Goal: Information Seeking & Learning: Learn about a topic

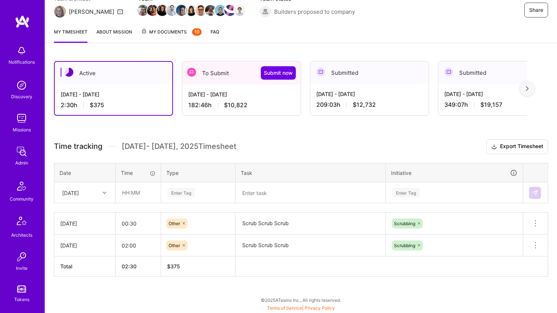
scroll to position [109, 0]
click at [91, 187] on div "Thu, Oct 9" at bounding box center [78, 192] width 41 height 12
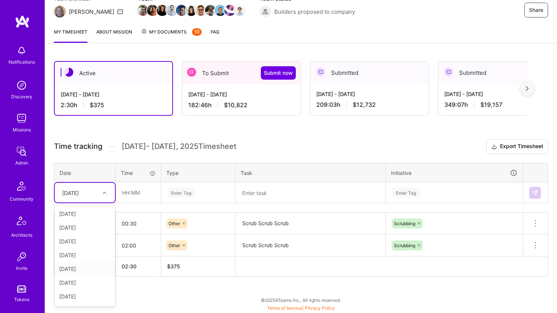
click at [75, 281] on div "Mon, Oct 6" at bounding box center [85, 283] width 60 height 14
click at [131, 195] on input "text" at bounding box center [138, 193] width 44 height 20
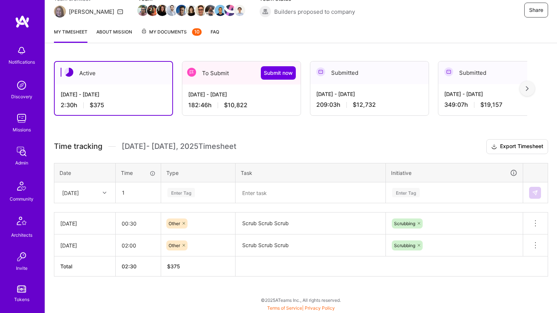
type input "01:00"
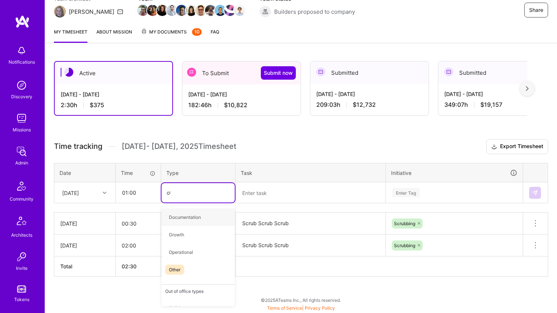
type input "oth"
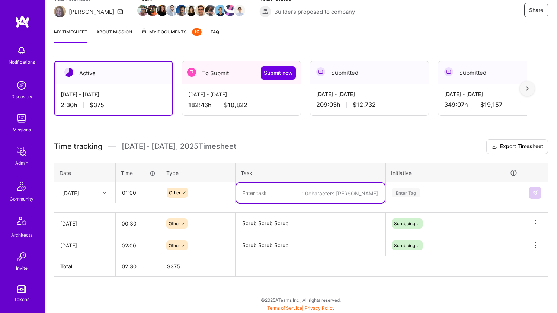
paste textarea "Scrub Scrub Scrub"
type textarea "Scrub Scrub Scrub"
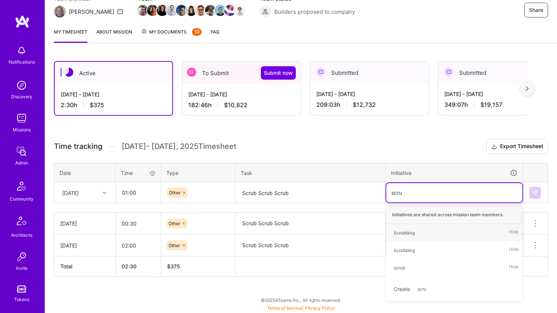
type input "scrub"
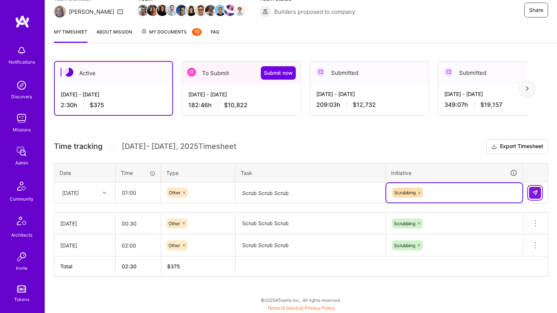
click at [534, 194] on img at bounding box center [535, 193] width 6 height 6
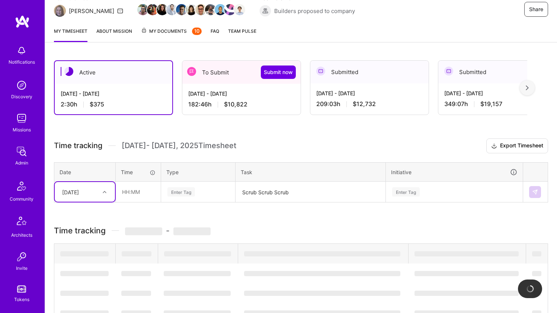
scroll to position [110, 0]
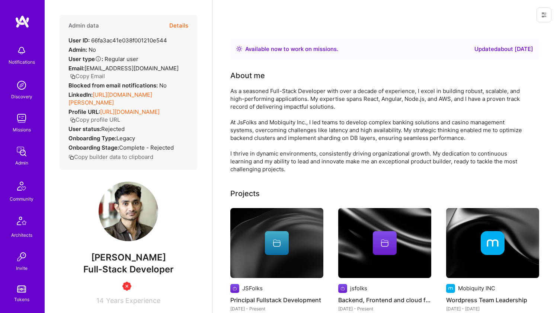
scroll to position [23, 0]
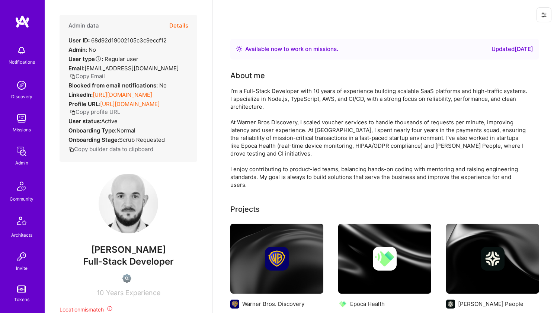
click at [269, 99] on div "I’m a Full-Stack Developer with 10 years of experience building scalable SaaS p…" at bounding box center [379, 138] width 298 height 102
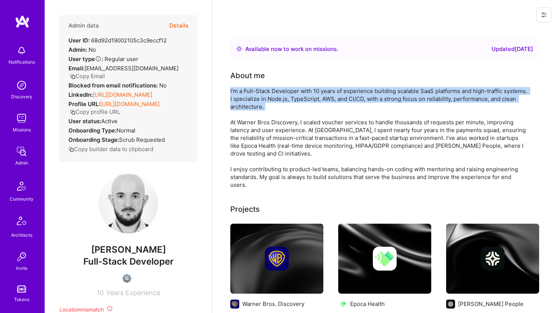
click at [261, 122] on div "I’m a Full-Stack Developer with 10 years of experience building scalable SaaS p…" at bounding box center [379, 138] width 298 height 102
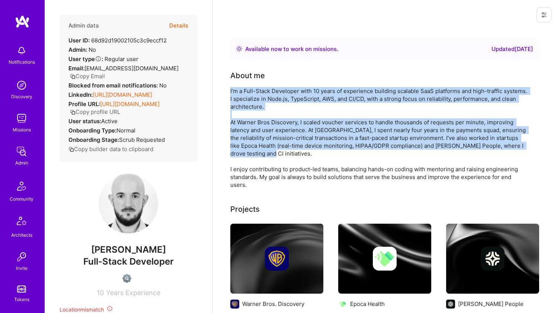
click at [255, 176] on div "I’m a Full-Stack Developer with 10 years of experience building scalable SaaS p…" at bounding box center [379, 138] width 298 height 102
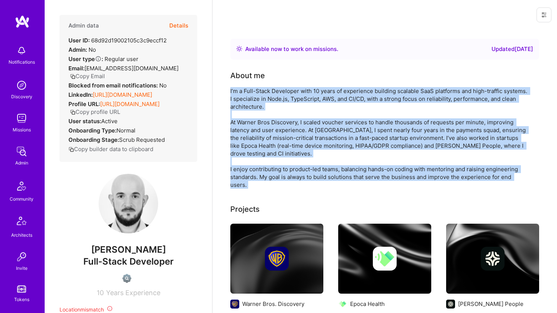
click at [259, 154] on div "I’m a Full-Stack Developer with 10 years of experience building scalable SaaS p…" at bounding box center [379, 138] width 298 height 102
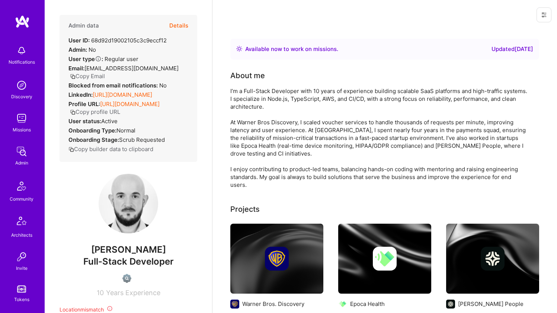
click at [259, 154] on div "I’m a Full-Stack Developer with 10 years of experience building scalable SaaS p…" at bounding box center [379, 138] width 298 height 102
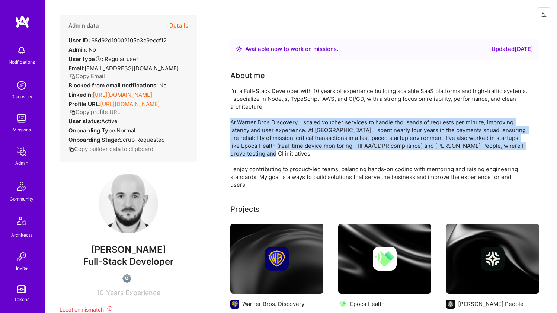
click at [144, 98] on link "https://linkedin.com/in/benoitciret" at bounding box center [123, 94] width 60 height 7
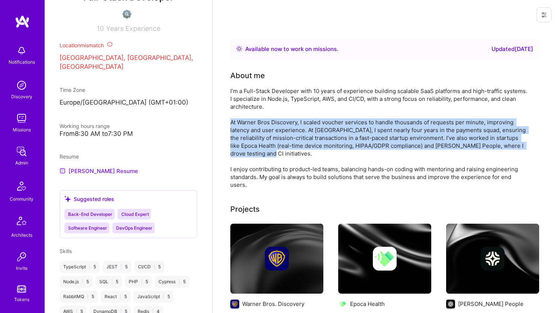
click at [98, 175] on link "benoit's Resume" at bounding box center [99, 170] width 79 height 9
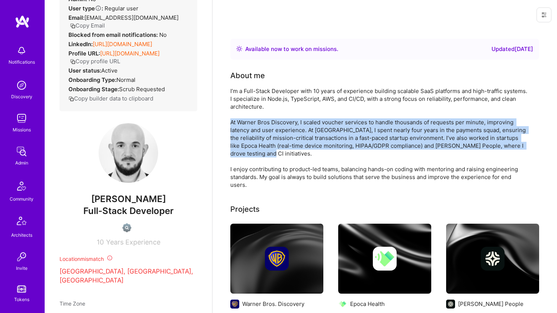
scroll to position [0, 0]
click at [271, 145] on div "I’m a Full-Stack Developer with 10 years of experience building scalable SaaS p…" at bounding box center [379, 138] width 298 height 102
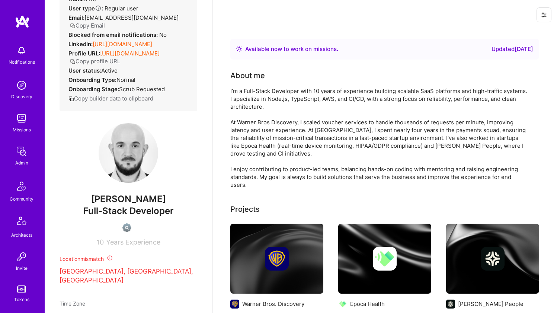
click at [271, 145] on div "I’m a Full-Stack Developer with 10 years of experience building scalable SaaS p…" at bounding box center [379, 138] width 298 height 102
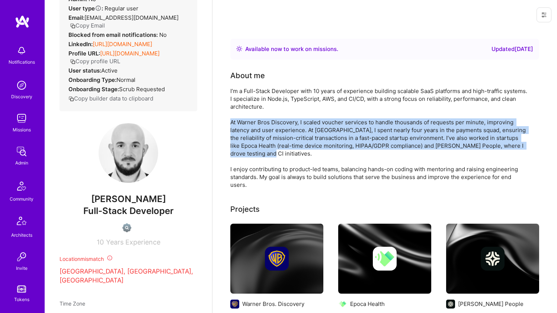
click at [283, 102] on div "I’m a Full-Stack Developer with 10 years of experience building scalable SaaS p…" at bounding box center [379, 138] width 298 height 102
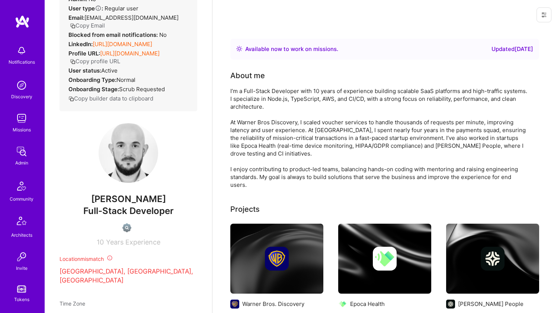
click at [283, 102] on div "I’m a Full-Stack Developer with 10 years of experience building scalable SaaS p…" at bounding box center [379, 138] width 298 height 102
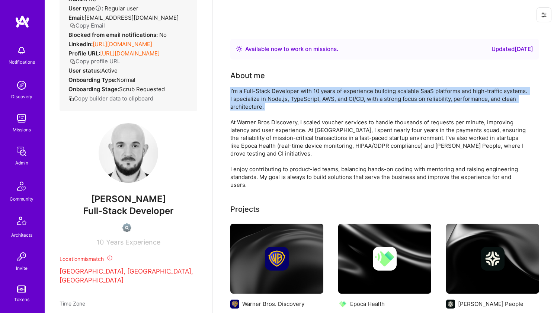
click at [277, 132] on div "I’m a Full-Stack Developer with 10 years of experience building scalable SaaS p…" at bounding box center [379, 138] width 298 height 102
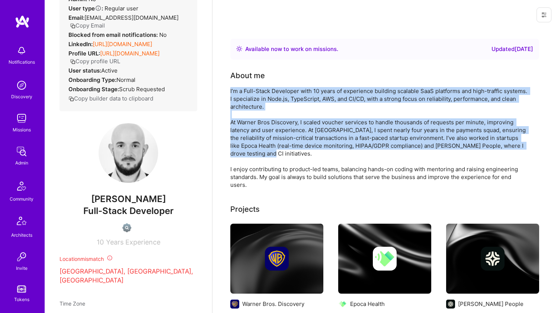
click at [277, 132] on div "I’m a Full-Stack Developer with 10 years of experience building scalable SaaS p…" at bounding box center [379, 138] width 298 height 102
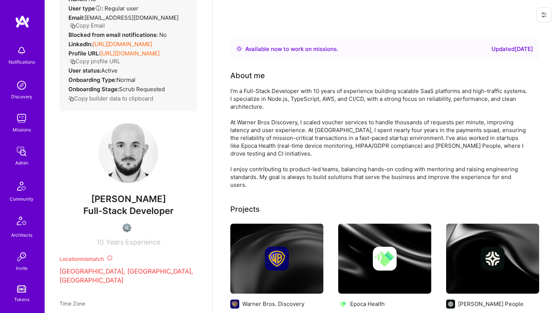
click at [277, 132] on div "I’m a Full-Stack Developer with 10 years of experience building scalable SaaS p…" at bounding box center [379, 138] width 298 height 102
click at [282, 101] on div "I’m a Full-Stack Developer with 10 years of experience building scalable SaaS p…" at bounding box center [379, 138] width 298 height 102
click at [270, 142] on div "I’m a Full-Stack Developer with 10 years of experience building scalable SaaS p…" at bounding box center [379, 138] width 298 height 102
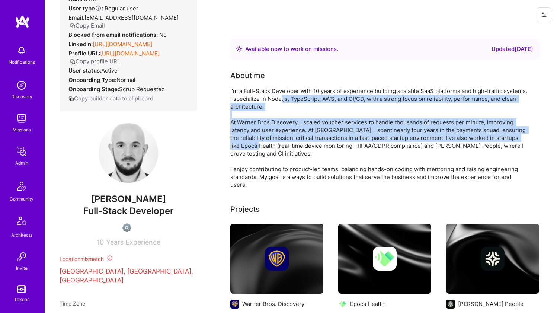
click at [270, 142] on div "I’m a Full-Stack Developer with 10 years of experience building scalable SaaS p…" at bounding box center [379, 138] width 298 height 102
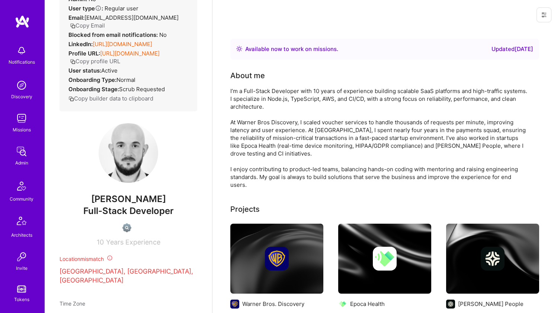
click at [270, 142] on div "I’m a Full-Stack Developer with 10 years of experience building scalable SaaS p…" at bounding box center [379, 138] width 298 height 102
click at [277, 107] on div "I’m a Full-Stack Developer with 10 years of experience building scalable SaaS p…" at bounding box center [379, 138] width 298 height 102
click at [275, 95] on div "I’m a Full-Stack Developer with 10 years of experience building scalable SaaS p…" at bounding box center [379, 138] width 298 height 102
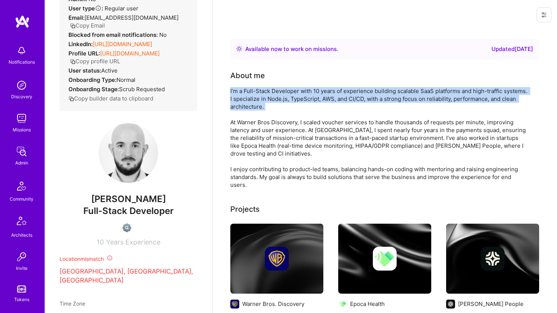
click at [269, 153] on div "I’m a Full-Stack Developer with 10 years of experience building scalable SaaS p…" at bounding box center [379, 138] width 298 height 102
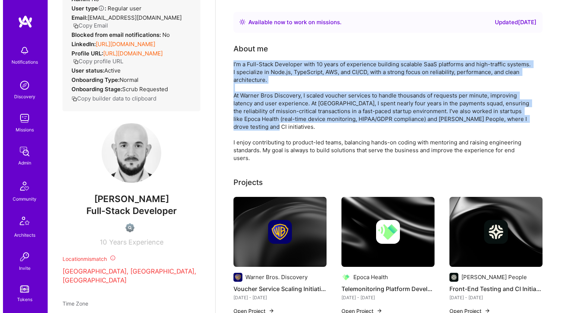
scroll to position [48, 0]
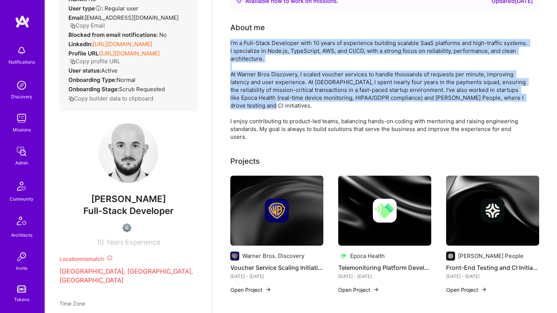
click at [308, 195] on img at bounding box center [276, 211] width 93 height 70
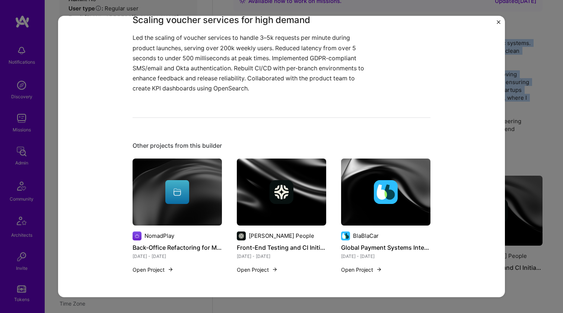
scroll to position [303, 0]
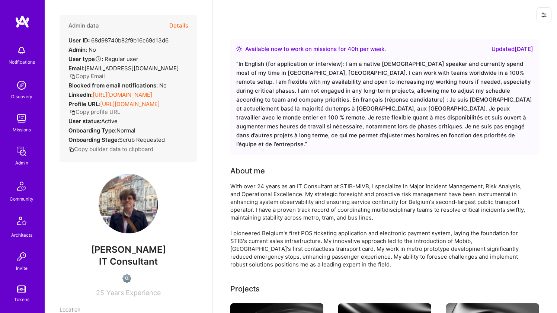
click at [131, 97] on link "https://linkedin.com/in/wilfried-thieulin-10a47447" at bounding box center [123, 94] width 60 height 7
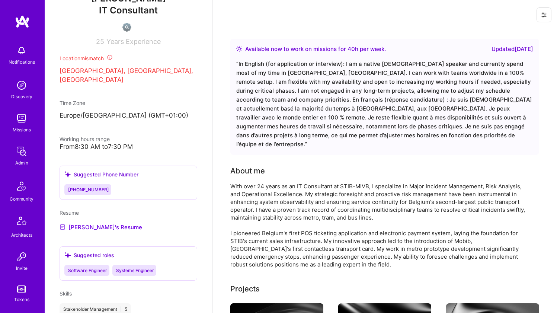
scroll to position [304, 0]
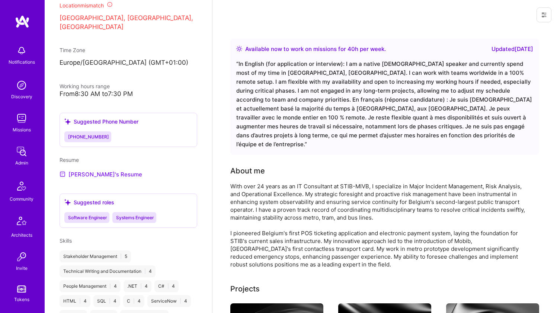
click at [85, 178] on link "Wilfried's Resume" at bounding box center [101, 174] width 83 height 9
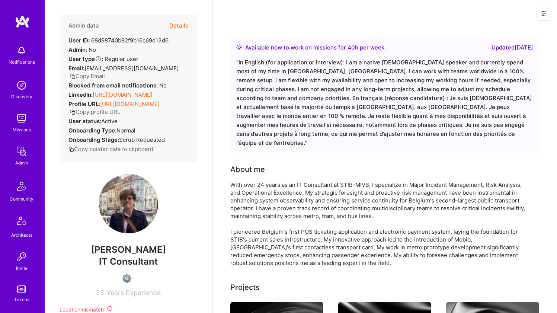
scroll to position [13, 0]
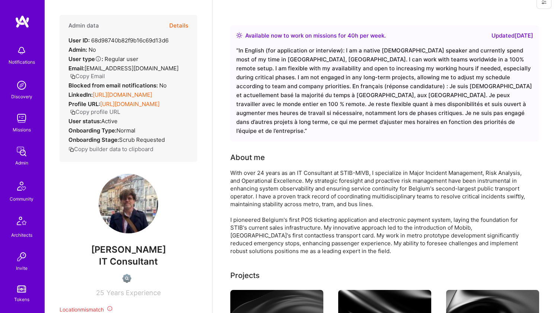
click at [268, 170] on div "With over 24 years as an IT Consultant at STIB-MIVB, I specialize in Major Inci…" at bounding box center [379, 212] width 298 height 86
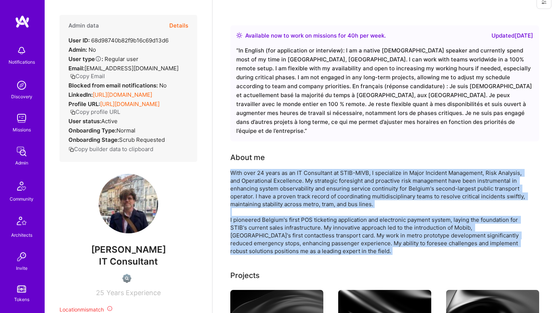
drag, startPoint x: 268, startPoint y: 170, endPoint x: 267, endPoint y: 211, distance: 41.0
click at [267, 211] on div "With over 24 years as an IT Consultant at STIB-MIVB, I specialize in Major Inci…" at bounding box center [379, 212] width 298 height 86
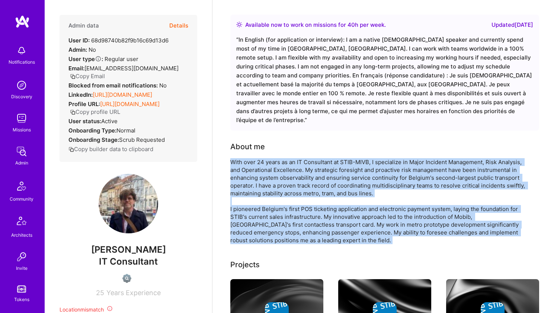
click at [271, 201] on div "With over 24 years as an IT Consultant at STIB-MIVB, I specialize in Major Inci…" at bounding box center [379, 201] width 298 height 86
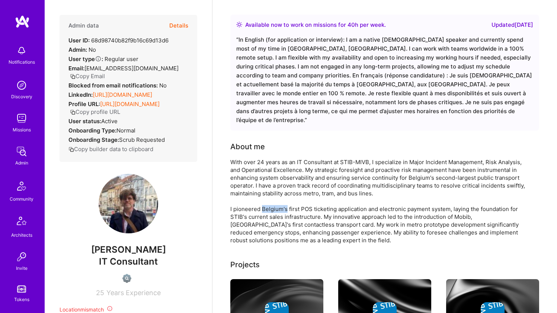
click at [271, 201] on div "With over 24 years as an IT Consultant at STIB-MIVB, I specialize in Major Inci…" at bounding box center [379, 201] width 298 height 86
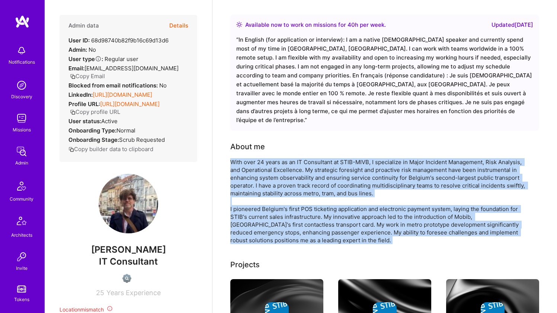
drag, startPoint x: 271, startPoint y: 201, endPoint x: 278, endPoint y: 146, distance: 55.1
click at [278, 146] on div "About me With over 24 years as an IT Consultant at STIB-MIVB, I specialize in M…" at bounding box center [379, 192] width 298 height 103
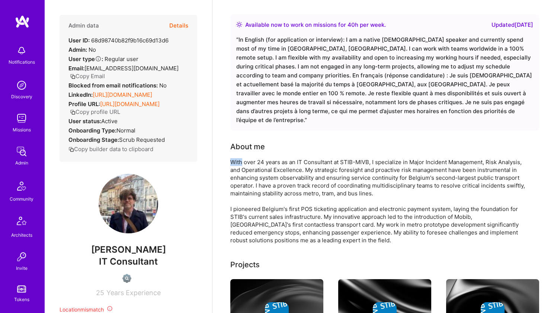
click at [278, 146] on div "About me With over 24 years as an IT Consultant at STIB-MIVB, I specialize in M…" at bounding box center [379, 192] width 298 height 103
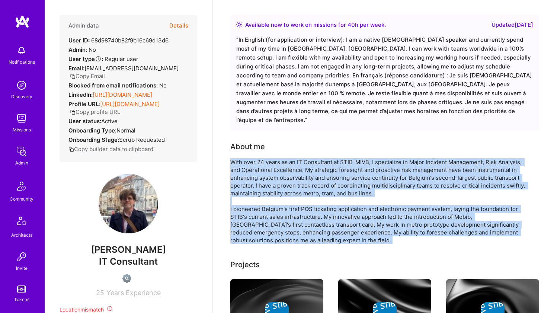
drag, startPoint x: 278, startPoint y: 146, endPoint x: 259, endPoint y: 203, distance: 59.7
click at [259, 203] on div "About me With over 24 years as an IT Consultant at STIB-MIVB, I specialize in M…" at bounding box center [379, 192] width 298 height 103
click at [259, 203] on div "With over 24 years as an IT Consultant at STIB-MIVB, I specialize in Major Inci…" at bounding box center [379, 201] width 298 height 86
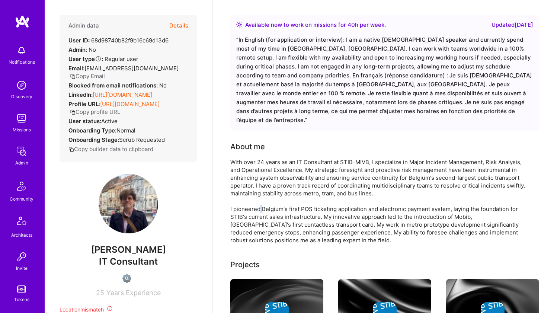
click at [259, 203] on div "With over 24 years as an IT Consultant at STIB-MIVB, I specialize in Major Inci…" at bounding box center [379, 201] width 298 height 86
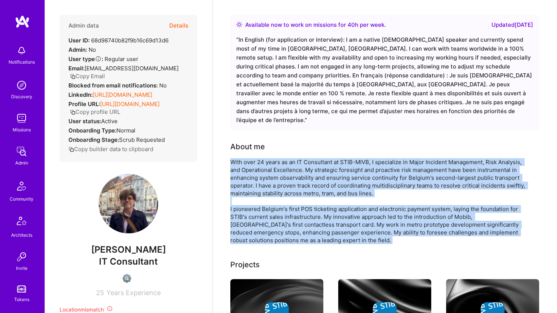
drag, startPoint x: 259, startPoint y: 203, endPoint x: 261, endPoint y: 157, distance: 46.2
click at [261, 158] on div "With over 24 years as an IT Consultant at STIB-MIVB, I specialize in Major Inci…" at bounding box center [379, 201] width 298 height 86
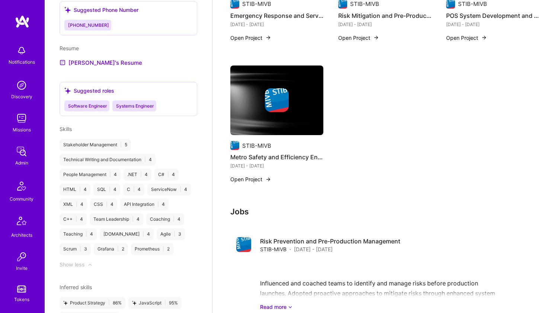
scroll to position [546, 0]
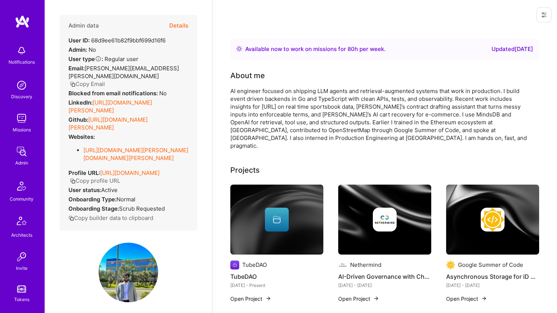
click at [112, 108] on link "[URL][DOMAIN_NAME][PERSON_NAME]" at bounding box center [110, 106] width 84 height 15
click at [115, 118] on link "[URL][DOMAIN_NAME][PERSON_NAME]" at bounding box center [107, 123] width 79 height 15
click at [116, 151] on link "[URL][DOMAIN_NAME][PERSON_NAME][DOMAIN_NAME][PERSON_NAME]" at bounding box center [135, 154] width 105 height 15
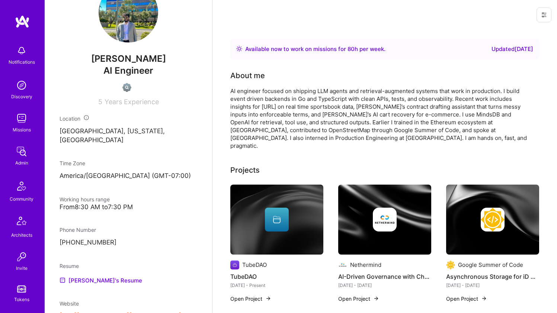
scroll to position [291, 0]
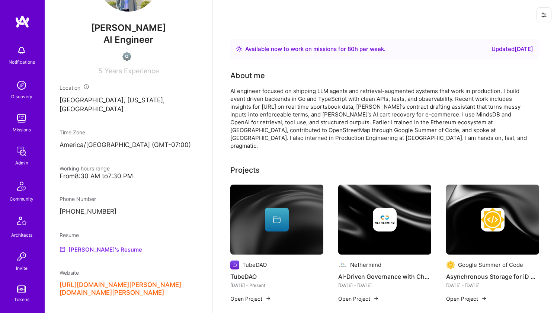
click at [92, 246] on link "[PERSON_NAME]'s Resume" at bounding box center [101, 249] width 83 height 9
click at [362, 84] on div "About me AI engineer focused on shipping LLM agents and retrieval-augmented sys…" at bounding box center [379, 110] width 298 height 80
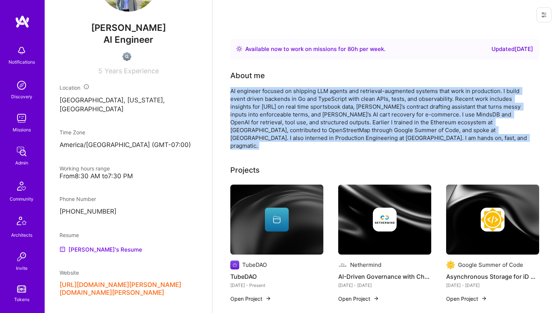
click at [362, 84] on div "About me AI engineer focused on shipping LLM agents and retrieval-augmented sys…" at bounding box center [379, 110] width 298 height 80
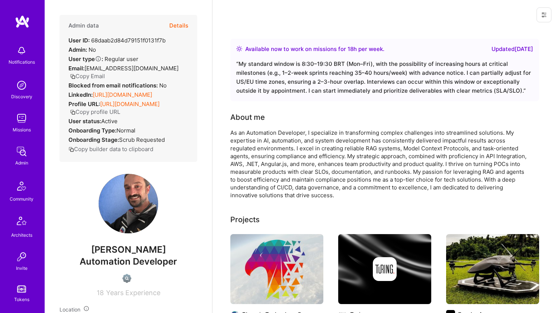
click at [113, 98] on link "https://linkedin.com/in/phoenixautomation" at bounding box center [123, 94] width 60 height 7
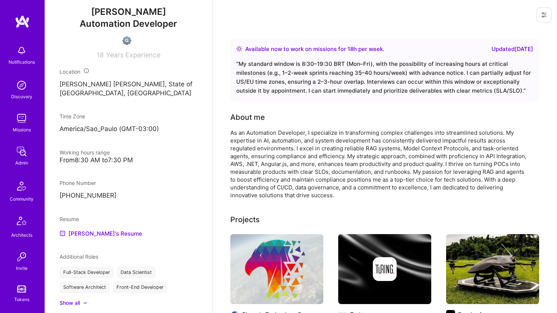
scroll to position [239, 0]
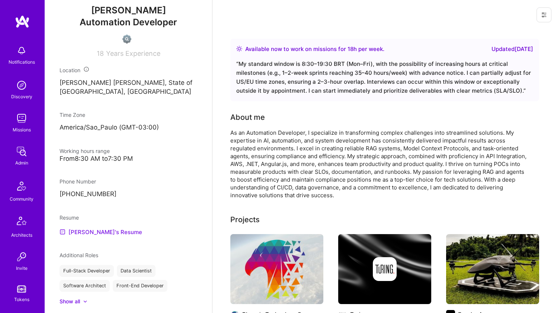
click at [87, 236] on link "Jonathan's Resume" at bounding box center [101, 231] width 83 height 9
click at [317, 138] on div "As an Automation Developer, I specialize in transforming complex challenges int…" at bounding box center [379, 164] width 298 height 70
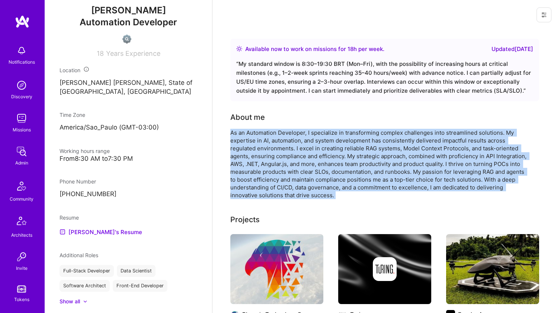
click at [317, 138] on div "As an Automation Developer, I specialize in transforming complex challenges int…" at bounding box center [379, 164] width 298 height 70
click at [315, 148] on div "As an Automation Developer, I specialize in transforming complex challenges int…" at bounding box center [379, 164] width 298 height 70
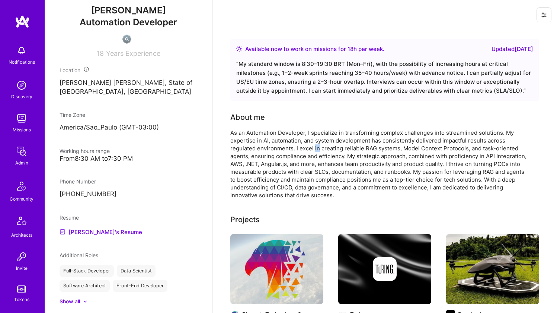
click at [315, 148] on div "As an Automation Developer, I specialize in transforming complex challenges int…" at bounding box center [379, 164] width 298 height 70
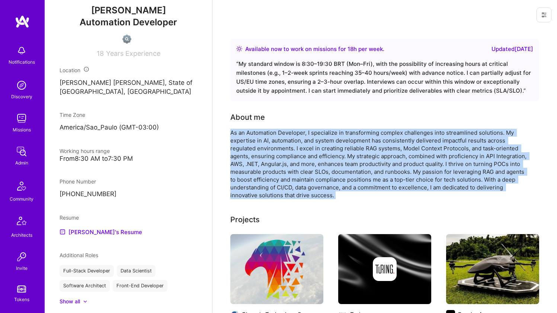
click at [315, 148] on div "As an Automation Developer, I specialize in transforming complex challenges int…" at bounding box center [379, 164] width 298 height 70
click at [332, 137] on div "As an Automation Developer, I specialize in transforming complex challenges int…" at bounding box center [379, 164] width 298 height 70
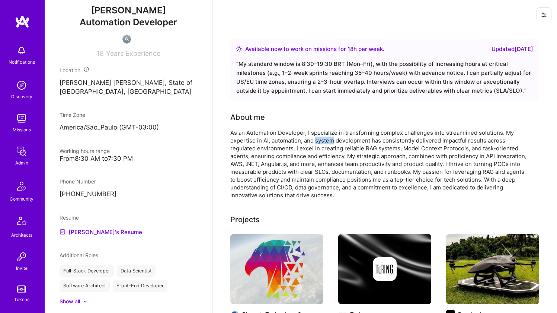
click at [332, 137] on div "As an Automation Developer, I specialize in transforming complex challenges int…" at bounding box center [379, 164] width 298 height 70
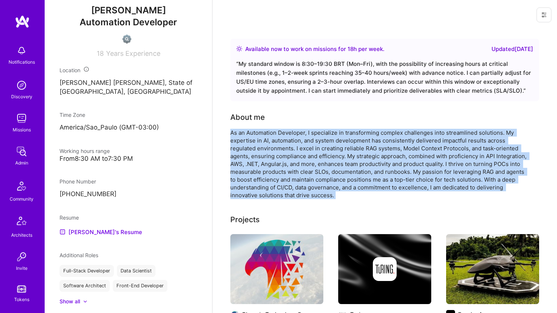
click at [332, 137] on div "As an Automation Developer, I specialize in transforming complex challenges int…" at bounding box center [379, 164] width 298 height 70
click at [312, 142] on div "As an Automation Developer, I specialize in transforming complex challenges int…" at bounding box center [379, 164] width 298 height 70
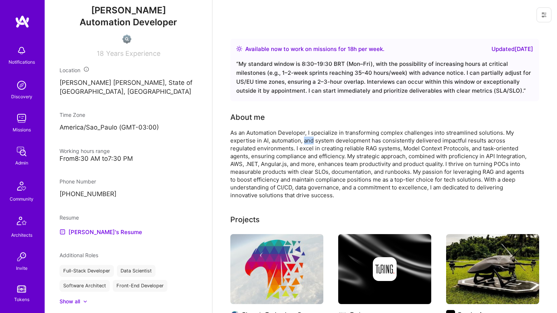
click at [312, 142] on div "As an Automation Developer, I specialize in transforming complex challenges int…" at bounding box center [379, 164] width 298 height 70
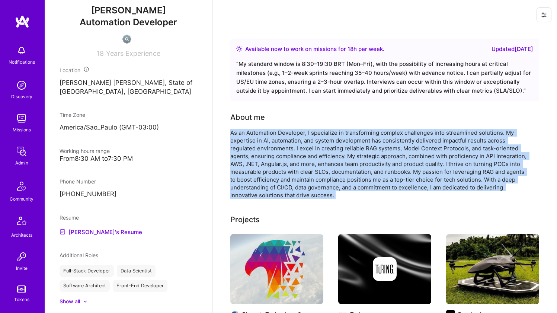
click at [312, 142] on div "As an Automation Developer, I specialize in transforming complex challenges int…" at bounding box center [379, 164] width 298 height 70
click at [329, 134] on div "As an Automation Developer, I specialize in transforming complex challenges int…" at bounding box center [379, 164] width 298 height 70
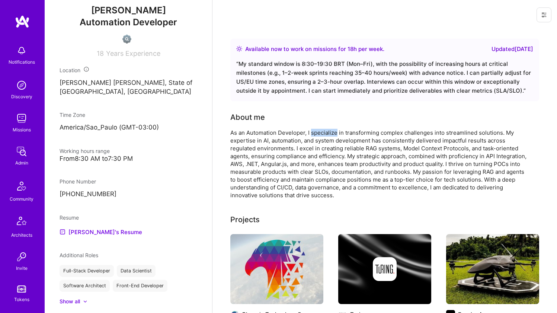
click at [329, 134] on div "As an Automation Developer, I specialize in transforming complex challenges int…" at bounding box center [379, 164] width 298 height 70
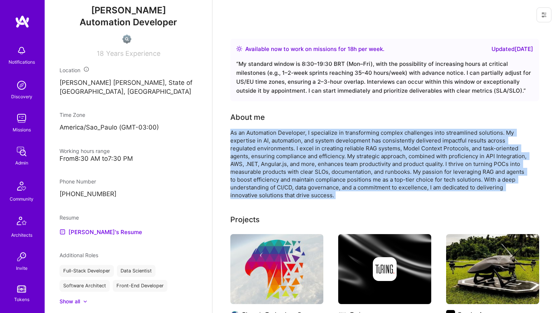
click at [329, 134] on div "As an Automation Developer, I specialize in transforming complex challenges int…" at bounding box center [379, 164] width 298 height 70
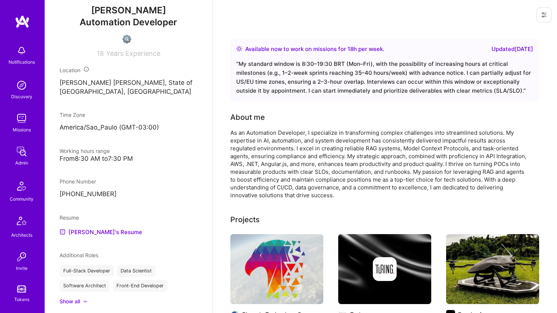
click at [327, 122] on div "About me" at bounding box center [379, 117] width 298 height 11
click at [314, 119] on div "About me" at bounding box center [379, 117] width 298 height 11
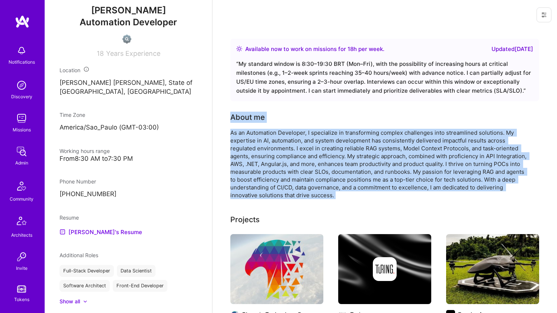
drag, startPoint x: 314, startPoint y: 119, endPoint x: 307, endPoint y: 152, distance: 33.5
click at [307, 152] on div "About me As an Automation Developer, I specialize in transforming complex chall…" at bounding box center [379, 155] width 298 height 87
click at [307, 152] on div "As an Automation Developer, I specialize in transforming complex challenges int…" at bounding box center [379, 164] width 298 height 70
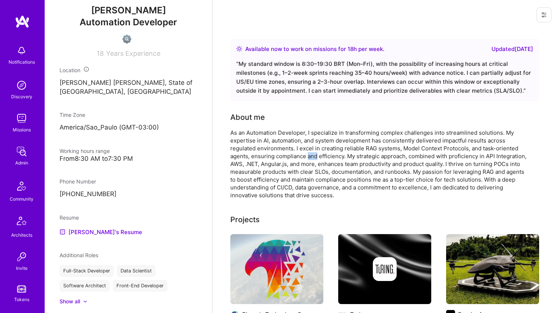
click at [307, 152] on div "As an Automation Developer, I specialize in transforming complex challenges int…" at bounding box center [379, 164] width 298 height 70
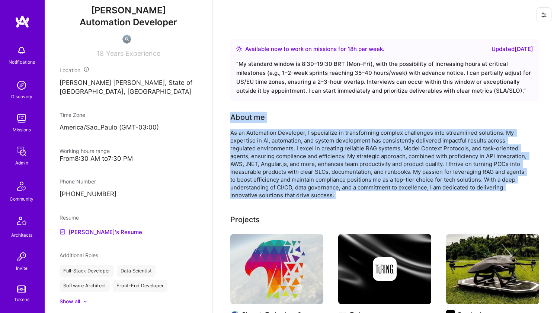
drag, startPoint x: 307, startPoint y: 152, endPoint x: 313, endPoint y: 112, distance: 40.6
click at [313, 112] on div "About me As an Automation Developer, I specialize in transforming complex chall…" at bounding box center [379, 155] width 298 height 87
click at [313, 112] on div "About me" at bounding box center [379, 117] width 298 height 11
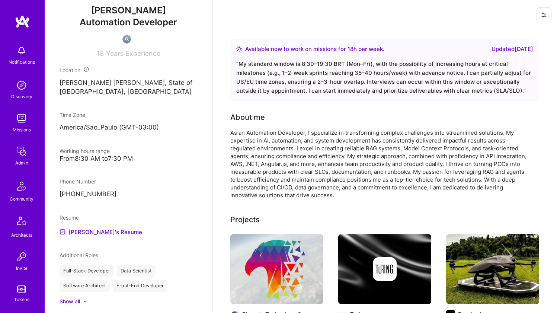
click at [313, 112] on div "About me" at bounding box center [379, 117] width 298 height 11
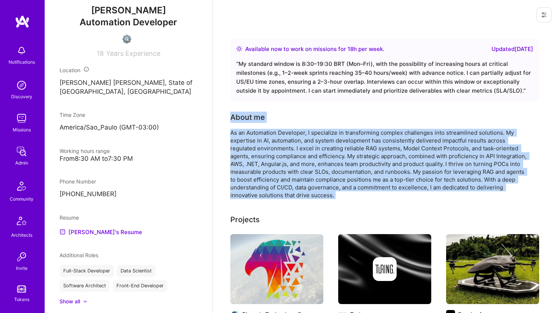
drag, startPoint x: 313, startPoint y: 112, endPoint x: 308, endPoint y: 145, distance: 33.5
click at [308, 145] on div "About me As an Automation Developer, I specialize in transforming complex chall…" at bounding box center [379, 155] width 298 height 87
click at [309, 145] on div "As an Automation Developer, I specialize in transforming complex challenges int…" at bounding box center [379, 164] width 298 height 70
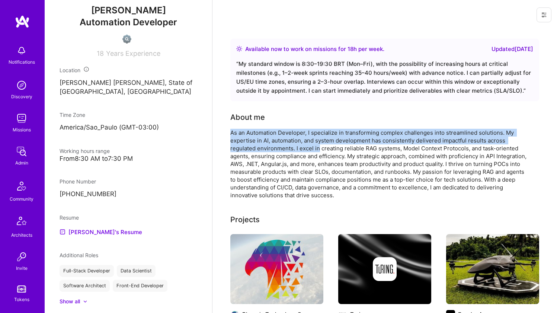
drag, startPoint x: 323, startPoint y: 136, endPoint x: 330, endPoint y: 119, distance: 18.7
click at [330, 119] on div "About me As an Automation Developer, I specialize in transforming complex chall…" at bounding box center [379, 155] width 298 height 87
click at [330, 119] on div "About me" at bounding box center [379, 117] width 298 height 11
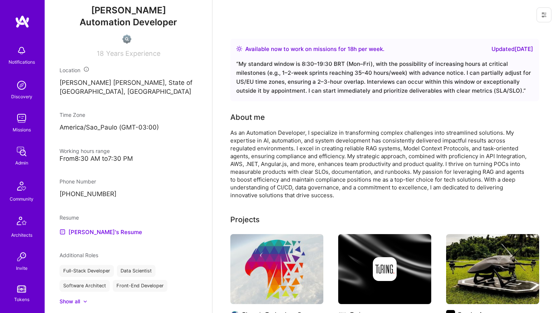
click at [330, 119] on div "About me" at bounding box center [379, 117] width 298 height 11
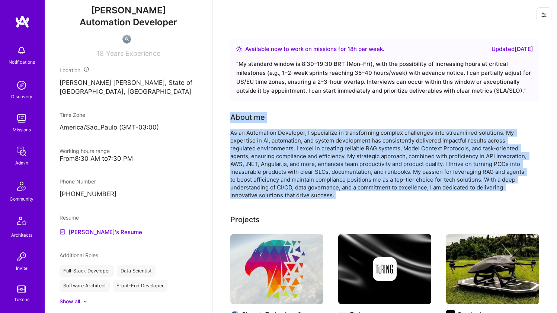
drag, startPoint x: 330, startPoint y: 119, endPoint x: 316, endPoint y: 146, distance: 30.6
click at [316, 146] on div "About me As an Automation Developer, I specialize in transforming complex chall…" at bounding box center [379, 155] width 298 height 87
click at [316, 148] on div "As an Automation Developer, I specialize in transforming complex challenges int…" at bounding box center [379, 164] width 298 height 70
drag, startPoint x: 313, startPoint y: 160, endPoint x: 312, endPoint y: 150, distance: 10.5
click at [312, 150] on div "As an Automation Developer, I specialize in transforming complex challenges int…" at bounding box center [379, 164] width 298 height 70
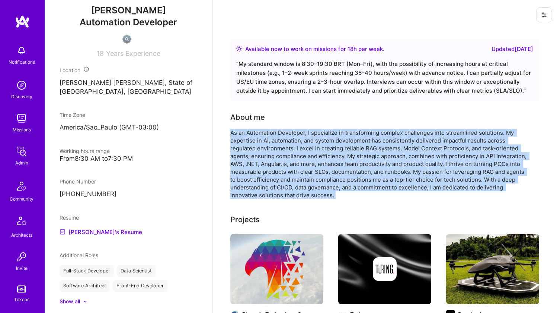
click at [312, 150] on div "As an Automation Developer, I specialize in transforming complex challenges int…" at bounding box center [379, 164] width 298 height 70
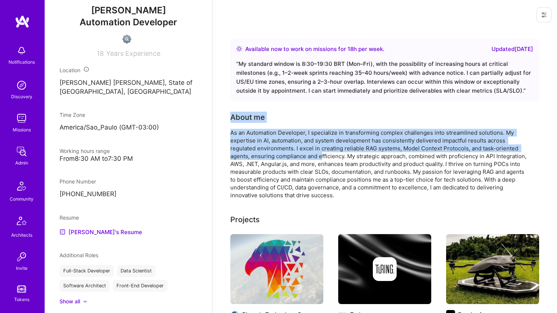
drag, startPoint x: 321, startPoint y: 159, endPoint x: 313, endPoint y: 111, distance: 48.3
drag, startPoint x: 300, startPoint y: 112, endPoint x: 320, endPoint y: 153, distance: 45.8
click at [320, 153] on div "About me As an Automation Developer, I specialize in transforming complex chall…" at bounding box center [379, 155] width 298 height 87
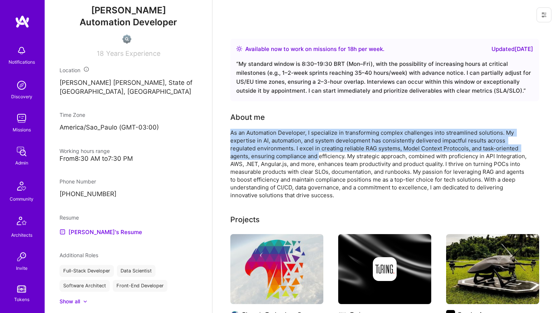
click at [320, 153] on div "As an Automation Developer, I specialize in transforming complex challenges int…" at bounding box center [379, 164] width 298 height 70
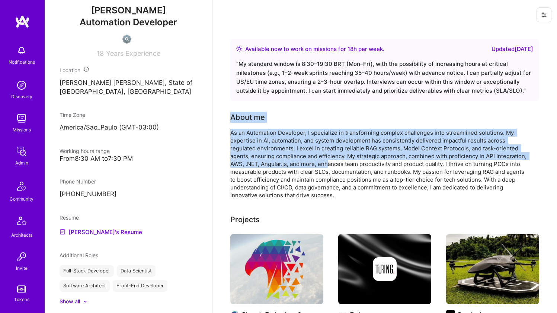
drag, startPoint x: 328, startPoint y: 160, endPoint x: 319, endPoint y: 102, distance: 58.8
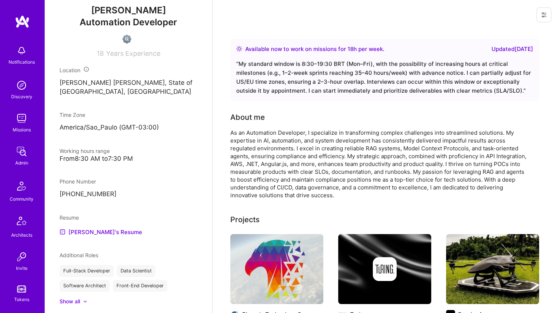
click at [319, 116] on div "About me" at bounding box center [379, 117] width 298 height 11
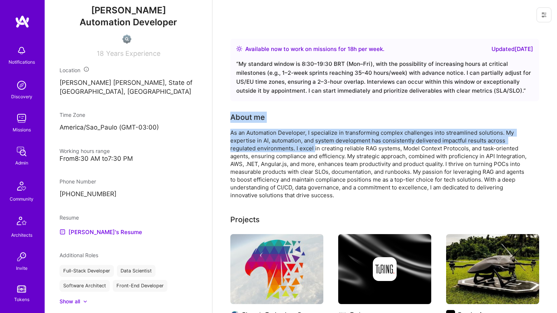
drag, startPoint x: 313, startPoint y: 141, endPoint x: 315, endPoint y: 147, distance: 6.1
click at [315, 147] on div "As an Automation Developer, I specialize in transforming complex challenges int…" at bounding box center [379, 164] width 298 height 70
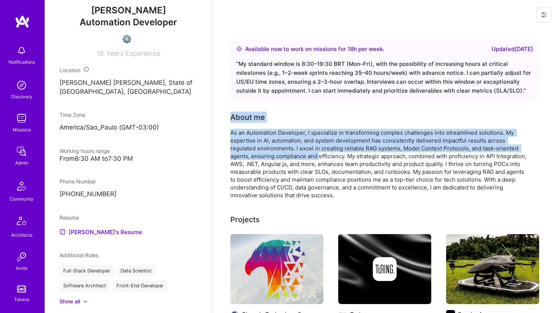
drag, startPoint x: 319, startPoint y: 155, endPoint x: 306, endPoint y: 111, distance: 46.2
drag, startPoint x: 306, startPoint y: 109, endPoint x: 313, endPoint y: 160, distance: 51.1
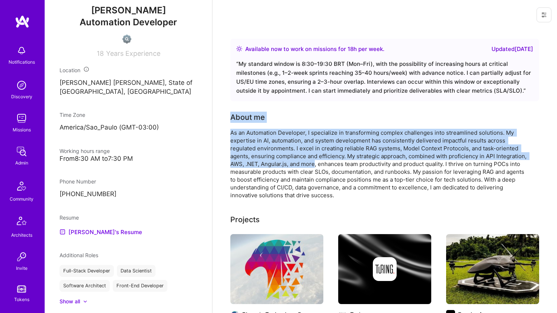
click at [313, 160] on div "As an Automation Developer, I specialize in transforming complex challenges int…" at bounding box center [379, 164] width 298 height 70
drag, startPoint x: 317, startPoint y: 164, endPoint x: 309, endPoint y: 115, distance: 49.4
click at [309, 115] on div "About me As an Automation Developer, I specialize in transforming complex chall…" at bounding box center [379, 155] width 298 height 87
click at [309, 115] on div "About me" at bounding box center [379, 117] width 298 height 11
drag, startPoint x: 308, startPoint y: 111, endPoint x: 322, endPoint y: 163, distance: 53.1
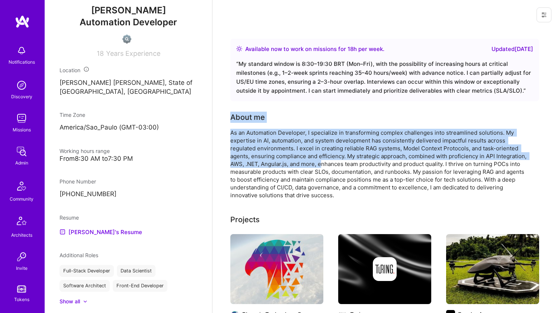
click at [322, 163] on div "As an Automation Developer, I specialize in transforming complex challenges int…" at bounding box center [379, 164] width 298 height 70
drag, startPoint x: 327, startPoint y: 163, endPoint x: 328, endPoint y: 105, distance: 58.5
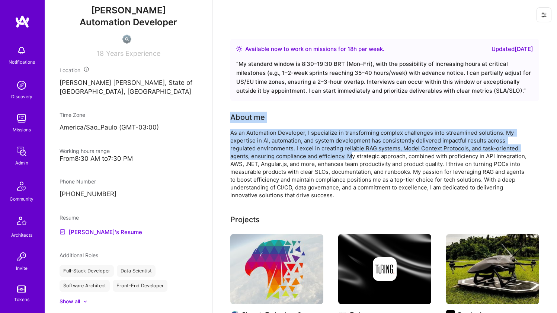
drag, startPoint x: 328, startPoint y: 109, endPoint x: 351, endPoint y: 162, distance: 57.3
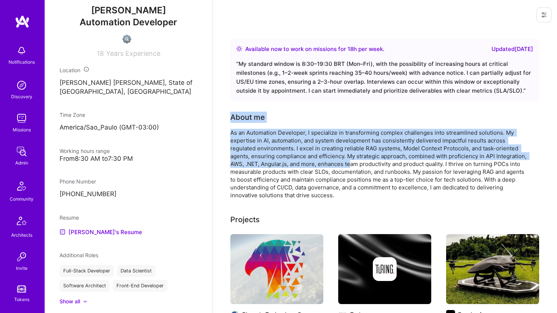
click at [351, 162] on div "As an Automation Developer, I specialize in transforming complex challenges int…" at bounding box center [379, 164] width 298 height 70
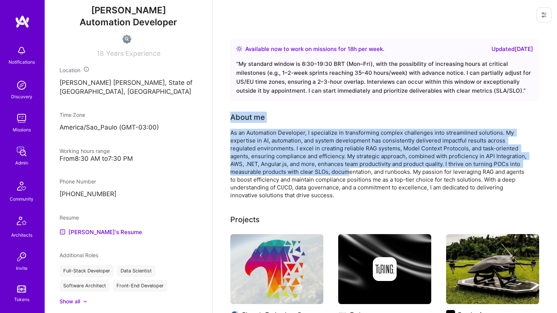
drag, startPoint x: 348, startPoint y: 169, endPoint x: 339, endPoint y: 104, distance: 65.3
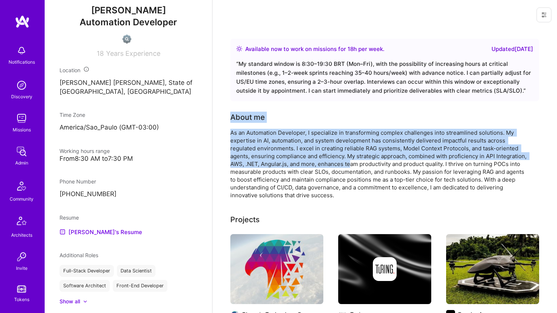
drag, startPoint x: 338, startPoint y: 104, endPoint x: 351, endPoint y: 161, distance: 58.5
click at [351, 161] on div "As an Automation Developer, I specialize in transforming complex challenges int…" at bounding box center [379, 164] width 298 height 70
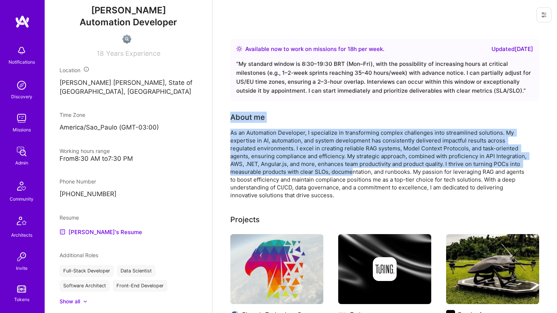
drag, startPoint x: 353, startPoint y: 173, endPoint x: 364, endPoint y: 107, distance: 66.8
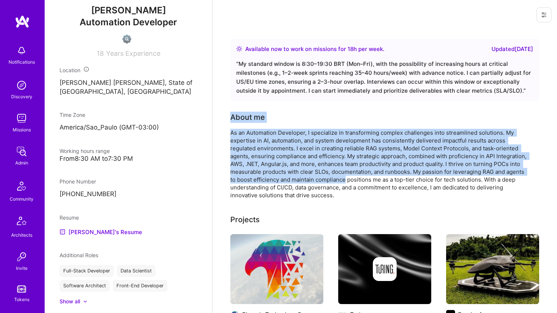
drag, startPoint x: 350, startPoint y: 106, endPoint x: 334, endPoint y: 183, distance: 78.3
click at [334, 183] on div "As an Automation Developer, I specialize in transforming complex challenges int…" at bounding box center [379, 164] width 298 height 70
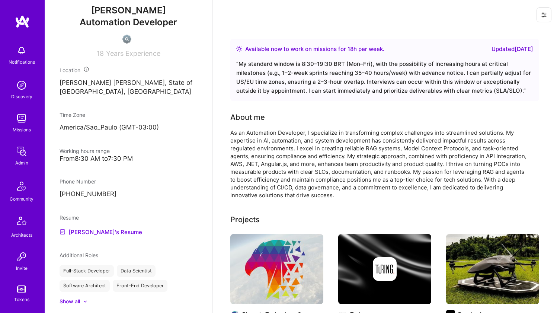
click at [337, 181] on div "As an Automation Developer, I specialize in transforming complex challenges int…" at bounding box center [379, 164] width 298 height 70
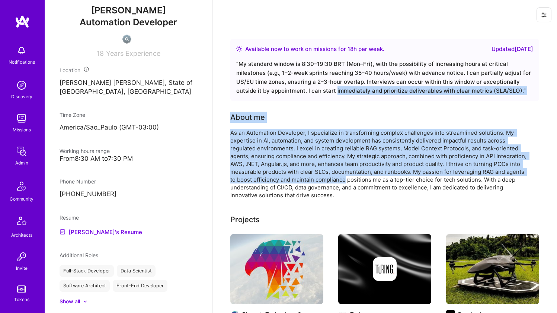
drag, startPoint x: 337, startPoint y: 181, endPoint x: 342, endPoint y: 93, distance: 88.4
click at [342, 94] on div "“ My standard window is 8:30–19:30 BRT (Mon–Fri), with the possibility of incre…" at bounding box center [384, 78] width 297 height 36
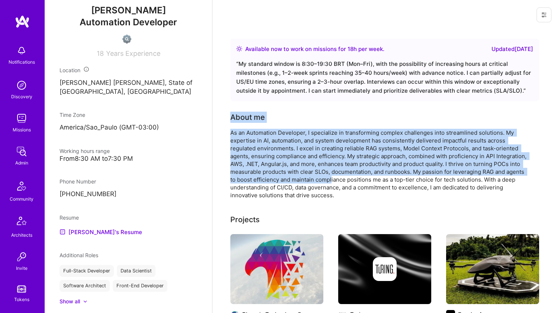
drag, startPoint x: 341, startPoint y: 99, endPoint x: 332, endPoint y: 179, distance: 80.1
click at [332, 179] on div "As an Automation Developer, I specialize in transforming complex challenges int…" at bounding box center [379, 164] width 298 height 70
drag, startPoint x: 332, startPoint y: 179, endPoint x: 314, endPoint y: 94, distance: 86.5
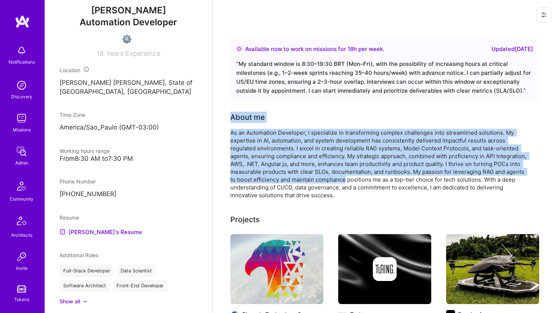
click at [314, 94] on div "“ My standard window is 8:30–19:30 BRT (Mon–Fri), with the possibility of incre…" at bounding box center [384, 78] width 297 height 36
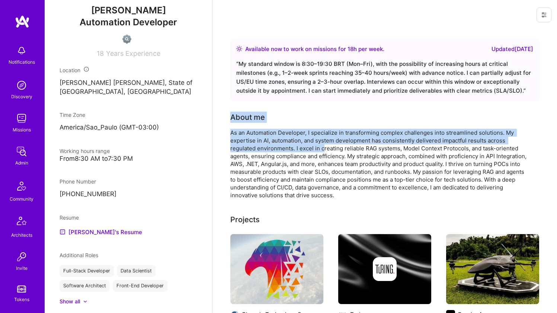
drag, startPoint x: 316, startPoint y: 106, endPoint x: 323, endPoint y: 146, distance: 40.3
click at [323, 146] on div "As an Automation Developer, I specialize in transforming complex challenges int…" at bounding box center [379, 164] width 298 height 70
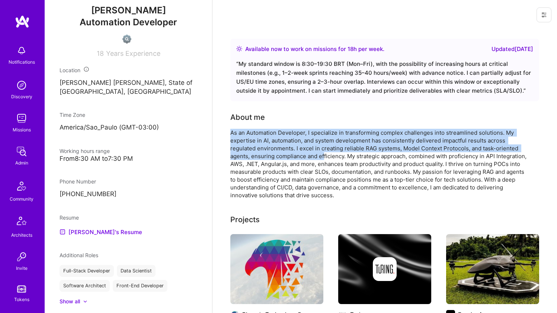
drag, startPoint x: 325, startPoint y: 157, endPoint x: 320, endPoint y: 112, distance: 45.3
click at [320, 112] on div "About me As an Automation Developer, I specialize in transforming complex chall…" at bounding box center [379, 155] width 298 height 87
click at [320, 112] on div "About me" at bounding box center [379, 117] width 298 height 11
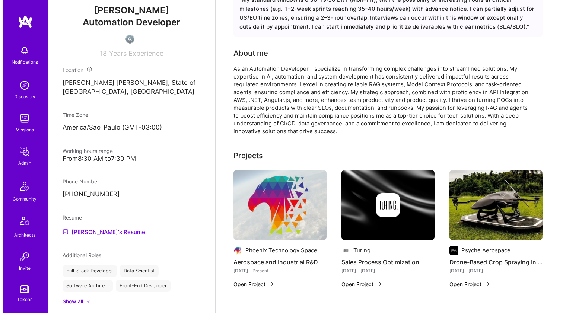
scroll to position [126, 0]
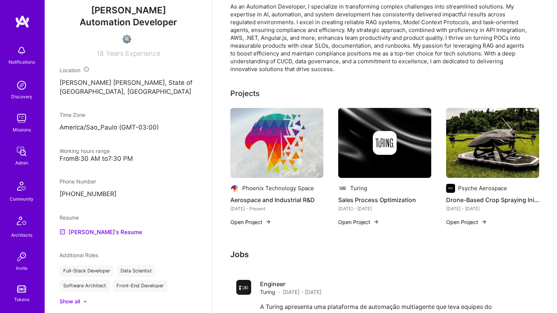
click at [280, 147] on img at bounding box center [276, 143] width 93 height 70
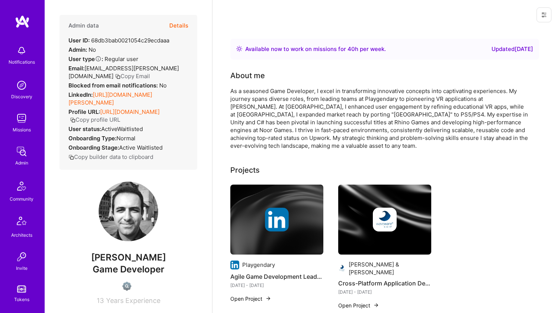
click at [114, 92] on link "[URL][DOMAIN_NAME][PERSON_NAME]" at bounding box center [110, 98] width 84 height 15
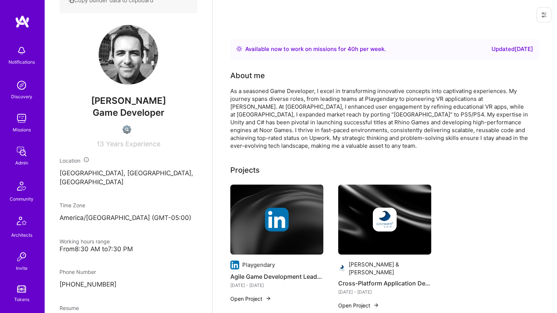
scroll to position [219, 0]
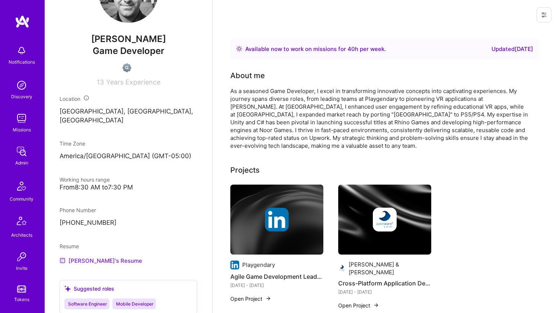
click at [85, 260] on link "Vahagn's Resume" at bounding box center [101, 260] width 83 height 9
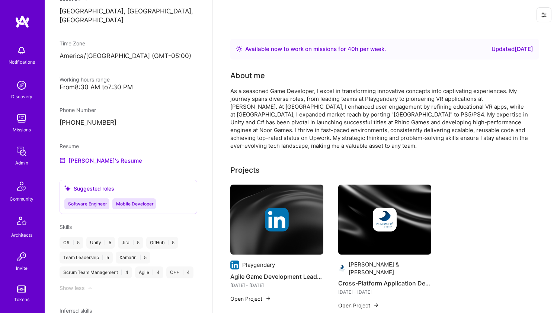
scroll to position [453, 0]
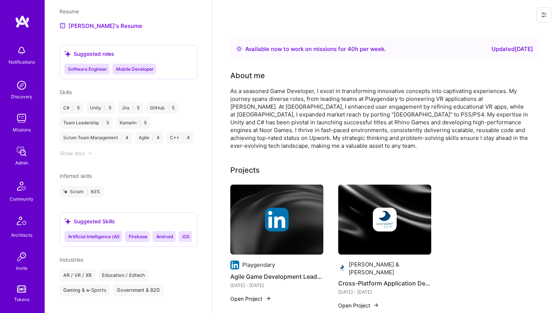
click at [315, 124] on div "As a seasoned Game Developer, I excel in transforming innovative concepts into …" at bounding box center [379, 118] width 298 height 63
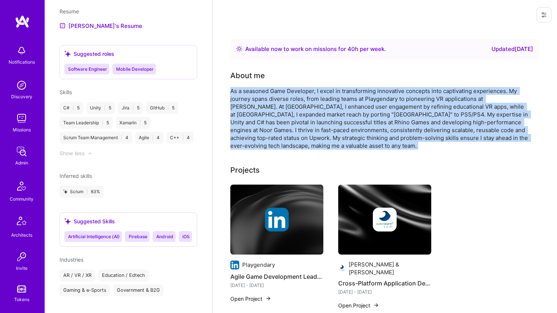
click at [315, 124] on div "As a seasoned Game Developer, I excel in transforming innovative concepts into …" at bounding box center [379, 118] width 298 height 63
click at [320, 122] on div "As a seasoned Game Developer, I excel in transforming innovative concepts into …" at bounding box center [379, 118] width 298 height 63
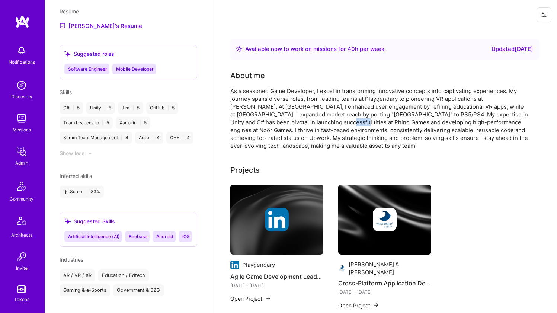
click at [320, 122] on div "As a seasoned Game Developer, I excel in transforming innovative concepts into …" at bounding box center [379, 118] width 298 height 63
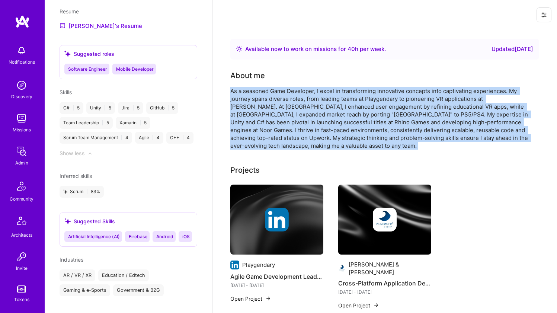
click at [320, 122] on div "As a seasoned Game Developer, I excel in transforming innovative concepts into …" at bounding box center [379, 118] width 298 height 63
click at [324, 115] on div "As a seasoned Game Developer, I excel in transforming innovative concepts into …" at bounding box center [379, 118] width 298 height 63
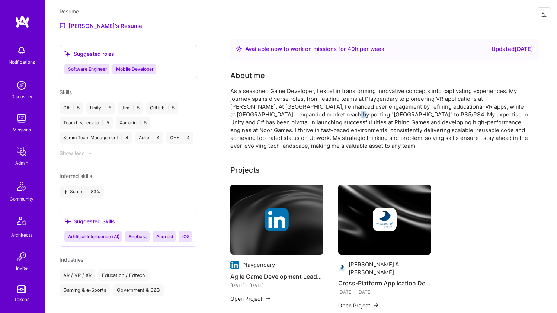
click at [324, 115] on div "As a seasoned Game Developer, I excel in transforming innovative concepts into …" at bounding box center [379, 118] width 298 height 63
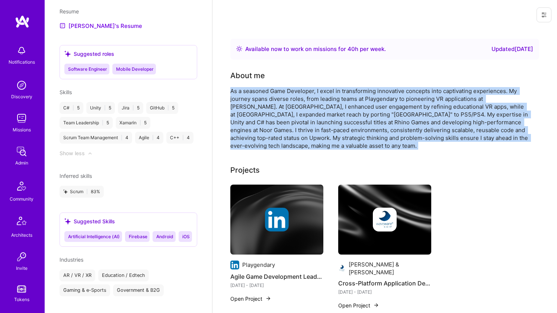
click at [324, 115] on div "As a seasoned Game Developer, I excel in transforming innovative concepts into …" at bounding box center [379, 118] width 298 height 63
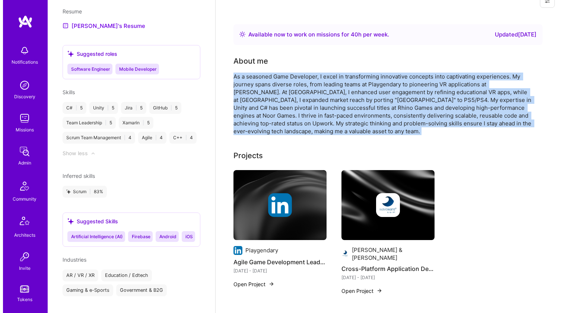
scroll to position [99, 0]
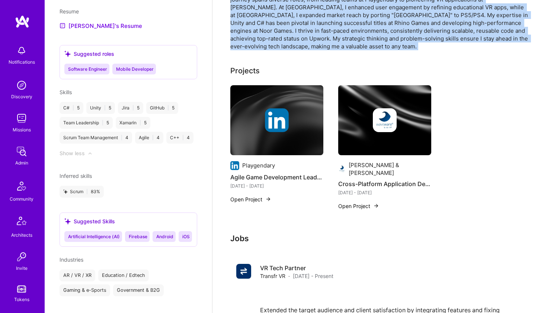
click at [280, 105] on img at bounding box center [276, 120] width 93 height 70
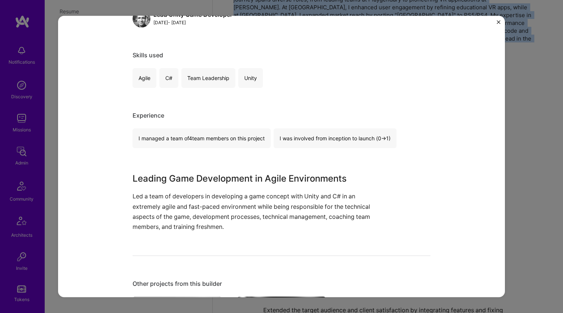
scroll to position [203, 0]
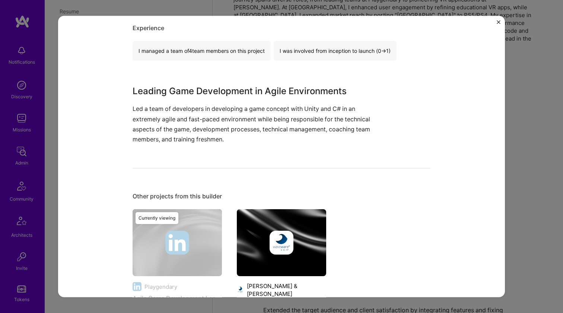
click at [256, 241] on div at bounding box center [281, 243] width 89 height 24
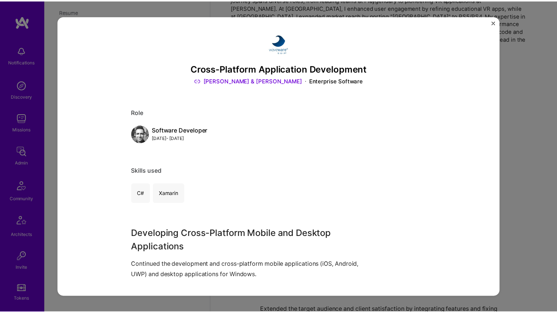
scroll to position [186, 0]
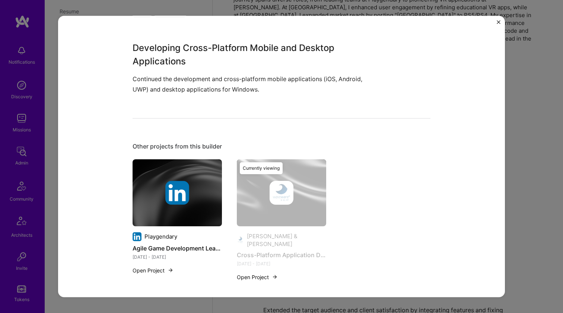
click at [546, 121] on div "Cross-Platform Application Development Loy & Hutz Enterprise Software Role Soft…" at bounding box center [281, 156] width 563 height 313
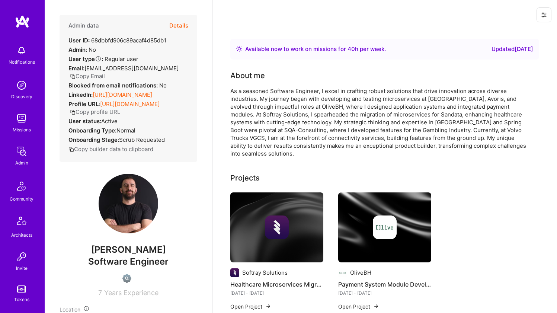
click at [130, 93] on link "[URL][DOMAIN_NAME]" at bounding box center [123, 94] width 60 height 7
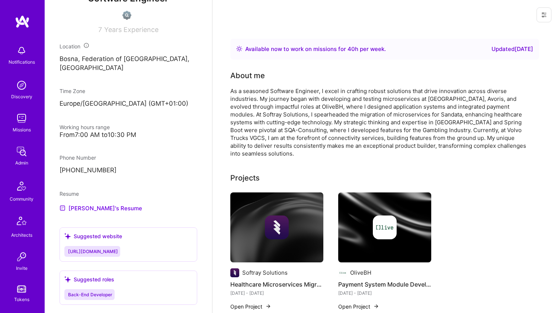
scroll to position [321, 0]
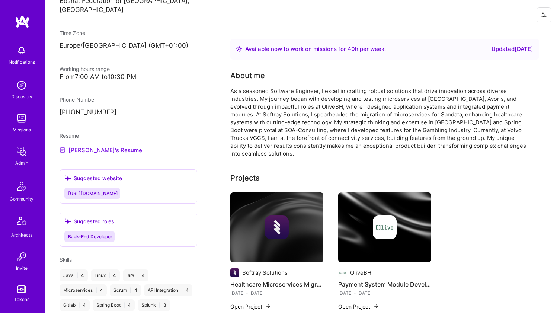
click at [101, 154] on link "[PERSON_NAME]'s Resume" at bounding box center [101, 150] width 83 height 9
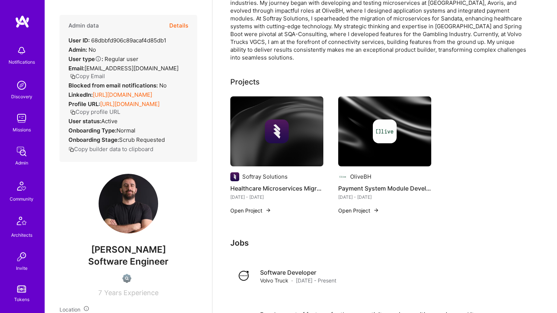
scroll to position [0, 0]
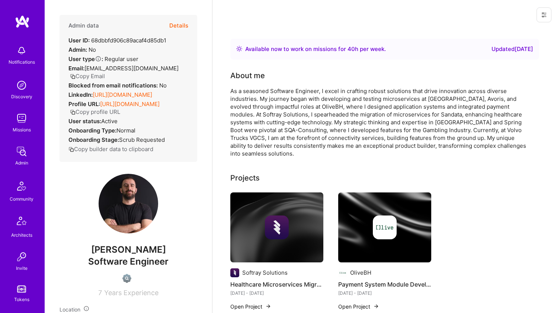
click at [247, 106] on div "As a seasoned Software Engineer, I excel in crafting robust solutions that driv…" at bounding box center [379, 122] width 298 height 70
click at [248, 106] on div "As a seasoned Software Engineer, I excel in crafting robust solutions that driv…" at bounding box center [379, 122] width 298 height 70
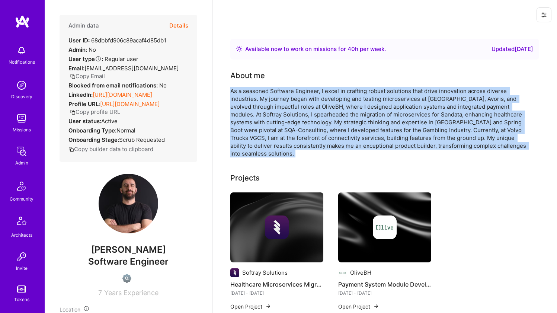
click at [248, 106] on div "As a seasoned Software Engineer, I excel in crafting robust solutions that driv…" at bounding box center [379, 122] width 298 height 70
click at [284, 94] on div "As a seasoned Software Engineer, I excel in crafting robust solutions that driv…" at bounding box center [379, 122] width 298 height 70
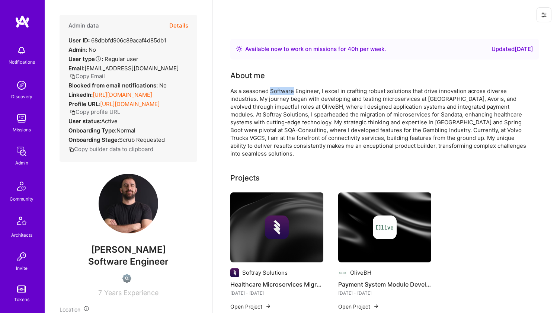
click at [284, 94] on div "As a seasoned Software Engineer, I excel in crafting robust solutions that driv…" at bounding box center [379, 122] width 298 height 70
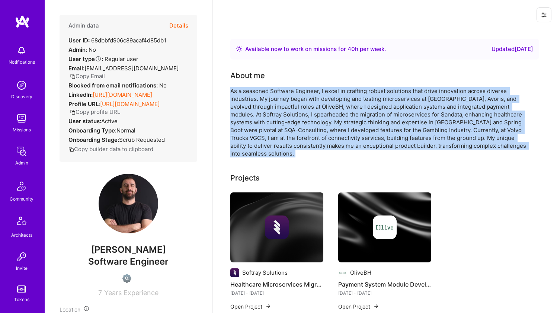
click at [393, 95] on div "As a seasoned Software Engineer, I excel in crafting robust solutions that driv…" at bounding box center [379, 122] width 298 height 70
click at [395, 91] on div "As a seasoned Software Engineer, I excel in crafting robust solutions that driv…" at bounding box center [379, 122] width 298 height 70
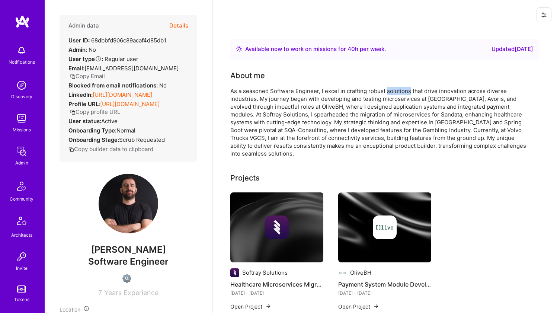
click at [395, 91] on div "As a seasoned Software Engineer, I excel in crafting robust solutions that driv…" at bounding box center [379, 122] width 298 height 70
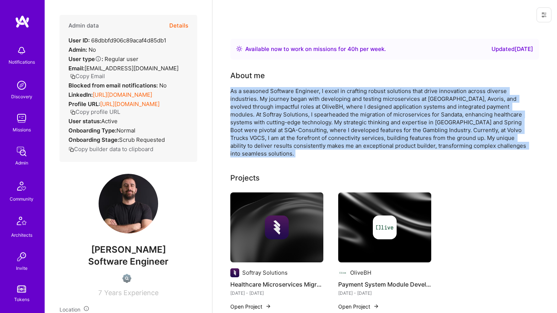
click at [395, 91] on div "As a seasoned Software Engineer, I excel in crafting robust solutions that driv…" at bounding box center [379, 122] width 298 height 70
click at [361, 89] on div "As a seasoned Software Engineer, I excel in crafting robust solutions that driv…" at bounding box center [379, 122] width 298 height 70
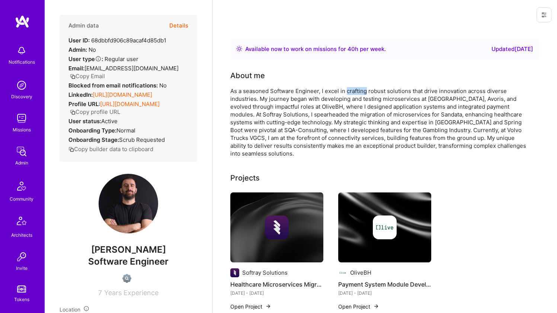
click at [361, 89] on div "As a seasoned Software Engineer, I excel in crafting robust solutions that driv…" at bounding box center [379, 122] width 298 height 70
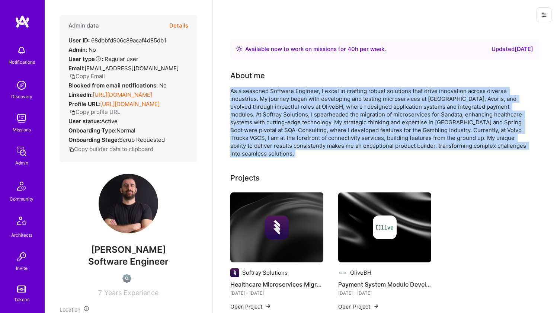
click at [361, 89] on div "As a seasoned Software Engineer, I excel in crafting robust solutions that driv…" at bounding box center [379, 122] width 298 height 70
click at [353, 93] on div "As a seasoned Software Engineer, I excel in crafting robust solutions that driv…" at bounding box center [379, 122] width 298 height 70
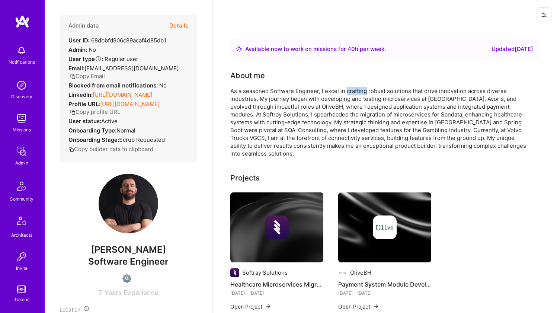
click at [353, 93] on div "As a seasoned Software Engineer, I excel in crafting robust solutions that driv…" at bounding box center [379, 122] width 298 height 70
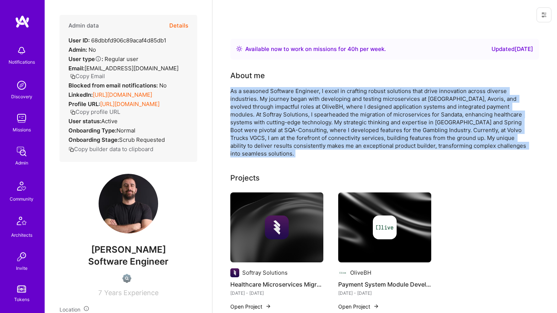
click at [353, 93] on div "As a seasoned Software Engineer, I excel in crafting robust solutions that driv…" at bounding box center [379, 122] width 298 height 70
click at [358, 90] on div "As a seasoned Software Engineer, I excel in crafting robust solutions that driv…" at bounding box center [379, 122] width 298 height 70
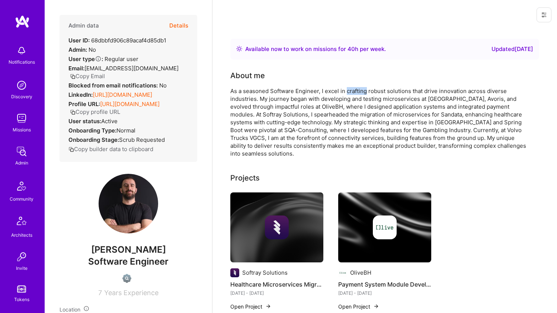
click at [358, 90] on div "As a seasoned Software Engineer, I excel in crafting robust solutions that driv…" at bounding box center [379, 122] width 298 height 70
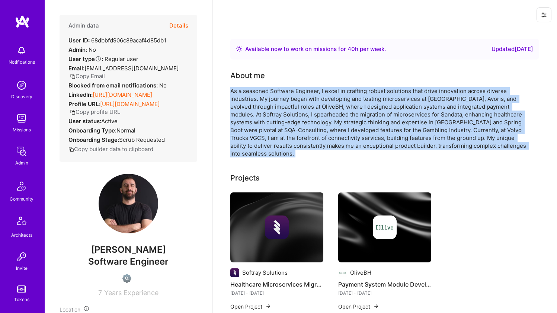
click at [358, 90] on div "As a seasoned Software Engineer, I excel in crafting robust solutions that driv…" at bounding box center [379, 122] width 298 height 70
click at [343, 111] on div "As a seasoned Software Engineer, I excel in crafting robust solutions that driv…" at bounding box center [379, 122] width 298 height 70
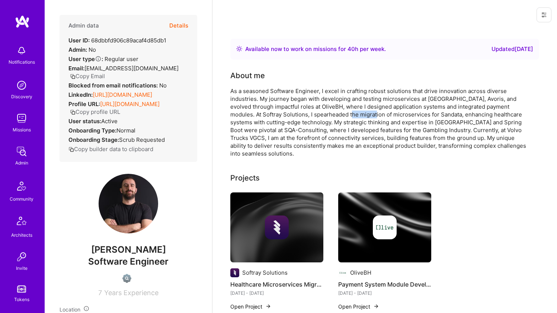
click at [343, 111] on div "As a seasoned Software Engineer, I excel in crafting robust solutions that driv…" at bounding box center [379, 122] width 298 height 70
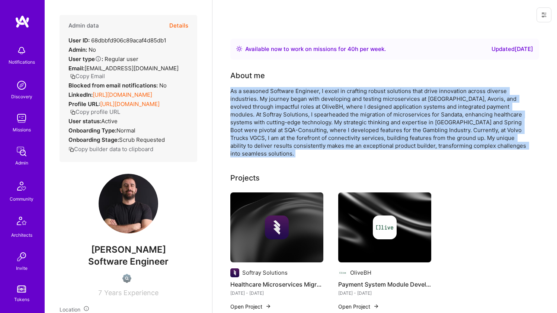
click at [343, 111] on div "As a seasoned Software Engineer, I excel in crafting robust solutions that driv…" at bounding box center [379, 122] width 298 height 70
click at [355, 95] on div "As a seasoned Software Engineer, I excel in crafting robust solutions that driv…" at bounding box center [379, 122] width 298 height 70
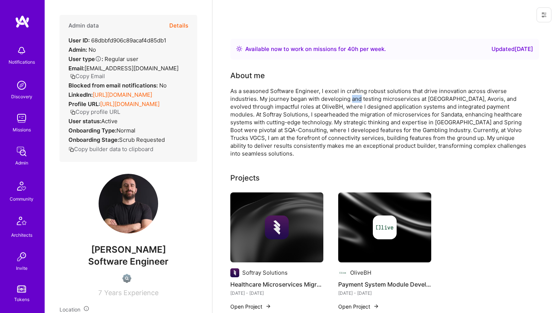
click at [355, 95] on div "As a seasoned Software Engineer, I excel in crafting robust solutions that driv…" at bounding box center [379, 122] width 298 height 70
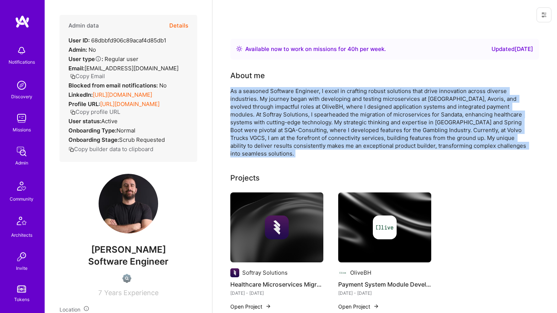
click at [355, 95] on div "As a seasoned Software Engineer, I excel in crafting robust solutions that driv…" at bounding box center [379, 122] width 298 height 70
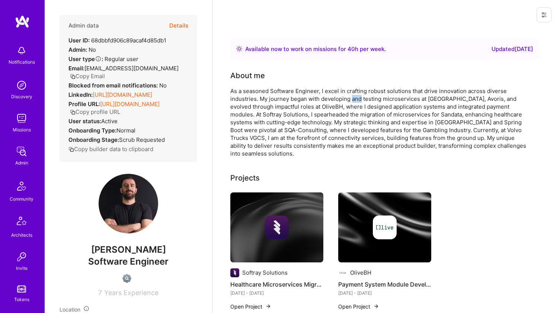
click at [355, 95] on div "As a seasoned Software Engineer, I excel in crafting robust solutions that driv…" at bounding box center [379, 122] width 298 height 70
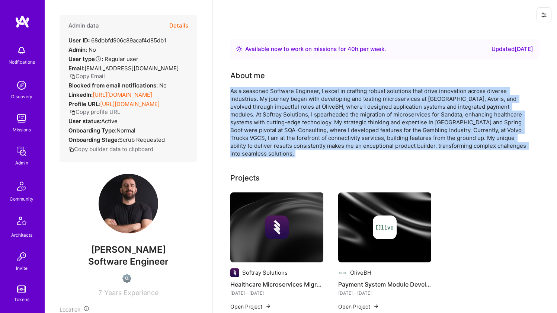
click at [355, 95] on div "As a seasoned Software Engineer, I excel in crafting robust solutions that driv…" at bounding box center [379, 122] width 298 height 70
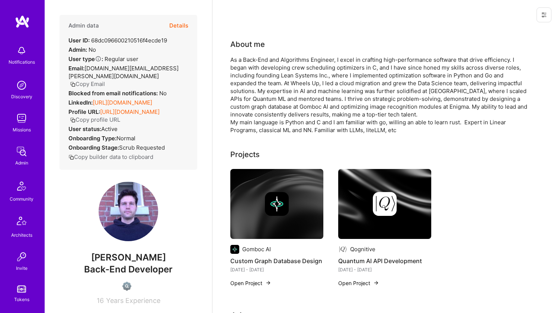
click at [138, 100] on link "[URL][DOMAIN_NAME]" at bounding box center [123, 102] width 60 height 7
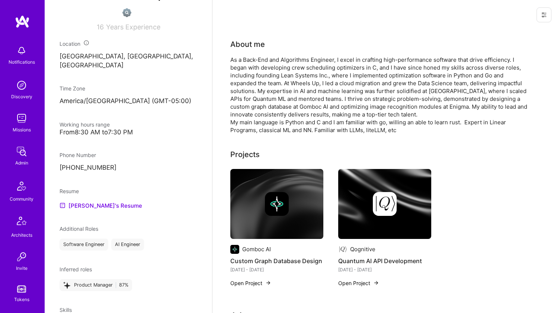
scroll to position [355, 0]
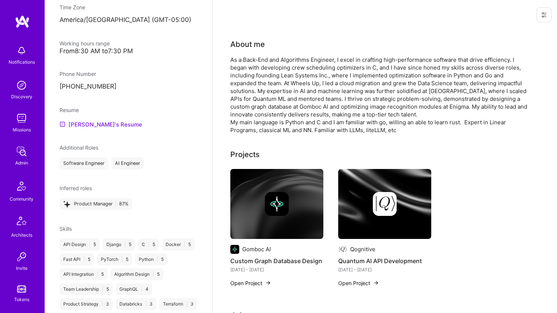
click at [102, 124] on link "[PERSON_NAME]'s Resume" at bounding box center [101, 124] width 83 height 9
click at [294, 60] on div "As a Back-End and Algorithms Engineer, I excel in crafting high-performance sof…" at bounding box center [379, 95] width 298 height 78
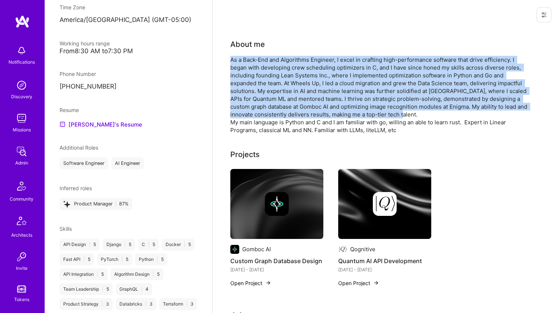
click at [294, 60] on div "As a Back-End and Algorithms Engineer, I excel in crafting high-performance sof…" at bounding box center [379, 95] width 298 height 78
click at [304, 65] on div "As a Back-End and Algorithms Engineer, I excel in crafting high-performance sof…" at bounding box center [379, 95] width 298 height 78
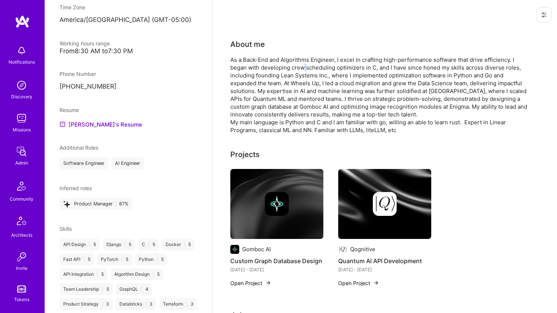
click at [304, 65] on div "As a Back-End and Algorithms Engineer, I excel in crafting high-performance sof…" at bounding box center [379, 95] width 298 height 78
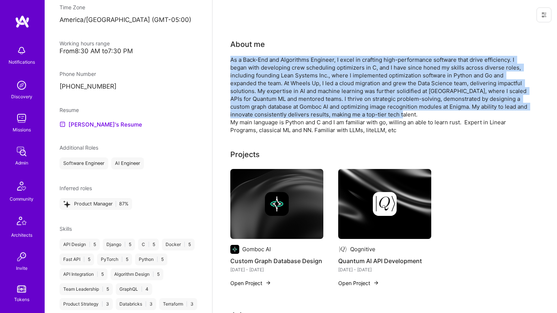
click at [304, 65] on div "As a Back-End and Algorithms Engineer, I excel in crafting high-performance sof…" at bounding box center [379, 95] width 298 height 78
click at [294, 71] on div "As a Back-End and Algorithms Engineer, I excel in crafting high-performance sof…" at bounding box center [379, 95] width 298 height 78
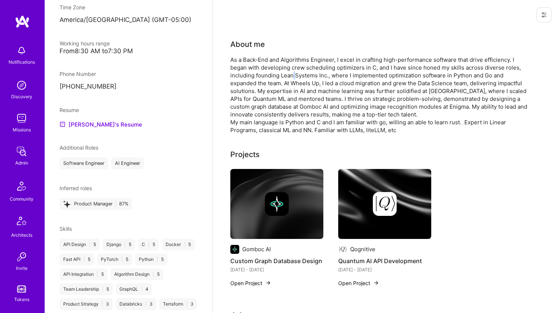
click at [294, 71] on div "As a Back-End and Algorithms Engineer, I excel in crafting high-performance sof…" at bounding box center [379, 95] width 298 height 78
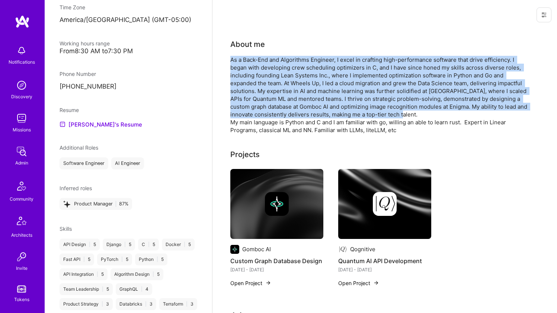
click at [294, 71] on div "As a Back-End and Algorithms Engineer, I excel in crafting high-performance sof…" at bounding box center [379, 95] width 298 height 78
click at [309, 76] on div "As a Back-End and Algorithms Engineer, I excel in crafting high-performance sof…" at bounding box center [379, 95] width 298 height 78
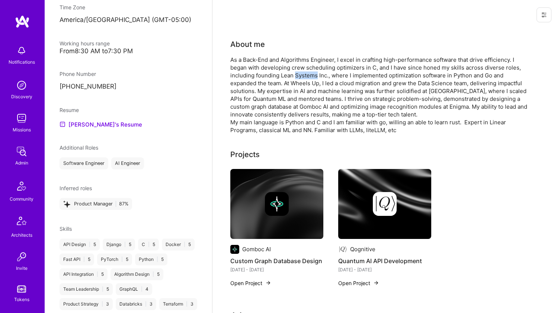
click at [309, 76] on div "As a Back-End and Algorithms Engineer, I excel in crafting high-performance sof…" at bounding box center [379, 95] width 298 height 78
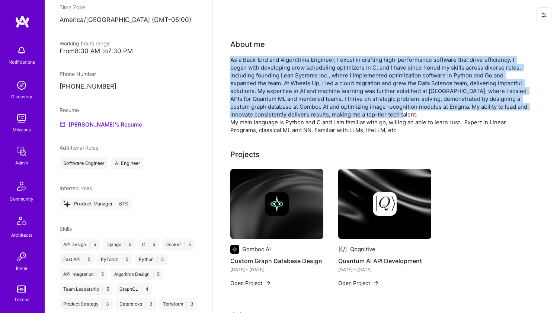
click at [309, 76] on div "As a Back-End and Algorithms Engineer, I excel in crafting high-performance sof…" at bounding box center [379, 95] width 298 height 78
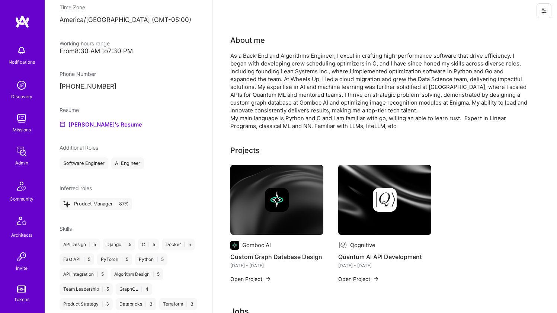
click at [270, 119] on div "As a Back-End and Algorithms Engineer, I excel in crafting high-performance sof…" at bounding box center [379, 91] width 298 height 78
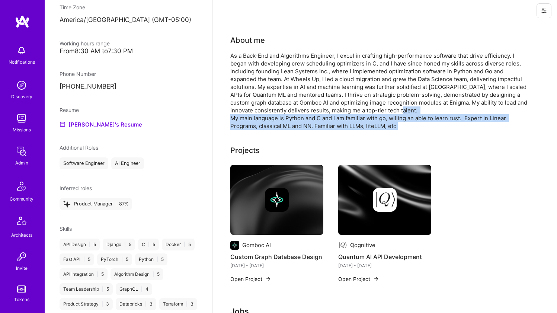
click at [270, 119] on div "As a Back-End and Algorithms Engineer, I excel in crafting high-performance sof…" at bounding box center [379, 91] width 298 height 78
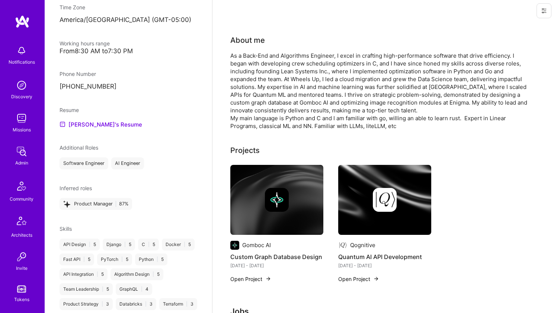
click at [290, 91] on div "As a Back-End and Algorithms Engineer, I excel in crafting high-performance sof…" at bounding box center [379, 91] width 298 height 78
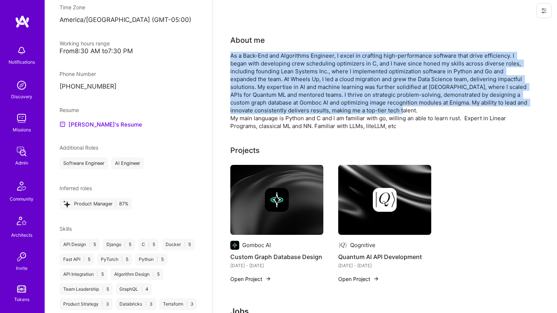
click at [290, 91] on div "As a Back-End and Algorithms Engineer, I excel in crafting high-performance sof…" at bounding box center [379, 91] width 298 height 78
click at [287, 104] on div "As a Back-End and Algorithms Engineer, I excel in crafting high-performance sof…" at bounding box center [379, 91] width 298 height 78
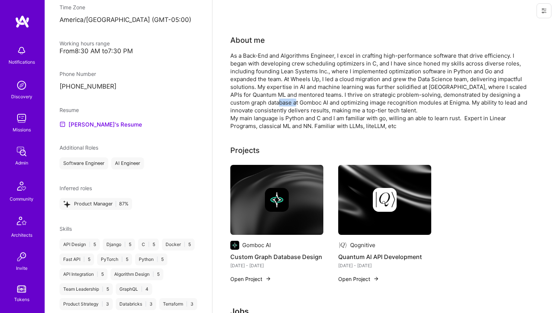
click at [287, 104] on div "As a Back-End and Algorithms Engineer, I excel in crafting high-performance sof…" at bounding box center [379, 91] width 298 height 78
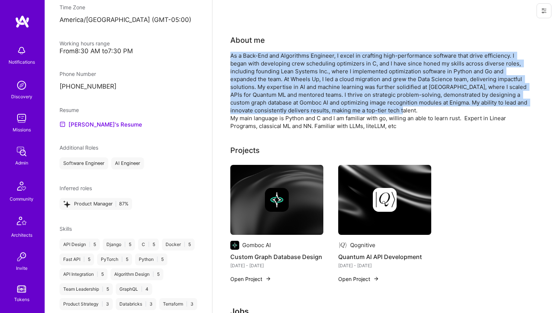
click at [287, 104] on div "As a Back-End and Algorithms Engineer, I excel in crafting high-performance sof…" at bounding box center [379, 91] width 298 height 78
click at [315, 89] on div "As a Back-End and Algorithms Engineer, I excel in crafting high-performance sof…" at bounding box center [379, 91] width 298 height 78
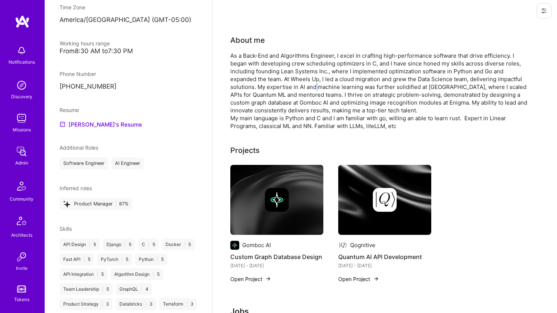
click at [315, 89] on div "As a Back-End and Algorithms Engineer, I excel in crafting high-performance sof…" at bounding box center [379, 91] width 298 height 78
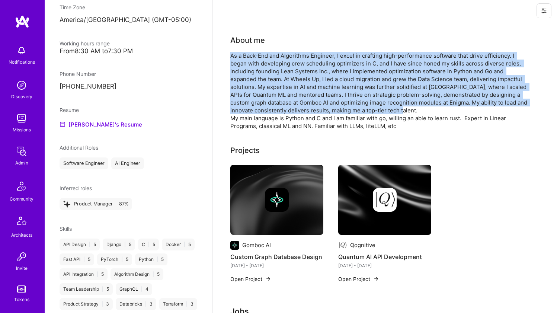
click at [315, 89] on div "As a Back-End and Algorithms Engineer, I excel in crafting high-performance sof…" at bounding box center [379, 91] width 298 height 78
click at [317, 82] on div "As a Back-End and Algorithms Engineer, I excel in crafting high-performance sof…" at bounding box center [379, 91] width 298 height 78
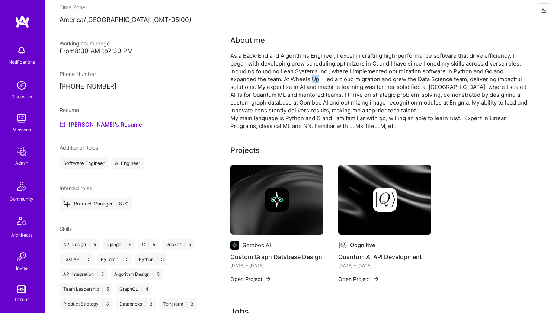
click at [317, 82] on div "As a Back-End and Algorithms Engineer, I excel in crafting high-performance sof…" at bounding box center [379, 91] width 298 height 78
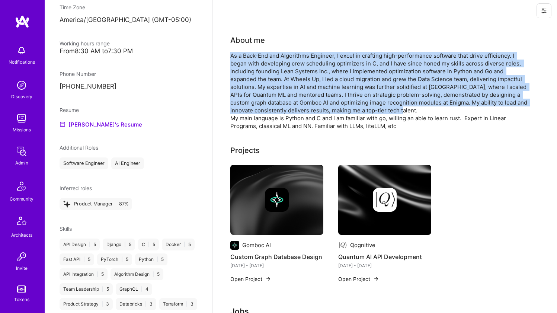
click at [317, 82] on div "As a Back-End and Algorithms Engineer, I excel in crafting high-performance sof…" at bounding box center [379, 91] width 298 height 78
click at [300, 98] on div "As a Back-End and Algorithms Engineer, I excel in crafting high-performance sof…" at bounding box center [379, 91] width 298 height 78
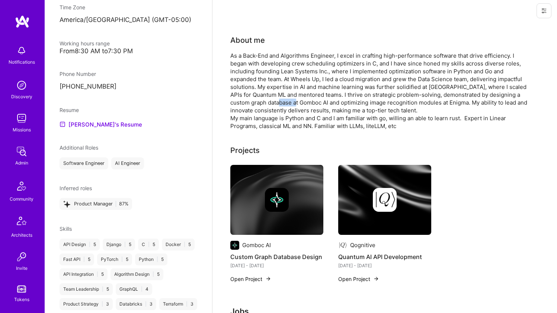
click at [300, 98] on div "As a Back-End and Algorithms Engineer, I excel in crafting high-performance sof…" at bounding box center [379, 91] width 298 height 78
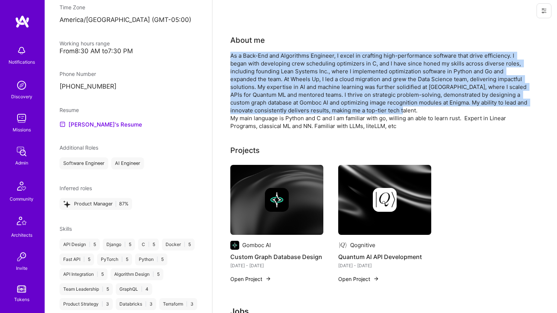
click at [300, 98] on div "As a Back-End and Algorithms Engineer, I excel in crafting high-performance sof…" at bounding box center [379, 91] width 298 height 78
click at [300, 72] on div "As a Back-End and Algorithms Engineer, I excel in crafting high-performance sof…" at bounding box center [379, 91] width 298 height 78
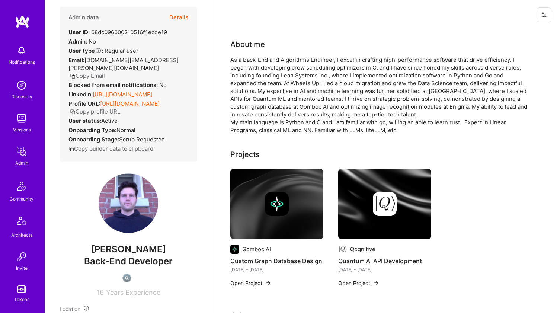
scroll to position [24, 0]
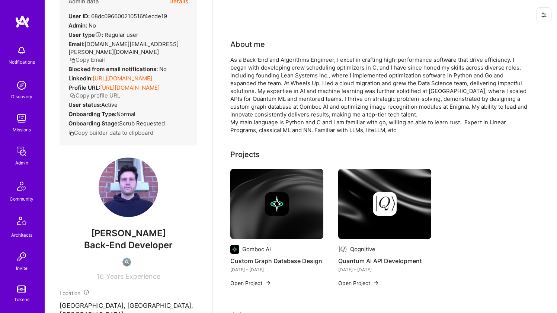
click at [287, 60] on div "As a Back-End and Algorithms Engineer, I excel in crafting high-performance sof…" at bounding box center [379, 95] width 298 height 78
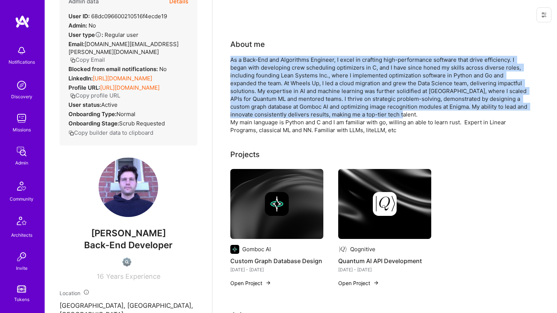
click at [287, 60] on div "As a Back-End and Algorithms Engineer, I excel in crafting high-performance sof…" at bounding box center [379, 95] width 298 height 78
drag, startPoint x: 287, startPoint y: 61, endPoint x: 319, endPoint y: 112, distance: 59.6
click at [319, 112] on div "As a Back-End and Algorithms Engineer, I excel in crafting high-performance sof…" at bounding box center [379, 95] width 298 height 78
click at [319, 111] on div "As a Back-End and Algorithms Engineer, I excel in crafting high-performance sof…" at bounding box center [379, 95] width 298 height 78
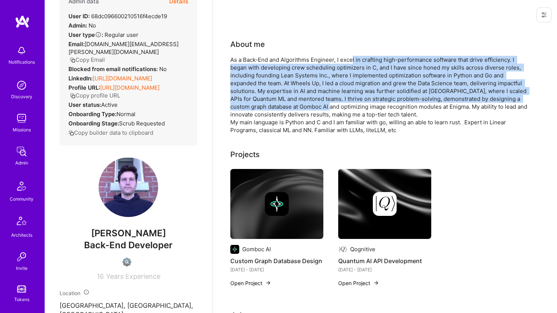
drag, startPoint x: 335, startPoint y: 106, endPoint x: 353, endPoint y: 60, distance: 49.4
click at [353, 60] on div "As a Back-End and Algorithms Engineer, I excel in crafting high-performance sof…" at bounding box center [379, 95] width 298 height 78
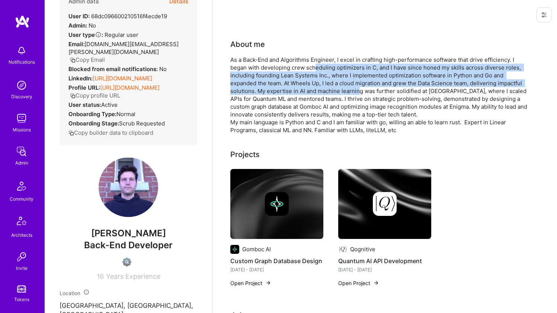
drag, startPoint x: 317, startPoint y: 64, endPoint x: 360, endPoint y: 89, distance: 49.5
click at [360, 89] on div "As a Back-End and Algorithms Engineer, I excel in crafting high-performance sof…" at bounding box center [379, 95] width 298 height 78
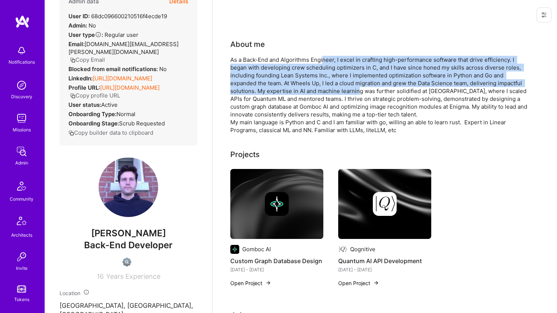
drag, startPoint x: 360, startPoint y: 89, endPoint x: 324, endPoint y: 57, distance: 47.7
click at [324, 57] on div "As a Back-End and Algorithms Engineer, I excel in crafting high-performance sof…" at bounding box center [379, 95] width 298 height 78
drag, startPoint x: 310, startPoint y: 59, endPoint x: 340, endPoint y: 88, distance: 41.6
click at [340, 88] on div "As a Back-End and Algorithms Engineer, I excel in crafting high-performance sof…" at bounding box center [379, 95] width 298 height 78
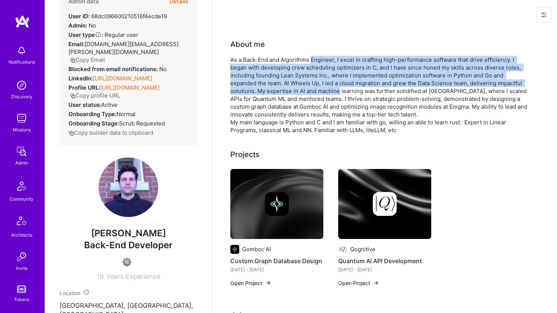
click at [340, 88] on div "As a Back-End and Algorithms Engineer, I excel in crafting high-performance sof…" at bounding box center [379, 95] width 298 height 78
drag, startPoint x: 340, startPoint y: 88, endPoint x: 308, endPoint y: 58, distance: 43.2
click at [308, 58] on div "As a Back-End and Algorithms Engineer, I excel in crafting high-performance sof…" at bounding box center [379, 95] width 298 height 78
drag, startPoint x: 288, startPoint y: 58, endPoint x: 348, endPoint y: 89, distance: 67.3
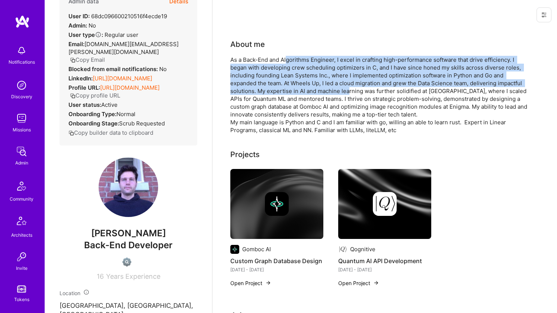
click at [348, 89] on div "As a Back-End and Algorithms Engineer, I excel in crafting high-performance sof…" at bounding box center [379, 95] width 298 height 78
click at [349, 89] on div "As a Back-End and Algorithms Engineer, I excel in crafting high-performance sof…" at bounding box center [379, 95] width 298 height 78
drag, startPoint x: 367, startPoint y: 91, endPoint x: 298, endPoint y: 57, distance: 76.6
click at [299, 57] on div "As a Back-End and Algorithms Engineer, I excel in crafting high-performance sof…" at bounding box center [379, 95] width 298 height 78
click at [298, 57] on div "As a Back-End and Algorithms Engineer, I excel in crafting high-performance sof…" at bounding box center [379, 95] width 298 height 78
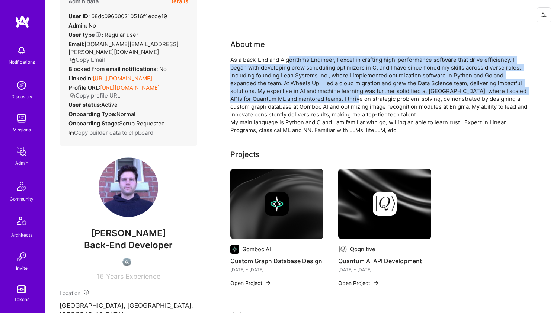
drag, startPoint x: 290, startPoint y: 56, endPoint x: 359, endPoint y: 96, distance: 80.4
click at [359, 96] on div "As a Back-End and Algorithms Engineer, I excel in crafting high-performance sof…" at bounding box center [379, 95] width 298 height 78
click at [359, 95] on div "As a Back-End and Algorithms Engineer, I excel in crafting high-performance sof…" at bounding box center [379, 95] width 298 height 78
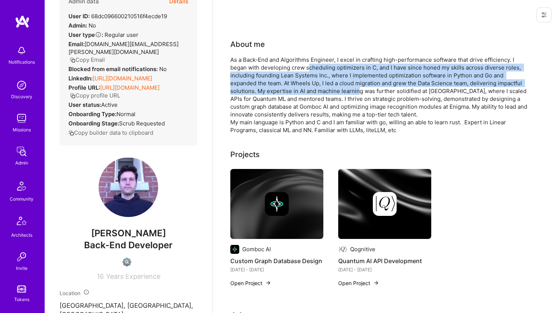
drag, startPoint x: 358, startPoint y: 94, endPoint x: 310, endPoint y: 66, distance: 55.7
click at [310, 66] on div "As a Back-End and Algorithms Engineer, I excel in crafting high-performance sof…" at bounding box center [379, 95] width 298 height 78
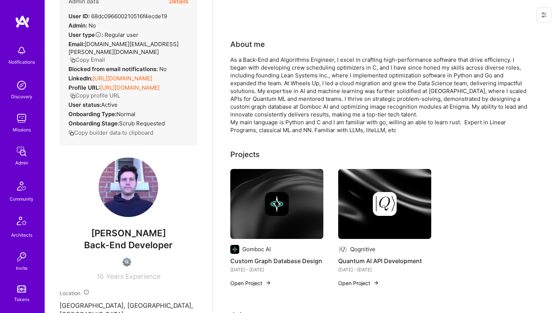
click at [283, 63] on div "As a Back-End and Algorithms Engineer, I excel in crafting high-performance sof…" at bounding box center [379, 95] width 298 height 78
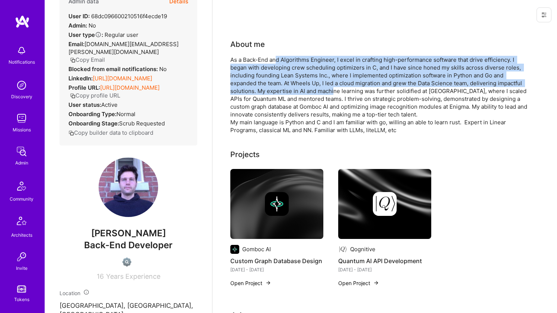
drag, startPoint x: 278, startPoint y: 60, endPoint x: 334, endPoint y: 93, distance: 64.7
click at [334, 93] on div "As a Back-End and Algorithms Engineer, I excel in crafting high-performance sof…" at bounding box center [379, 95] width 298 height 78
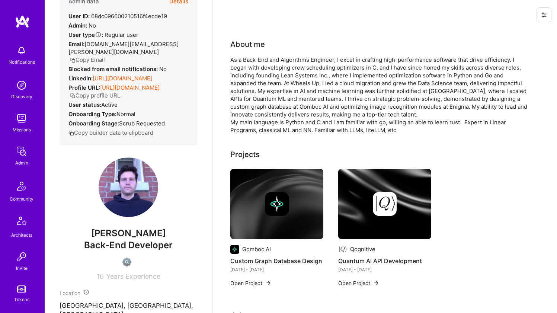
click at [329, 67] on div "As a Back-End and Algorithms Engineer, I excel in crafting high-performance sof…" at bounding box center [379, 95] width 298 height 78
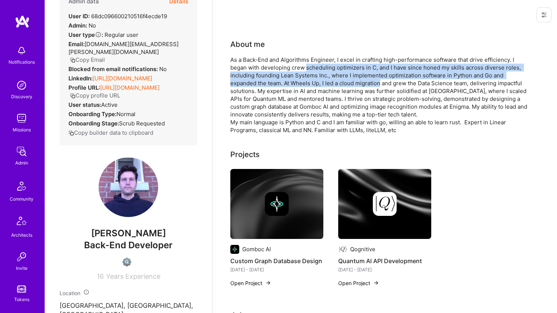
drag, startPoint x: 329, startPoint y: 67, endPoint x: 366, endPoint y: 80, distance: 38.7
click at [366, 80] on div "As a Back-End and Algorithms Engineer, I excel in crafting high-performance sof…" at bounding box center [379, 95] width 298 height 78
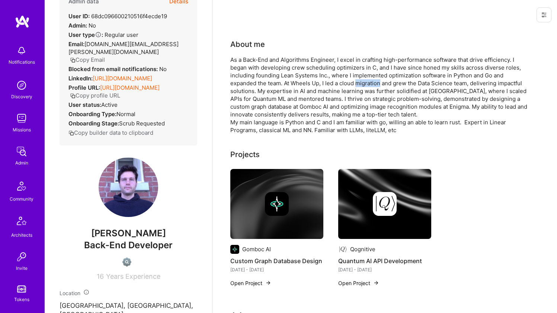
click at [366, 80] on div "As a Back-End and Algorithms Engineer, I excel in crafting high-performance sof…" at bounding box center [379, 95] width 298 height 78
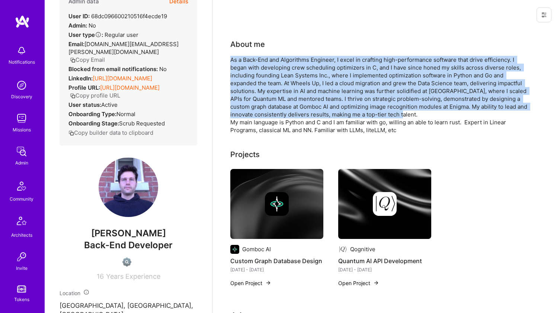
click at [362, 79] on div "As a Back-End and Algorithms Engineer, I excel in crafting high-performance sof…" at bounding box center [379, 95] width 298 height 78
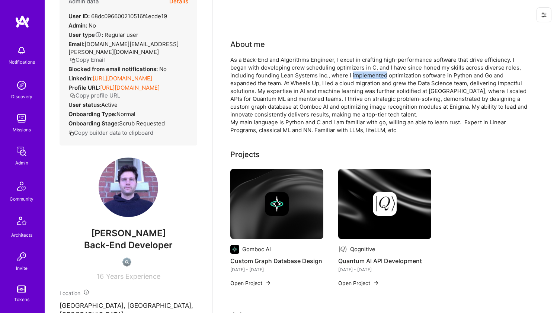
click at [362, 79] on div "As a Back-End and Algorithms Engineer, I excel in crafting high-performance sof…" at bounding box center [379, 95] width 298 height 78
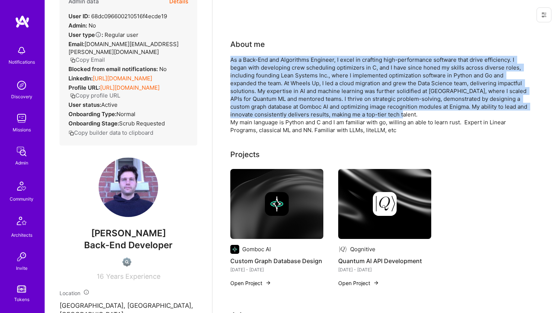
click at [362, 80] on div "As a Back-End and Algorithms Engineer, I excel in crafting high-performance sof…" at bounding box center [379, 95] width 298 height 78
click at [362, 79] on div "As a Back-End and Algorithms Engineer, I excel in crafting high-performance sof…" at bounding box center [379, 95] width 298 height 78
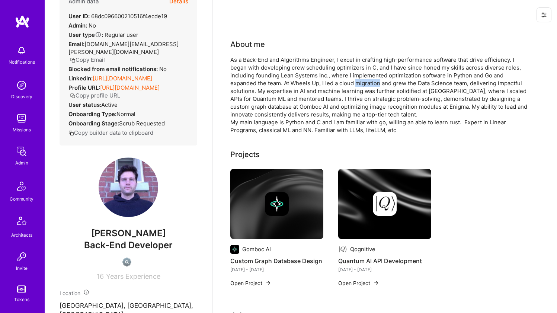
click at [362, 79] on div "As a Back-End and Algorithms Engineer, I excel in crafting high-performance sof…" at bounding box center [379, 95] width 298 height 78
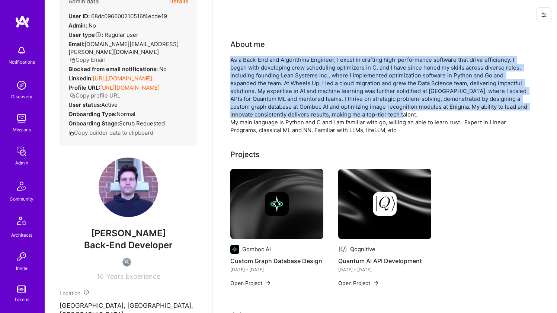
click at [362, 79] on div "As a Back-End and Algorithms Engineer, I excel in crafting high-performance sof…" at bounding box center [379, 95] width 298 height 78
click at [361, 90] on div "As a Back-End and Algorithms Engineer, I excel in crafting high-performance sof…" at bounding box center [379, 95] width 298 height 78
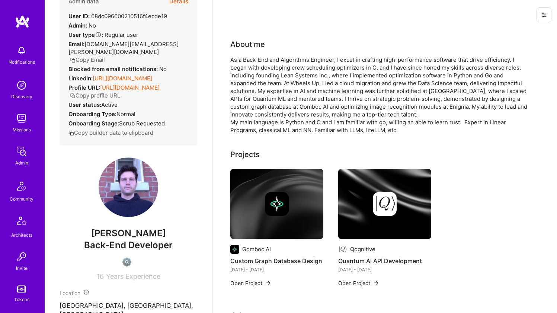
click at [361, 89] on div "As a Back-End and Algorithms Engineer, I excel in crafting high-performance sof…" at bounding box center [379, 95] width 298 height 78
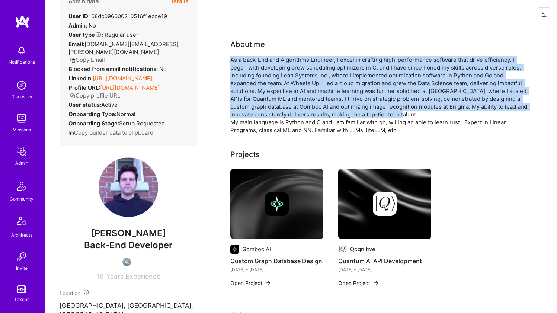
click at [361, 89] on div "As a Back-End and Algorithms Engineer, I excel in crafting high-performance sof…" at bounding box center [379, 95] width 298 height 78
click at [361, 92] on div "As a Back-End and Algorithms Engineer, I excel in crafting high-performance sof…" at bounding box center [379, 95] width 298 height 78
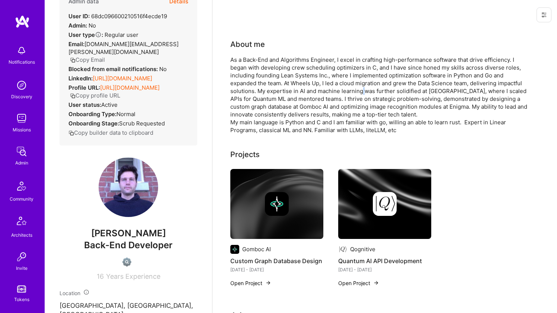
click at [361, 92] on div "As a Back-End and Algorithms Engineer, I excel in crafting high-performance sof…" at bounding box center [379, 95] width 298 height 78
click at [360, 90] on div "As a Back-End and Algorithms Engineer, I excel in crafting high-performance sof…" at bounding box center [379, 95] width 298 height 78
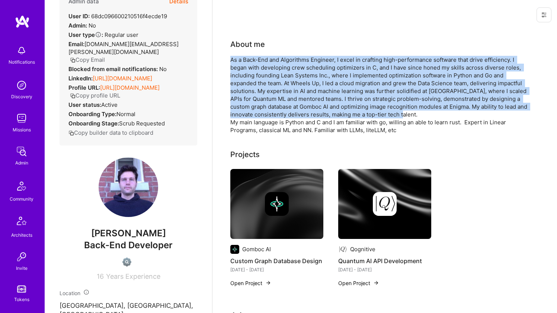
click at [360, 90] on div "As a Back-End and Algorithms Engineer, I excel in crafting high-performance sof…" at bounding box center [379, 95] width 298 height 78
click at [359, 83] on div "As a Back-End and Algorithms Engineer, I excel in crafting high-performance sof…" at bounding box center [379, 95] width 298 height 78
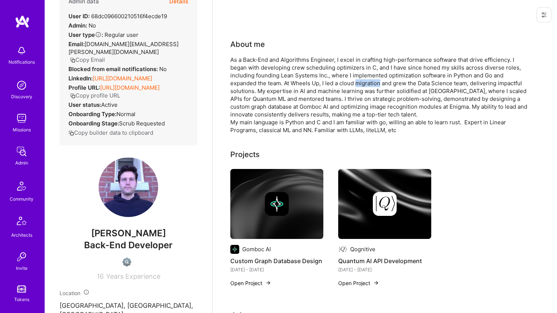
click at [359, 83] on div "As a Back-End and Algorithms Engineer, I excel in crafting high-performance sof…" at bounding box center [379, 95] width 298 height 78
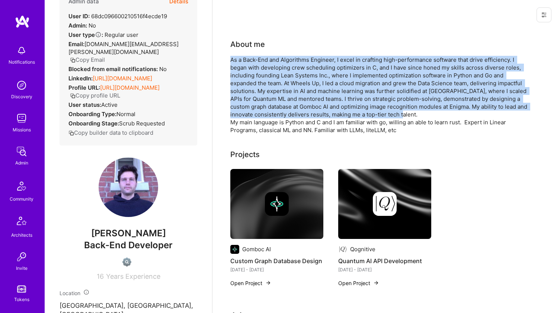
click at [359, 85] on div "As a Back-End and Algorithms Engineer, I excel in crafting high-performance sof…" at bounding box center [379, 95] width 298 height 78
click at [358, 76] on div "As a Back-End and Algorithms Engineer, I excel in crafting high-performance sof…" at bounding box center [379, 95] width 298 height 78
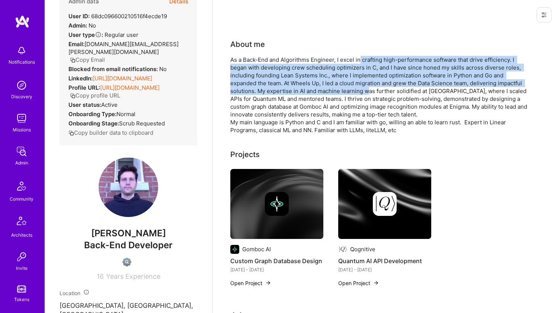
drag, startPoint x: 363, startPoint y: 73, endPoint x: 370, endPoint y: 94, distance: 22.1
click at [370, 93] on div "As a Back-End and Algorithms Engineer, I excel in crafting high-performance sof…" at bounding box center [379, 95] width 298 height 78
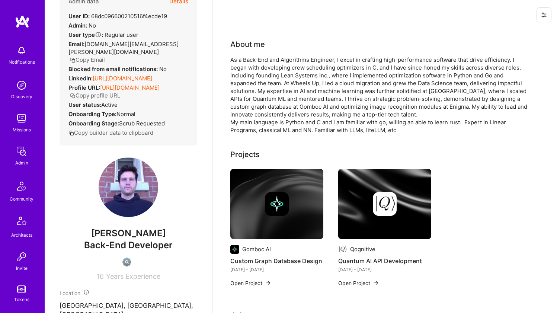
click at [370, 95] on div "As a Back-End and Algorithms Engineer, I excel in crafting high-performance sof…" at bounding box center [379, 95] width 298 height 78
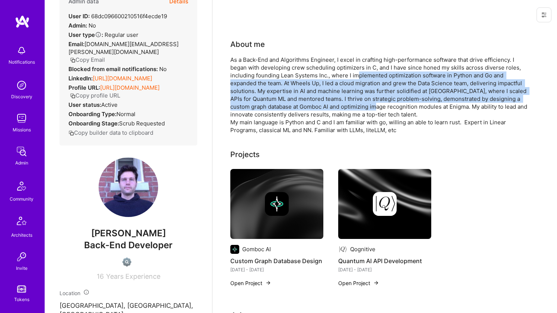
drag, startPoint x: 382, startPoint y: 105, endPoint x: 357, endPoint y: 71, distance: 42.6
click at [357, 71] on div "As a Back-End and Algorithms Engineer, I excel in crafting high-performance sof…" at bounding box center [379, 95] width 298 height 78
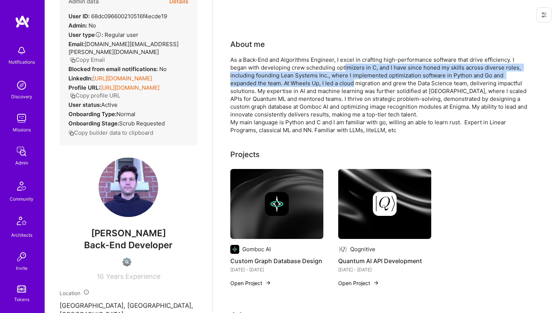
drag, startPoint x: 346, startPoint y: 67, endPoint x: 361, endPoint y: 90, distance: 27.8
click at [360, 88] on div "As a Back-End and Algorithms Engineer, I excel in crafting high-performance sof…" at bounding box center [379, 95] width 298 height 78
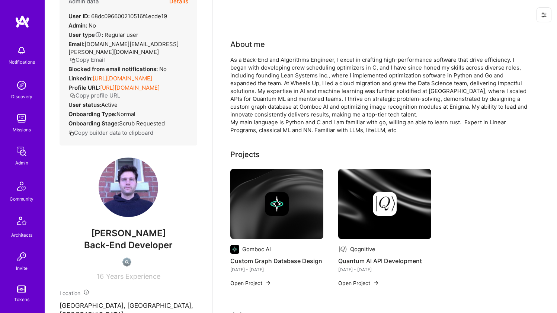
click at [362, 92] on div "As a Back-End and Algorithms Engineer, I excel in crafting high-performance sof…" at bounding box center [379, 95] width 298 height 78
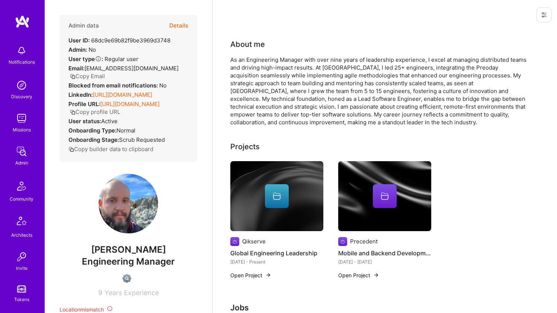
click at [126, 91] on link "[URL][DOMAIN_NAME]" at bounding box center [123, 94] width 60 height 7
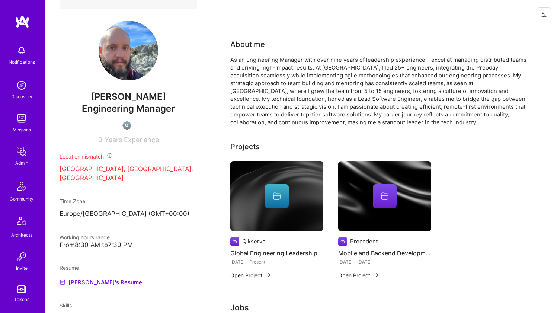
scroll to position [288, 0]
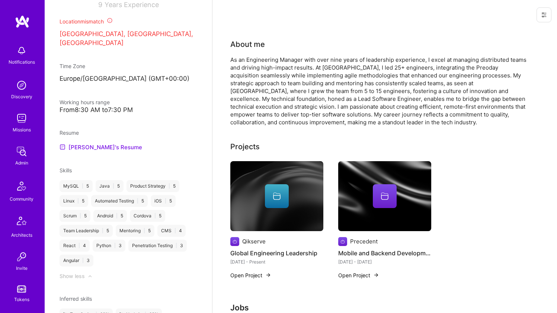
click at [91, 145] on link "Caio's Resume" at bounding box center [101, 147] width 83 height 9
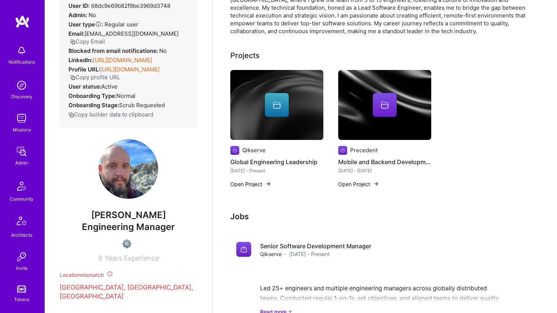
scroll to position [0, 0]
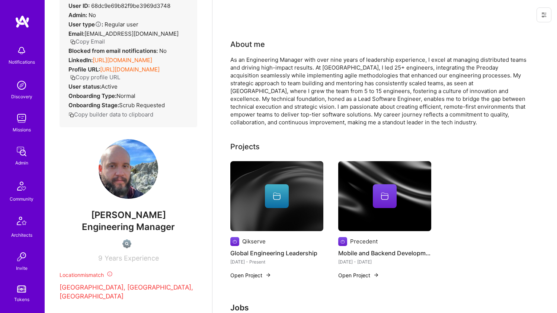
click at [256, 69] on div "As an Engineering Manager with over nine years of leadership experience, I exce…" at bounding box center [379, 91] width 298 height 70
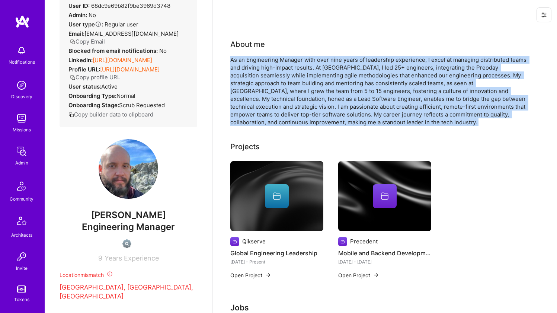
click at [256, 68] on div "As an Engineering Manager with over nine years of leadership experience, I exce…" at bounding box center [379, 91] width 298 height 70
click at [256, 65] on div "As an Engineering Manager with over nine years of leadership experience, I exce…" at bounding box center [379, 91] width 298 height 70
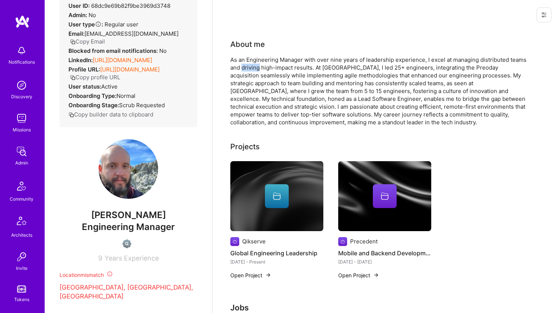
click at [256, 65] on div "As an Engineering Manager with over nine years of leadership experience, I exce…" at bounding box center [379, 91] width 298 height 70
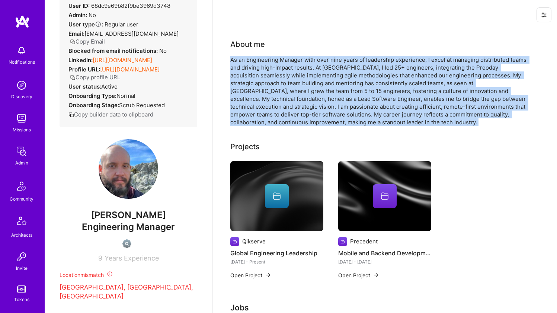
click at [256, 65] on div "As an Engineering Manager with over nine years of leadership experience, I exce…" at bounding box center [379, 91] width 298 height 70
click at [259, 58] on div "As an Engineering Manager with over nine years of leadership experience, I exce…" at bounding box center [379, 91] width 298 height 70
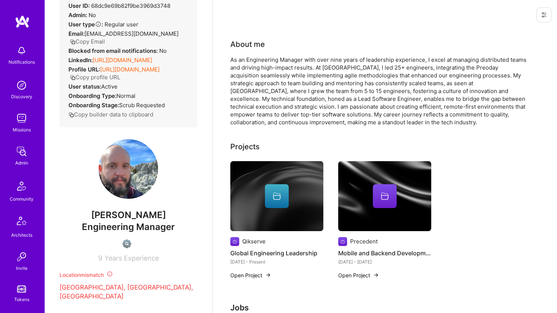
click at [259, 58] on div "As an Engineering Manager with over nine years of leadership experience, I exce…" at bounding box center [379, 91] width 298 height 70
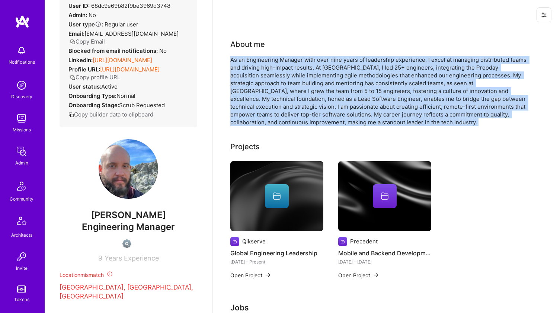
click at [259, 58] on div "As an Engineering Manager with over nine years of leadership experience, I exce…" at bounding box center [379, 91] width 298 height 70
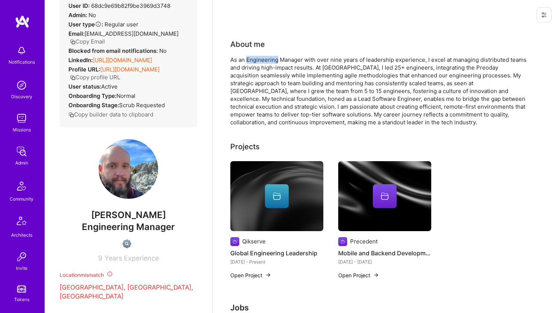
click at [259, 58] on div "As an Engineering Manager with over nine years of leadership experience, I exce…" at bounding box center [379, 91] width 298 height 70
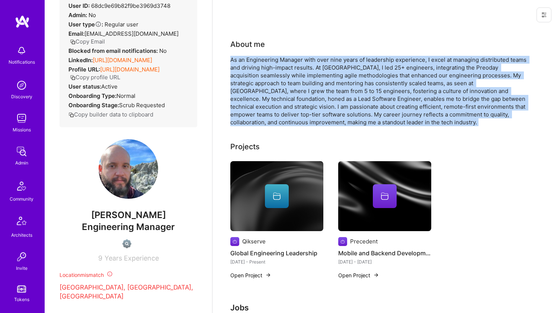
click at [259, 58] on div "As an Engineering Manager with over nine years of leadership experience, I exce…" at bounding box center [379, 91] width 298 height 70
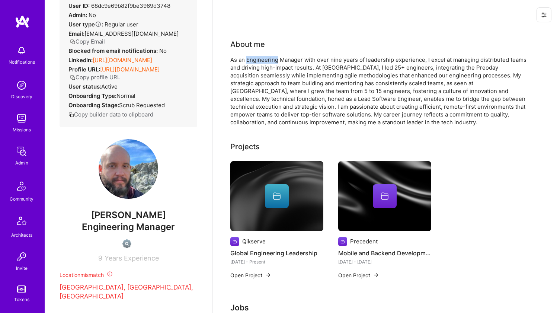
click at [259, 58] on div "As an Engineering Manager with over nine years of leadership experience, I exce…" at bounding box center [379, 91] width 298 height 70
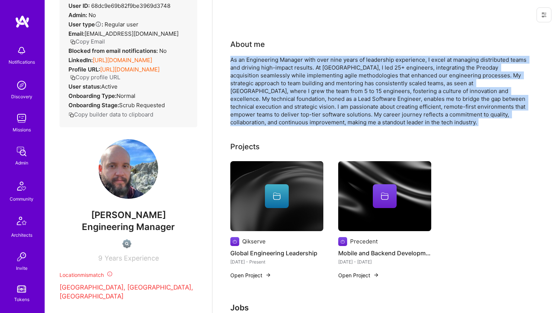
click at [259, 58] on div "As an Engineering Manager with over nine years of leadership experience, I exce…" at bounding box center [379, 91] width 298 height 70
drag, startPoint x: 259, startPoint y: 58, endPoint x: 254, endPoint y: 71, distance: 14.1
click at [254, 71] on div "As an Engineering Manager with over nine years of leadership experience, I exce…" at bounding box center [379, 91] width 298 height 70
click at [255, 72] on div "As an Engineering Manager with over nine years of leadership experience, I exce…" at bounding box center [379, 91] width 298 height 70
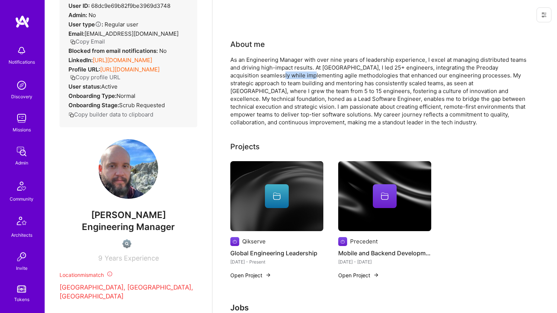
click at [255, 72] on div "As an Engineering Manager with over nine years of leadership experience, I exce…" at bounding box center [379, 91] width 298 height 70
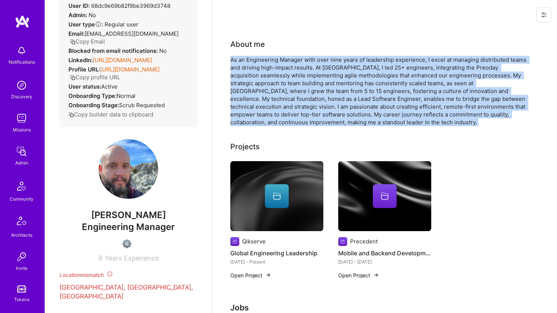
click at [255, 72] on div "As an Engineering Manager with over nine years of leadership experience, I exce…" at bounding box center [379, 91] width 298 height 70
click at [258, 68] on div "As an Engineering Manager with over nine years of leadership experience, I exce…" at bounding box center [379, 91] width 298 height 70
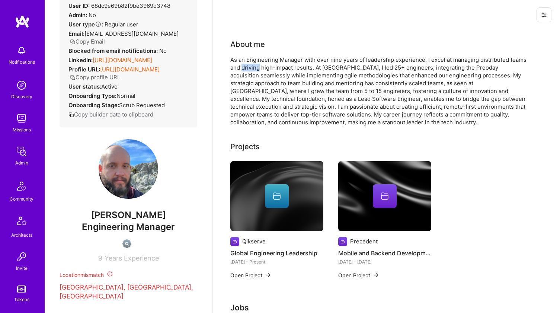
click at [258, 68] on div "As an Engineering Manager with over nine years of leadership experience, I exce…" at bounding box center [379, 91] width 298 height 70
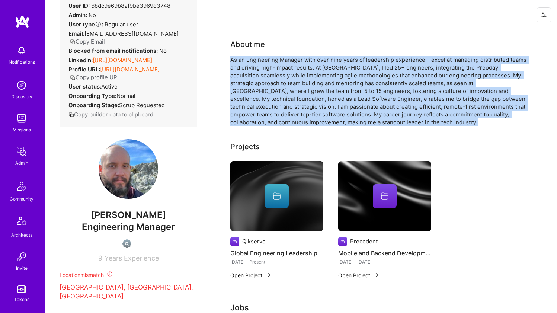
click at [258, 68] on div "As an Engineering Manager with over nine years of leadership experience, I exce…" at bounding box center [379, 91] width 298 height 70
click at [259, 66] on div "As an Engineering Manager with over nine years of leadership experience, I exce…" at bounding box center [379, 91] width 298 height 70
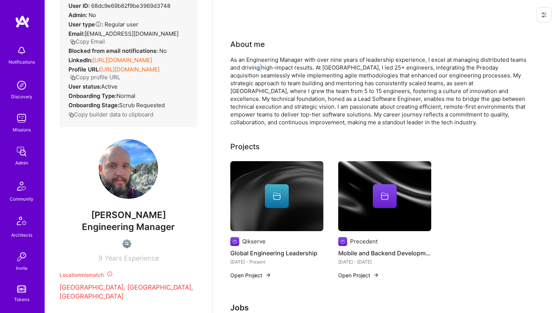
click at [259, 66] on div "As an Engineering Manager with over nine years of leadership experience, I exce…" at bounding box center [379, 91] width 298 height 70
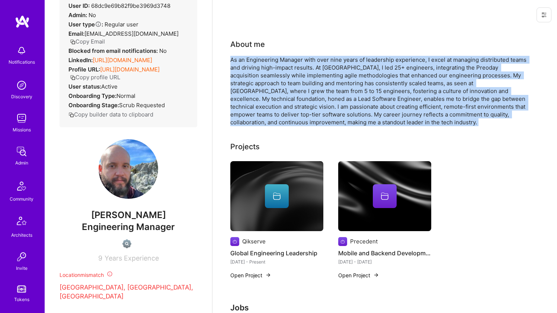
click at [259, 66] on div "As an Engineering Manager with over nine years of leadership experience, I exce…" at bounding box center [379, 91] width 298 height 70
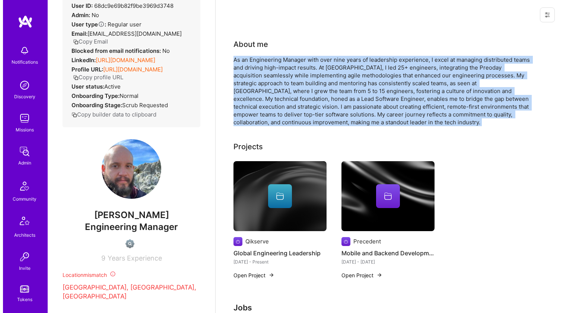
scroll to position [63, 0]
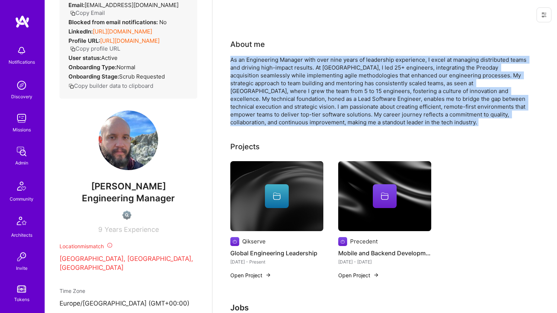
click at [252, 175] on img at bounding box center [276, 196] width 93 height 70
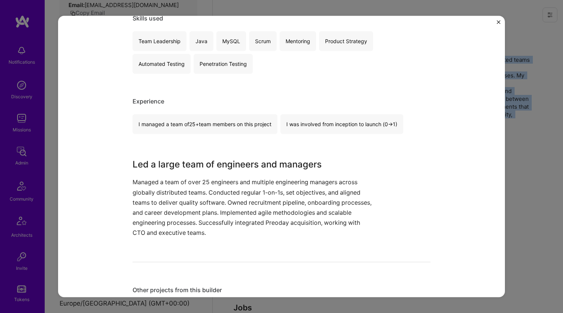
scroll to position [236, 0]
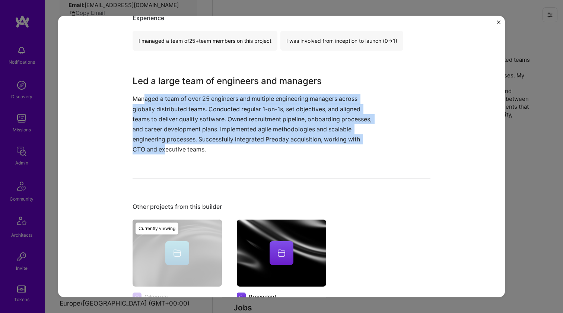
drag, startPoint x: 144, startPoint y: 98, endPoint x: 204, endPoint y: 146, distance: 76.3
click at [201, 145] on p "Managed a team of over 25 engineers and multiple engineering managers across gl…" at bounding box center [254, 124] width 242 height 61
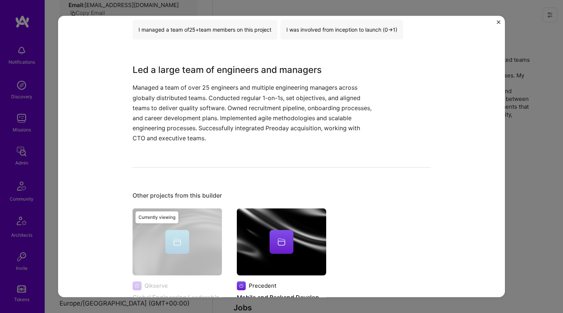
click at [285, 234] on div at bounding box center [281, 242] width 24 height 24
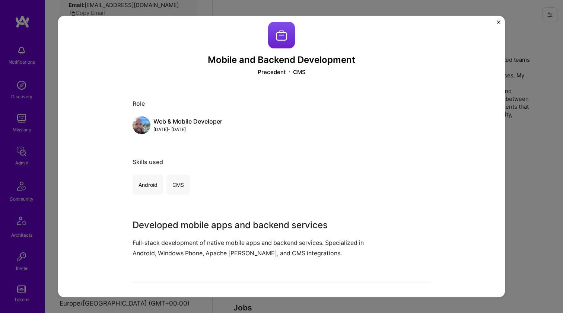
scroll to position [103, 0]
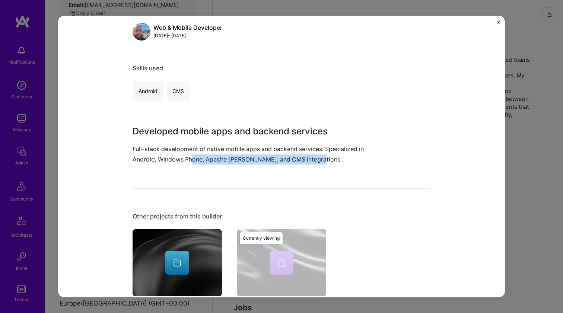
drag, startPoint x: 202, startPoint y: 157, endPoint x: 225, endPoint y: 163, distance: 24.0
click at [225, 163] on p "Full-stack development of native mobile apps and backend services. Specialized …" at bounding box center [254, 154] width 242 height 20
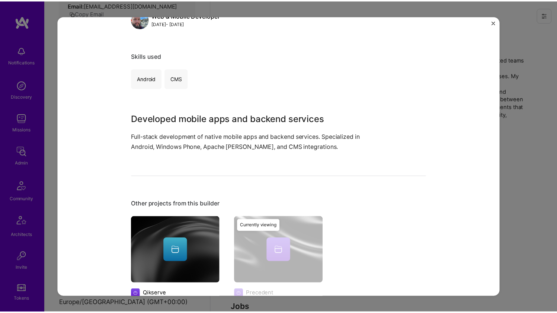
scroll to position [173, 0]
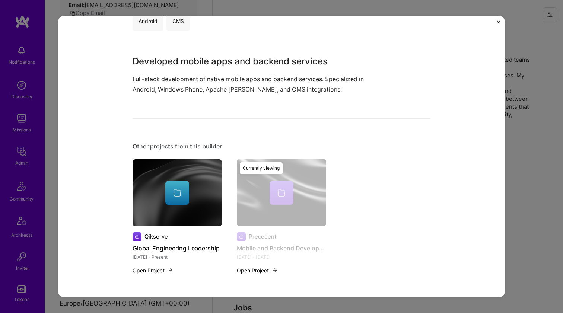
click at [516, 162] on div "Mobile and Backend Development Precedent CMS Role Web & Mobile Developer May, 2…" at bounding box center [281, 156] width 563 height 313
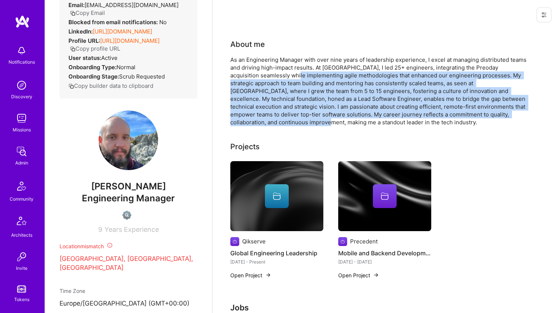
drag, startPoint x: 263, startPoint y: 79, endPoint x: 269, endPoint y: 122, distance: 43.5
click at [269, 122] on div "As an Engineering Manager with over nine years of leadership experience, I exce…" at bounding box center [379, 91] width 298 height 70
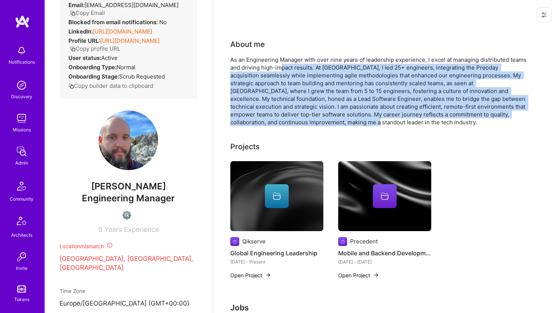
drag, startPoint x: 313, startPoint y: 119, endPoint x: 280, endPoint y: 69, distance: 59.5
click at [280, 69] on div "As an Engineering Manager with over nine years of leadership experience, I exce…" at bounding box center [379, 91] width 298 height 70
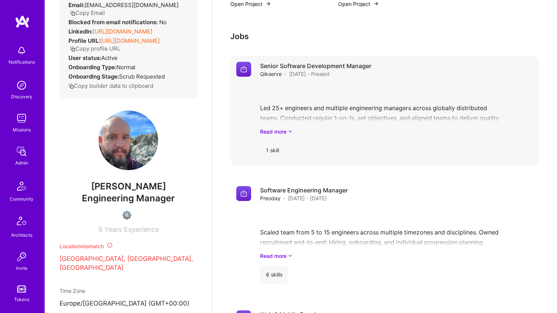
scroll to position [302, 0]
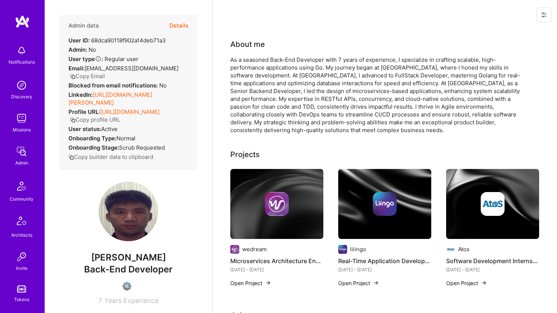
click at [124, 91] on link "[URL][DOMAIN_NAME][PERSON_NAME]" at bounding box center [110, 98] width 84 height 15
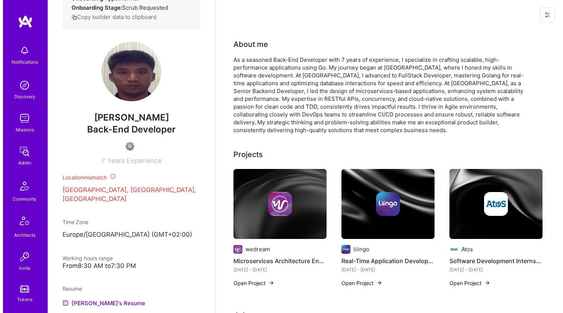
scroll to position [188, 0]
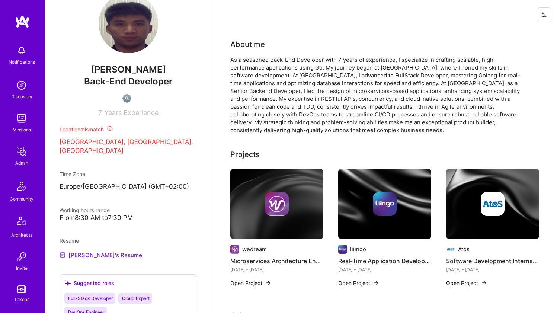
click at [85, 251] on link "[PERSON_NAME]'s Resume" at bounding box center [101, 255] width 83 height 9
click at [295, 61] on div "As a seasoned Back-End Developer with 7 years of experience, I specialize in cr…" at bounding box center [379, 95] width 298 height 78
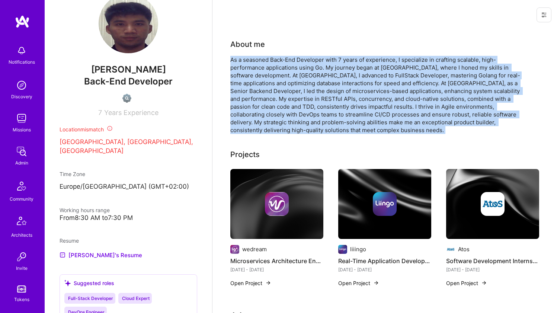
click at [295, 61] on div "As a seasoned Back-End Developer with 7 years of experience, I specialize in cr…" at bounding box center [379, 95] width 298 height 78
click at [330, 71] on div "As a seasoned Back-End Developer with 7 years of experience, I specialize in cr…" at bounding box center [379, 95] width 298 height 78
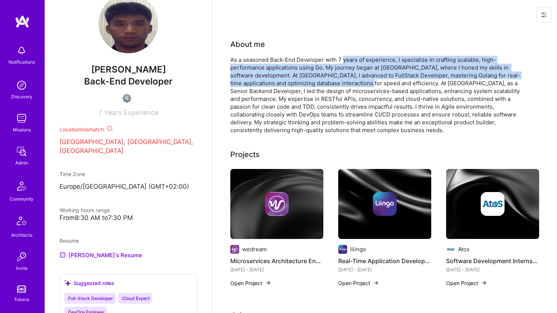
drag, startPoint x: 343, startPoint y: 61, endPoint x: 351, endPoint y: 83, distance: 23.0
click at [351, 83] on div "As a seasoned Back-End Developer with 7 years of experience, I specialize in cr…" at bounding box center [379, 95] width 298 height 78
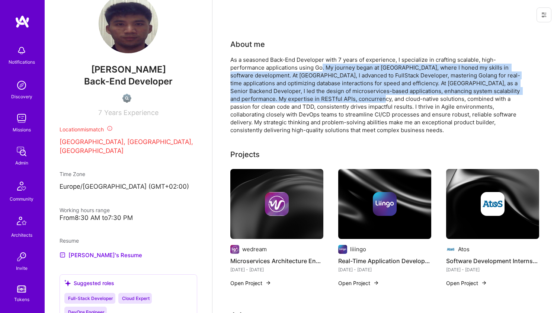
drag, startPoint x: 331, startPoint y: 77, endPoint x: 323, endPoint y: 66, distance: 13.6
click at [323, 66] on div "As a seasoned Back-End Developer with 7 years of experience, I specialize in cr…" at bounding box center [379, 95] width 298 height 78
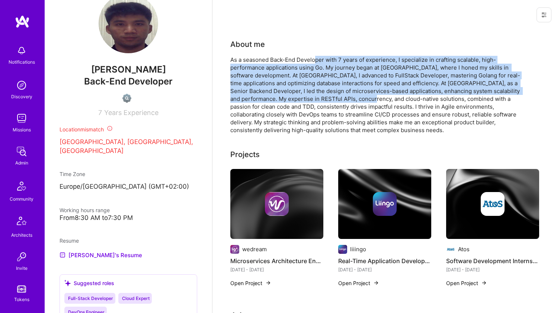
drag, startPoint x: 318, startPoint y: 60, endPoint x: 337, endPoint y: 95, distance: 39.5
click at [337, 95] on div "As a seasoned Back-End Developer with 7 years of experience, I specialize in cr…" at bounding box center [379, 95] width 298 height 78
drag, startPoint x: 347, startPoint y: 70, endPoint x: 343, endPoint y: 61, distance: 9.5
click at [343, 61] on div "As a seasoned Back-End Developer with 7 years of experience, I specialize in cr…" at bounding box center [379, 95] width 298 height 78
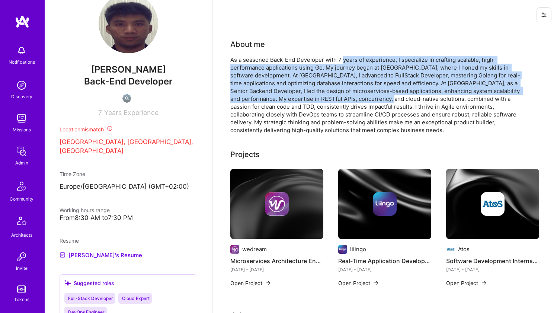
click at [343, 61] on div "As a seasoned Back-End Developer with 7 years of experience, I specialize in cr…" at bounding box center [379, 95] width 298 height 78
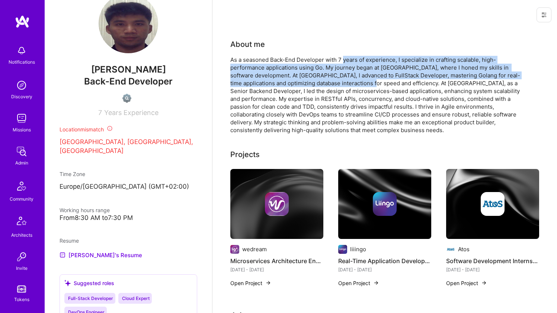
drag, startPoint x: 343, startPoint y: 60, endPoint x: 345, endPoint y: 87, distance: 26.5
click at [345, 86] on div "As a seasoned Back-End Developer with 7 years of experience, I specialize in cr…" at bounding box center [379, 95] width 298 height 78
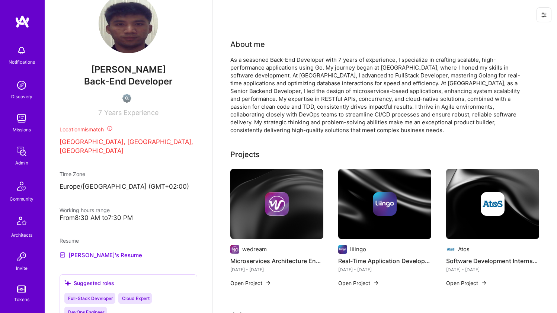
click at [345, 87] on div "As a seasoned Back-End Developer with 7 years of experience, I specialize in cr…" at bounding box center [379, 95] width 298 height 78
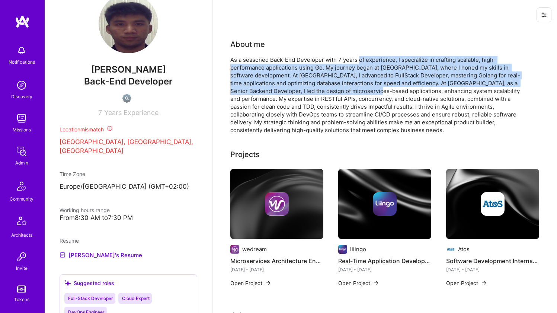
drag, startPoint x: 352, startPoint y: 89, endPoint x: 359, endPoint y: 57, distance: 32.8
click at [359, 57] on div "As a seasoned Back-End Developer with 7 years of experience, I specialize in cr…" at bounding box center [379, 95] width 298 height 78
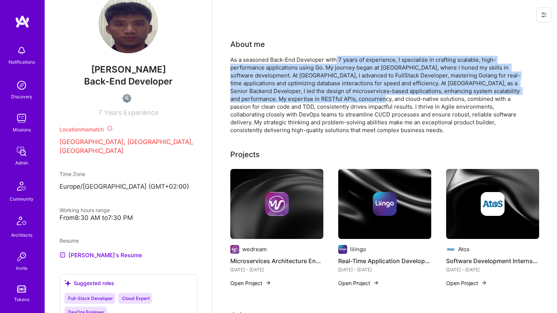
drag, startPoint x: 338, startPoint y: 58, endPoint x: 342, endPoint y: 102, distance: 43.4
click at [342, 101] on div "As a seasoned Back-End Developer with 7 years of experience, I specialize in cr…" at bounding box center [379, 95] width 298 height 78
click at [342, 102] on div "As a seasoned Back-End Developer with 7 years of experience, I specialize in cr…" at bounding box center [379, 95] width 298 height 78
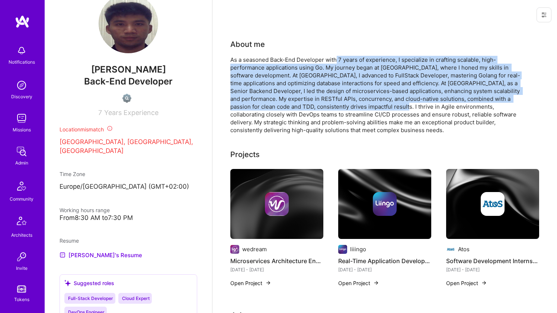
drag, startPoint x: 354, startPoint y: 109, endPoint x: 337, endPoint y: 61, distance: 51.4
click at [337, 61] on div "As a seasoned Back-End Developer with 7 years of experience, I specialize in cr…" at bounding box center [379, 95] width 298 height 78
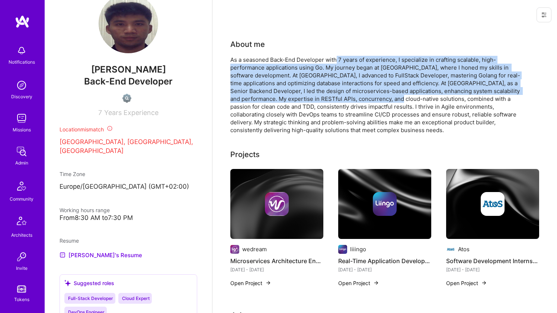
drag, startPoint x: 337, startPoint y: 61, endPoint x: 341, endPoint y: 100, distance: 39.6
click at [340, 100] on div "As a seasoned Back-End Developer with 7 years of experience, I specialize in cr…" at bounding box center [379, 95] width 298 height 78
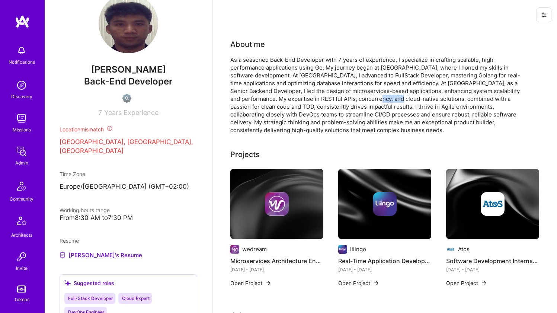
click at [341, 100] on div "As a seasoned Back-End Developer with 7 years of experience, I specialize in cr…" at bounding box center [379, 95] width 298 height 78
click at [282, 188] on img at bounding box center [276, 204] width 93 height 70
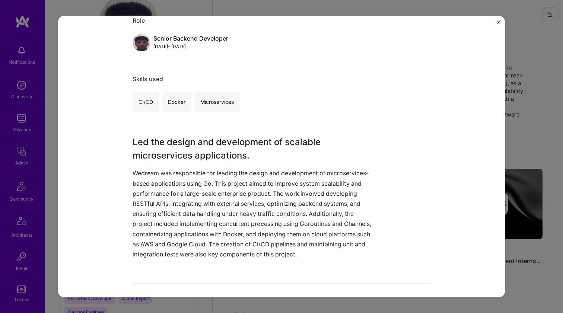
scroll to position [93, 0]
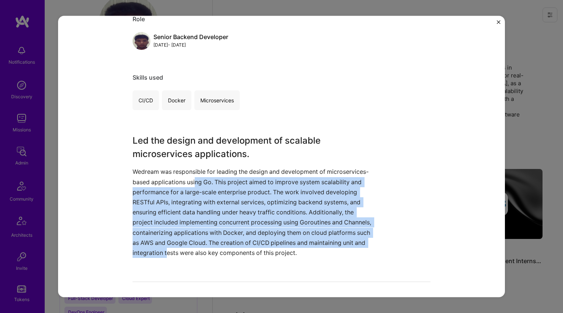
drag, startPoint x: 193, startPoint y: 178, endPoint x: 221, endPoint y: 245, distance: 73.6
click at [221, 246] on p "Wedream was responsible for leading the design and development of microservices…" at bounding box center [254, 212] width 242 height 91
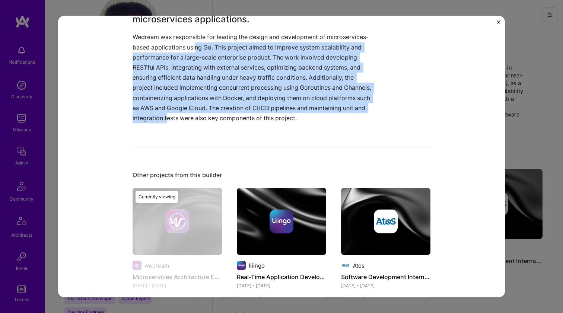
scroll to position [256, 0]
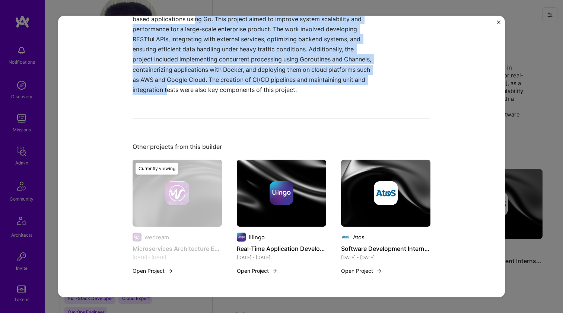
click at [283, 198] on img at bounding box center [281, 193] width 24 height 24
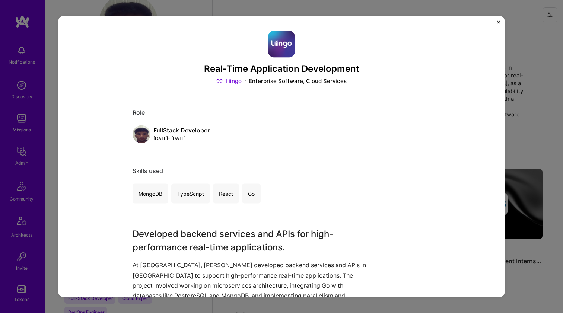
scroll to position [154, 0]
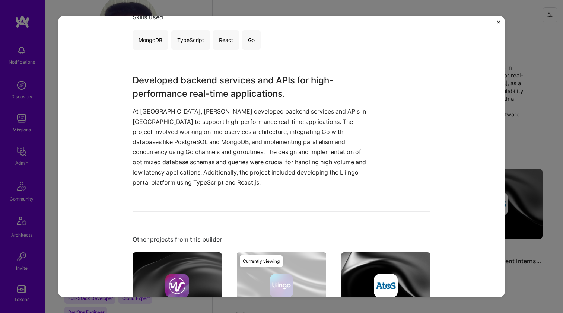
click at [377, 259] on img at bounding box center [385, 285] width 89 height 67
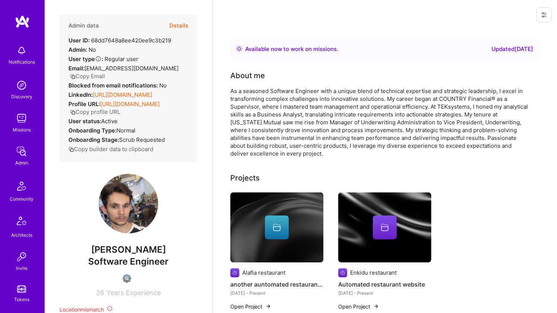
click at [120, 95] on link "[URL][DOMAIN_NAME]" at bounding box center [123, 94] width 60 height 7
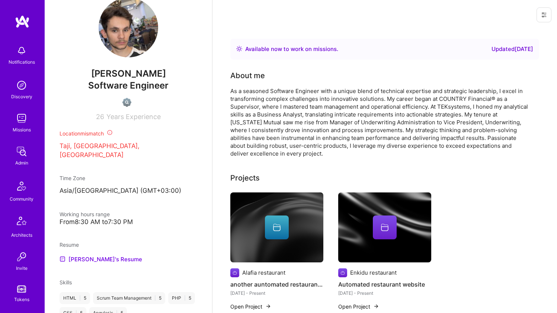
scroll to position [227, 0]
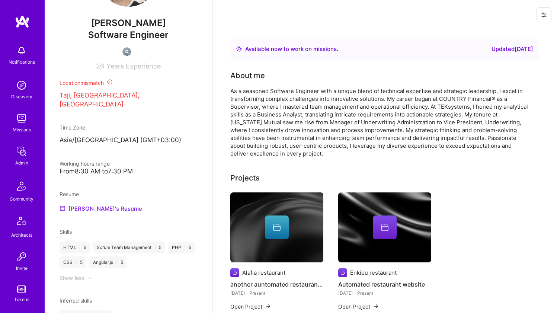
click at [80, 209] on link "[PERSON_NAME]'s Resume" at bounding box center [101, 208] width 83 height 9
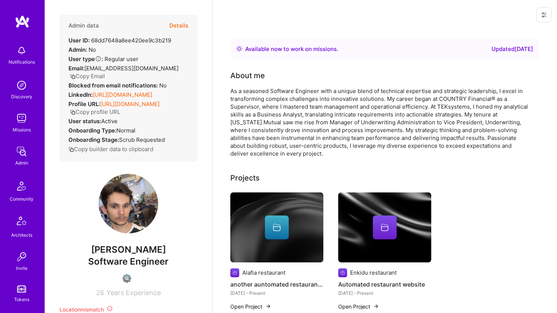
click at [292, 101] on div "As a seasoned Software Engineer with a unique blend of technical expertise and …" at bounding box center [379, 122] width 298 height 70
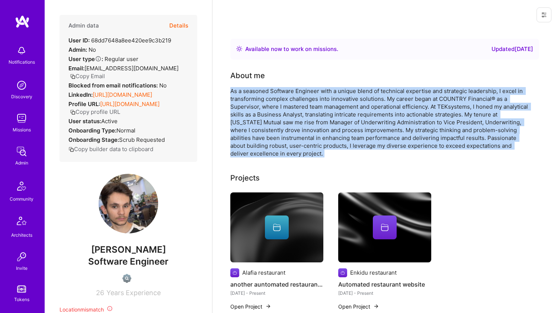
click at [292, 101] on div "As a seasoned Software Engineer with a unique blend of technical expertise and …" at bounding box center [379, 122] width 298 height 70
click at [337, 103] on div "As a seasoned Software Engineer with a unique blend of technical expertise and …" at bounding box center [379, 122] width 298 height 70
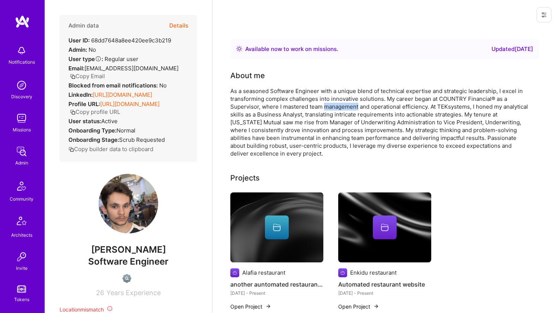
click at [337, 103] on div "As a seasoned Software Engineer with a unique blend of technical expertise and …" at bounding box center [379, 122] width 298 height 70
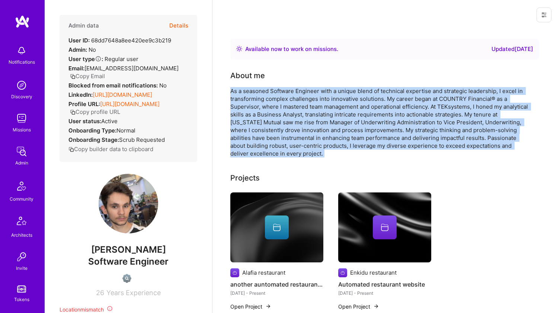
click at [337, 103] on div "As a seasoned Software Engineer with a unique blend of technical expertise and …" at bounding box center [379, 122] width 298 height 70
click at [314, 126] on div "As a seasoned Software Engineer with a unique blend of technical expertise and …" at bounding box center [379, 122] width 298 height 70
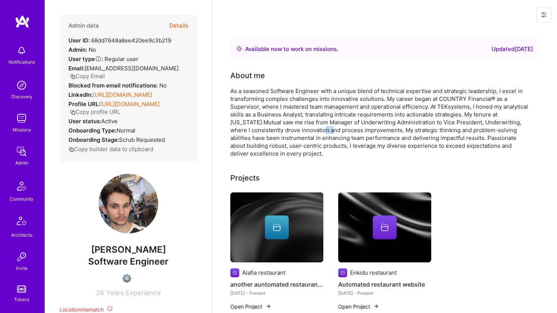
click at [314, 126] on div "As a seasoned Software Engineer with a unique blend of technical expertise and …" at bounding box center [379, 122] width 298 height 70
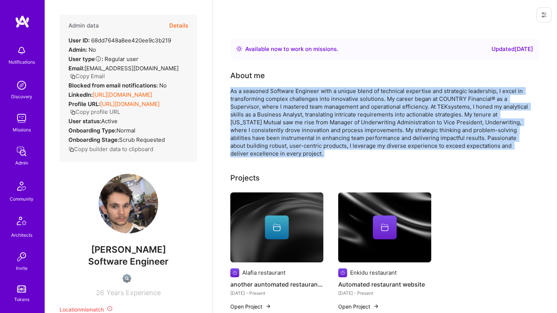
click at [314, 126] on div "As a seasoned Software Engineer with a unique blend of technical expertise and …" at bounding box center [379, 122] width 298 height 70
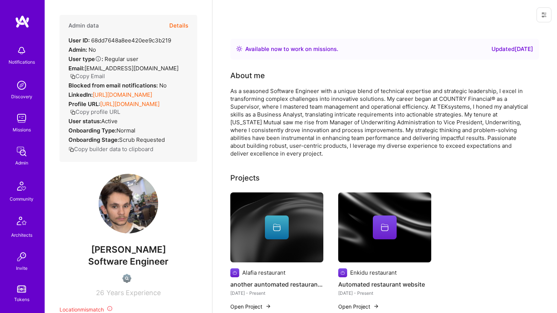
click at [314, 126] on div "As a seasoned Software Engineer with a unique blend of technical expertise and …" at bounding box center [379, 122] width 298 height 70
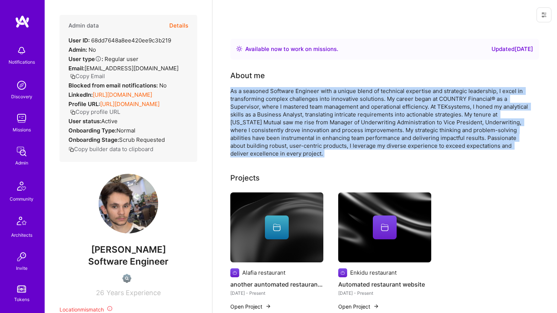
click at [314, 126] on div "As a seasoned Software Engineer with a unique blend of technical expertise and …" at bounding box center [379, 122] width 298 height 70
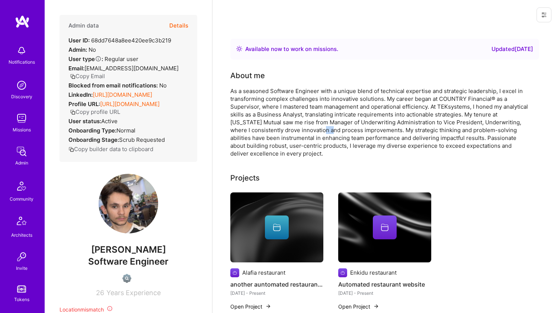
click at [314, 126] on div "As a seasoned Software Engineer with a unique blend of technical expertise and …" at bounding box center [379, 122] width 298 height 70
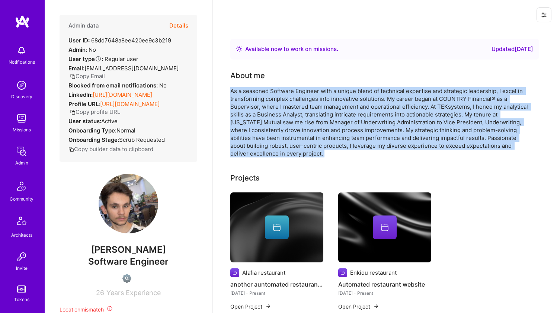
drag, startPoint x: 314, startPoint y: 126, endPoint x: 310, endPoint y: 100, distance: 26.3
click at [310, 100] on div "As a seasoned Software Engineer with a unique blend of technical expertise and …" at bounding box center [379, 122] width 298 height 70
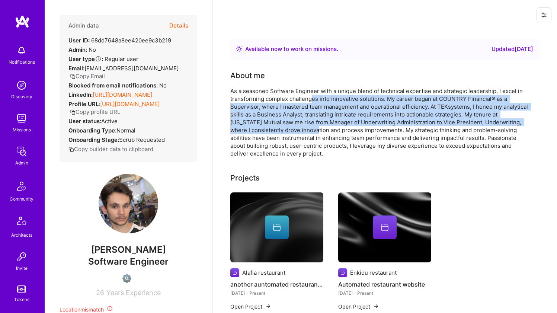
drag, startPoint x: 310, startPoint y: 98, endPoint x: 301, endPoint y: 132, distance: 34.8
click at [301, 132] on div "As a seasoned Software Engineer with a unique blend of technical expertise and …" at bounding box center [379, 122] width 298 height 70
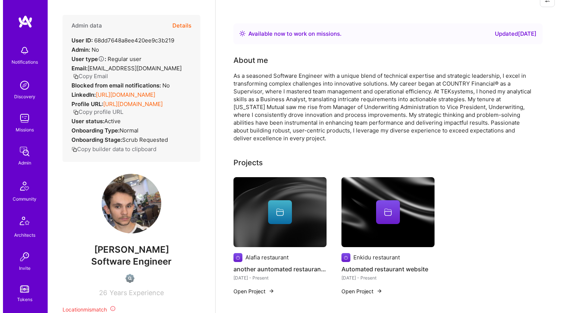
scroll to position [36, 0]
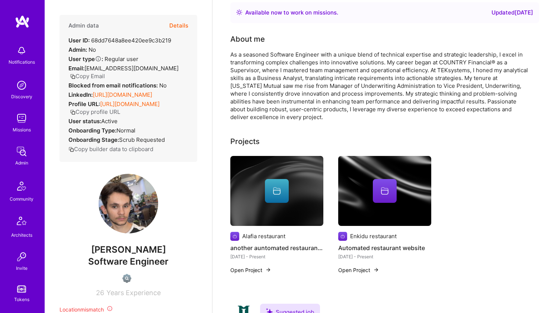
click at [255, 183] on div at bounding box center [276, 191] width 93 height 24
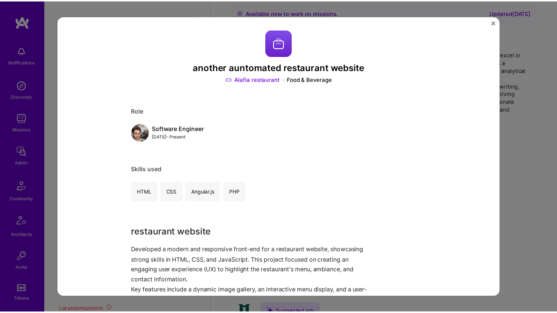
scroll to position [3, 0]
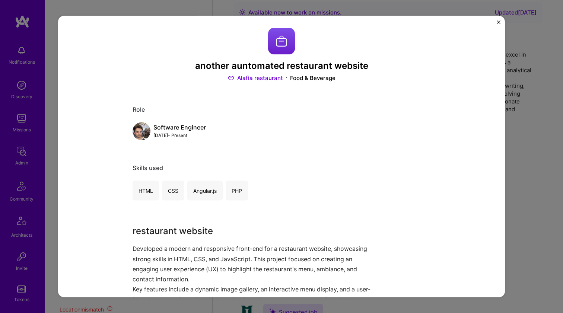
click at [555, 99] on div "another auntomated restaurant website Alafia restaurant Food & Beverage Role So…" at bounding box center [281, 156] width 563 height 313
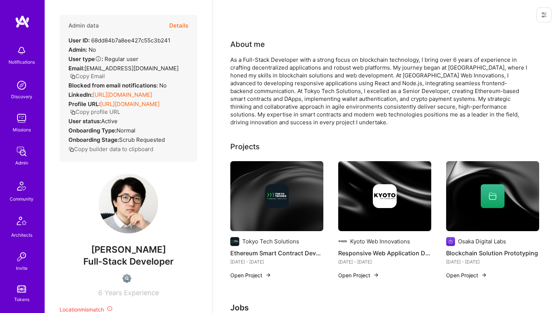
click at [117, 93] on link "[URL][DOMAIN_NAME]" at bounding box center [123, 94] width 60 height 7
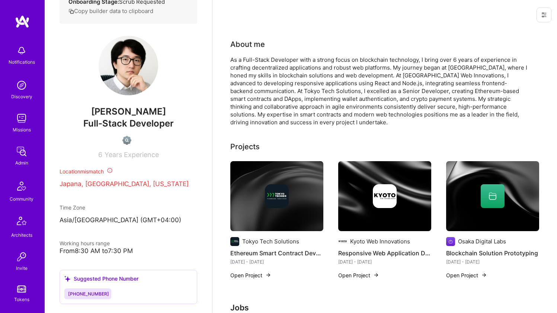
scroll to position [192, 0]
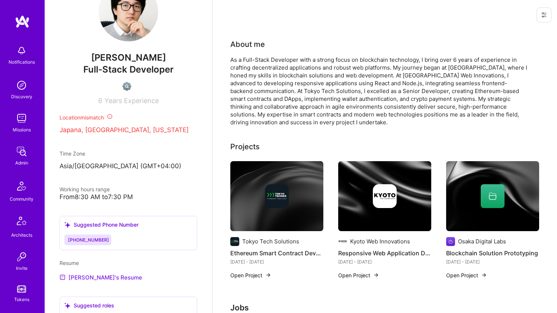
click at [95, 282] on link "[PERSON_NAME]'s Resume" at bounding box center [101, 277] width 83 height 9
click at [302, 63] on div "As a Full-Stack Developer with a strong focus on blockchain technology, I bring…" at bounding box center [379, 91] width 298 height 70
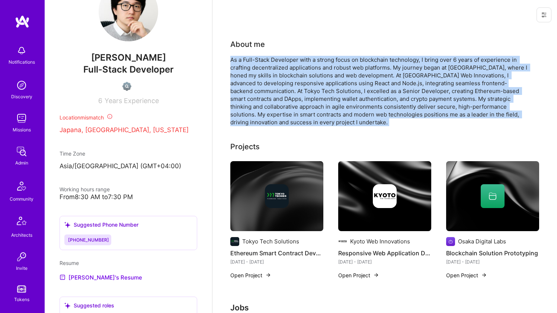
click at [302, 63] on div "As a Full-Stack Developer with a strong focus on blockchain technology, I bring…" at bounding box center [379, 91] width 298 height 70
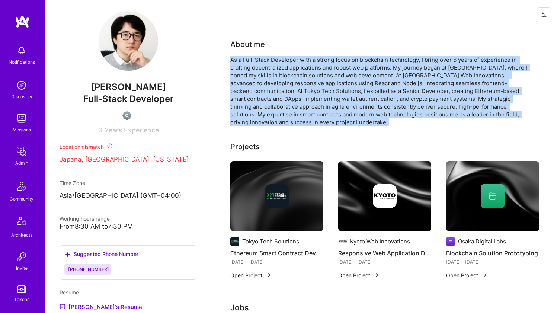
scroll to position [148, 0]
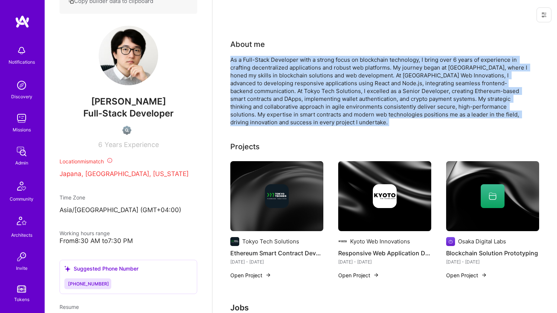
click at [320, 102] on div "As a Full-Stack Developer with a strong focus on blockchain technology, I bring…" at bounding box center [379, 91] width 298 height 70
click at [320, 101] on div "As a Full-Stack Developer with a strong focus on blockchain technology, I bring…" at bounding box center [379, 91] width 298 height 70
click at [312, 113] on div "As a Full-Stack Developer with a strong focus on blockchain technology, I bring…" at bounding box center [379, 91] width 298 height 70
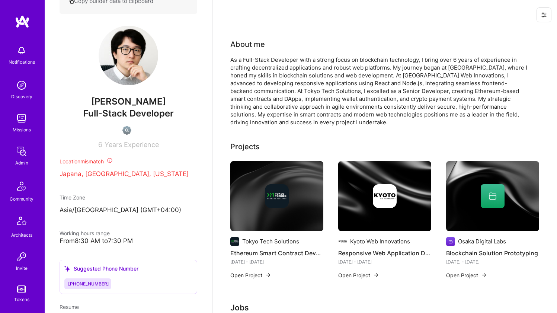
click at [312, 113] on div "As a Full-Stack Developer with a strong focus on blockchain technology, I bring…" at bounding box center [379, 91] width 298 height 70
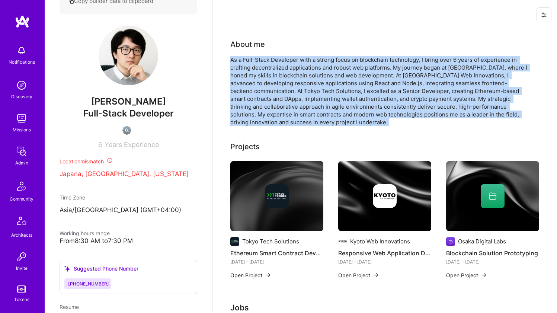
click at [312, 113] on div "As a Full-Stack Developer with a strong focus on blockchain technology, I bring…" at bounding box center [379, 91] width 298 height 70
click at [317, 95] on div "As a Full-Stack Developer with a strong focus on blockchain technology, I bring…" at bounding box center [379, 91] width 298 height 70
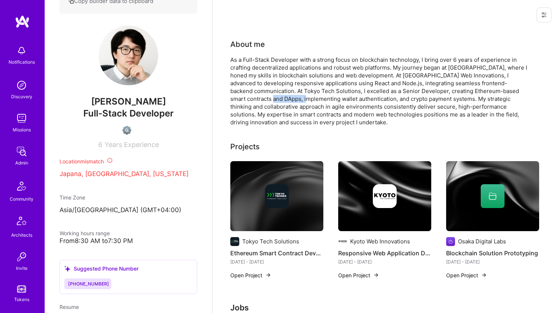
click at [317, 95] on div "As a Full-Stack Developer with a strong focus on blockchain technology, I bring…" at bounding box center [379, 91] width 298 height 70
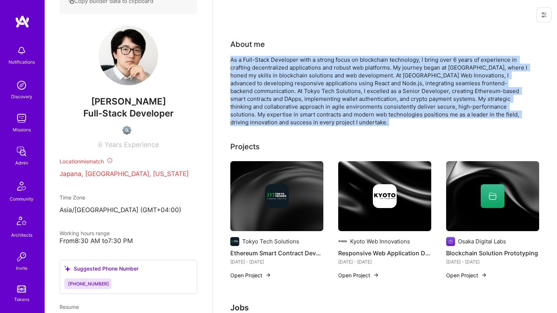
click at [318, 96] on div "As a Full-Stack Developer with a strong focus on blockchain technology, I bring…" at bounding box center [379, 91] width 298 height 70
click at [319, 98] on div "As a Full-Stack Developer with a strong focus on blockchain technology, I bring…" at bounding box center [379, 91] width 298 height 70
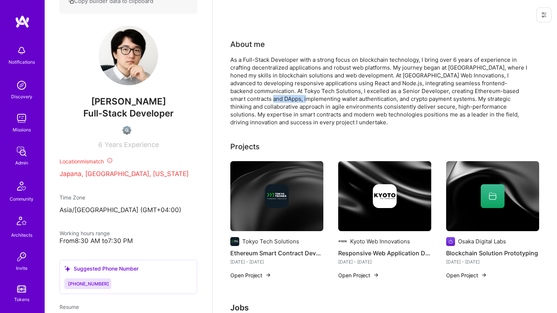
click at [319, 98] on div "As a Full-Stack Developer with a strong focus on blockchain technology, I bring…" at bounding box center [379, 91] width 298 height 70
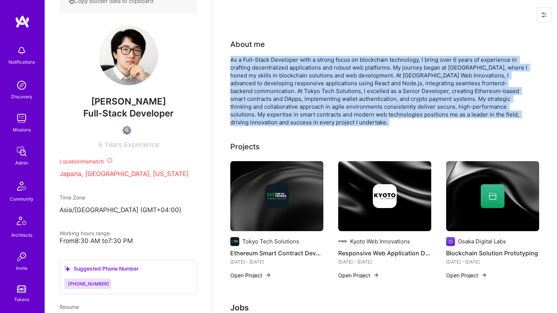
click at [319, 98] on div "As a Full-Stack Developer with a strong focus on blockchain technology, I bring…" at bounding box center [379, 91] width 298 height 70
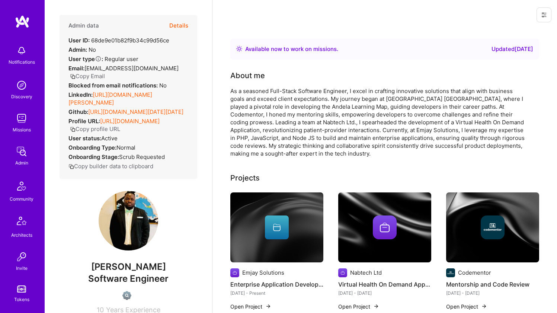
click at [128, 93] on link "[URL][DOMAIN_NAME][PERSON_NAME]" at bounding box center [110, 98] width 84 height 15
click at [125, 114] on link "[URL][DOMAIN_NAME][DATE][DATE]" at bounding box center [135, 111] width 95 height 7
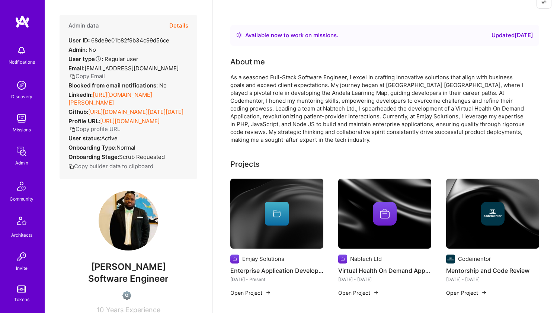
scroll to position [72, 0]
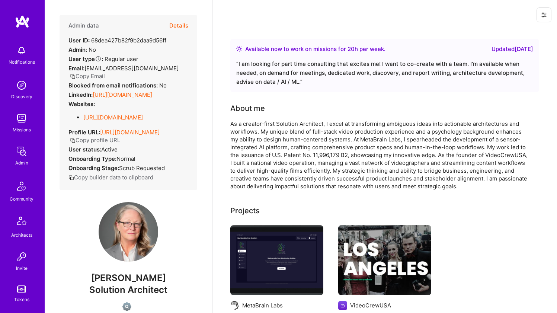
click at [133, 98] on link "https://linkedin.com/in/alexandreaday" at bounding box center [123, 94] width 60 height 7
click at [121, 121] on link "https://metabrainlabs.com/" at bounding box center [113, 117] width 60 height 7
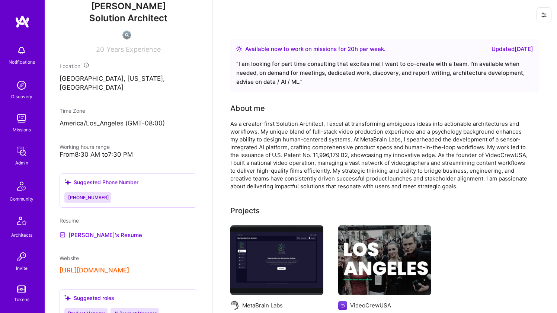
scroll to position [342, 0]
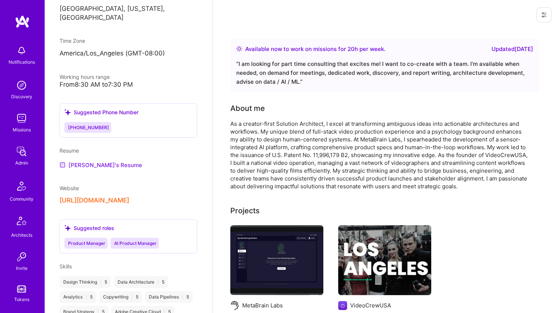
click at [109, 169] on link "ALEXANDREA's Resume" at bounding box center [101, 164] width 83 height 9
click at [294, 131] on div "As a creator-first Solution Architect, I excel at transforming ambiguous ideas …" at bounding box center [379, 155] width 298 height 70
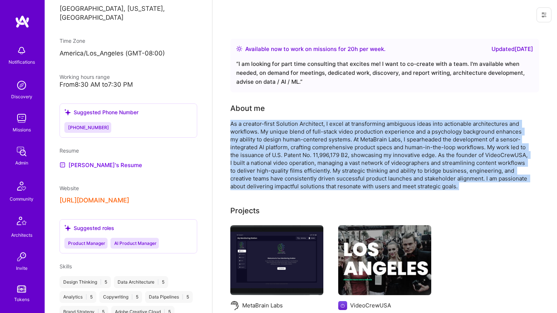
click at [294, 131] on div "As a creator-first Solution Architect, I excel at transforming ambiguous ideas …" at bounding box center [379, 155] width 298 height 70
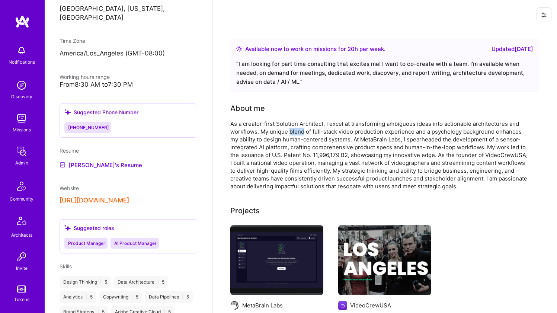
click at [294, 131] on div "As a creator-first Solution Architect, I excel at transforming ambiguous ideas …" at bounding box center [379, 155] width 298 height 70
click at [297, 128] on div "As a creator-first Solution Architect, I excel at transforming ambiguous ideas …" at bounding box center [379, 155] width 298 height 70
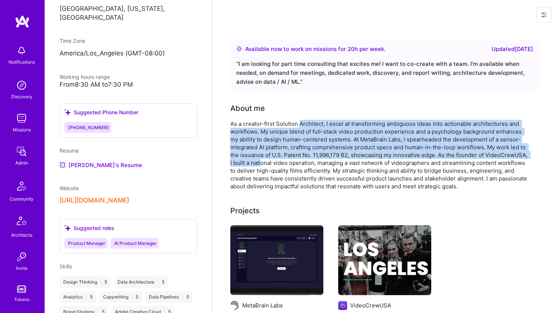
drag, startPoint x: 300, startPoint y: 124, endPoint x: 304, endPoint y: 161, distance: 37.5
click at [304, 161] on div "As a creator-first Solution Architect, I excel at transforming ambiguous ideas …" at bounding box center [379, 155] width 298 height 70
click at [306, 160] on div "As a creator-first Solution Architect, I excel at transforming ambiguous ideas …" at bounding box center [379, 155] width 298 height 70
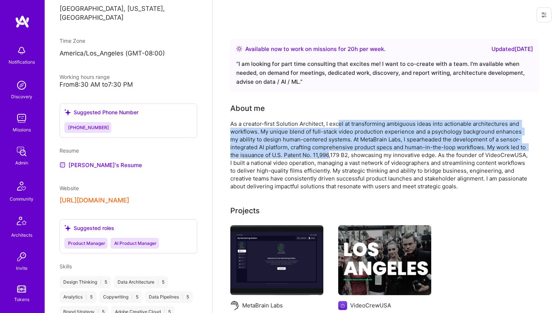
drag, startPoint x: 331, startPoint y: 152, endPoint x: 338, endPoint y: 125, distance: 28.1
click at [338, 125] on div "As a creator-first Solution Architect, I excel at transforming ambiguous ideas …" at bounding box center [379, 155] width 298 height 70
drag, startPoint x: 293, startPoint y: 124, endPoint x: 318, endPoint y: 154, distance: 39.4
click at [318, 153] on div "As a creator-first Solution Architect, I excel at transforming ambiguous ideas …" at bounding box center [379, 155] width 298 height 70
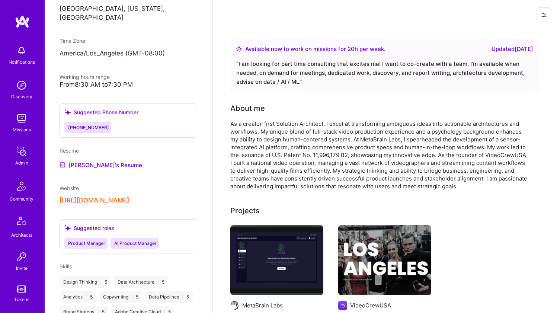
click at [318, 154] on div "As a creator-first Solution Architect, I excel at transforming ambiguous ideas …" at bounding box center [379, 155] width 298 height 70
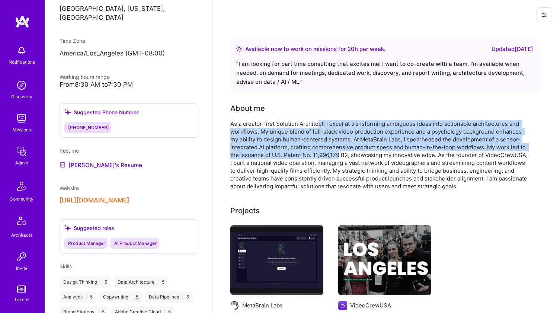
drag, startPoint x: 340, startPoint y: 155, endPoint x: 320, endPoint y: 125, distance: 36.1
click at [320, 125] on div "As a creator-first Solution Architect, I excel at transforming ambiguous ideas …" at bounding box center [379, 155] width 298 height 70
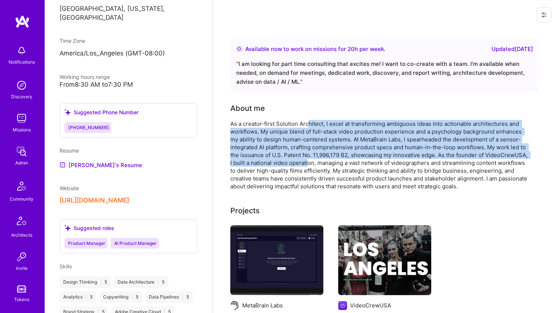
drag, startPoint x: 307, startPoint y: 125, endPoint x: 354, endPoint y: 166, distance: 61.7
click at [353, 166] on div "As a creator-first Solution Architect, I excel at transforming ambiguous ideas …" at bounding box center [379, 155] width 298 height 70
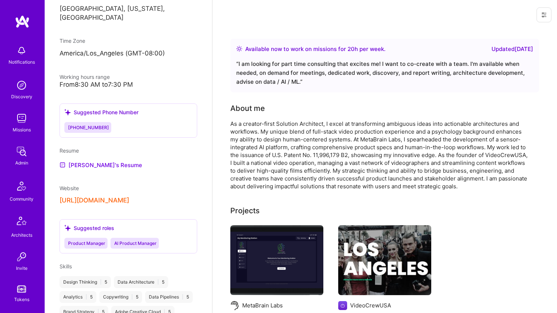
click at [354, 166] on div "As a creator-first Solution Architect, I excel at transforming ambiguous ideas …" at bounding box center [379, 155] width 298 height 70
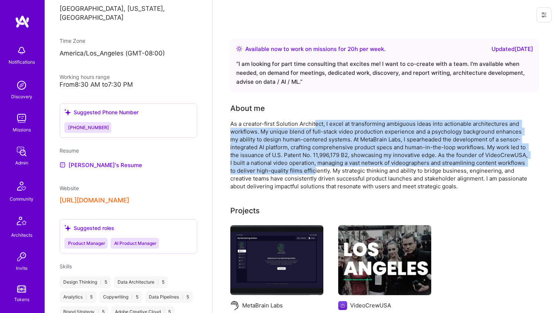
drag, startPoint x: 365, startPoint y: 167, endPoint x: 315, endPoint y: 126, distance: 65.1
click at [315, 126] on div "As a creator-first Solution Architect, I excel at transforming ambiguous ideas …" at bounding box center [379, 155] width 298 height 70
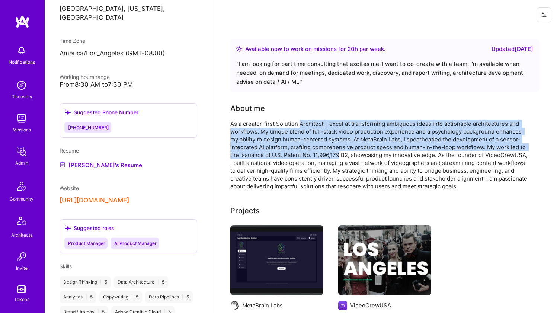
drag, startPoint x: 315, startPoint y: 126, endPoint x: 328, endPoint y: 157, distance: 33.5
click at [328, 157] on div "As a creator-first Solution Architect, I excel at transforming ambiguous ideas …" at bounding box center [379, 155] width 298 height 70
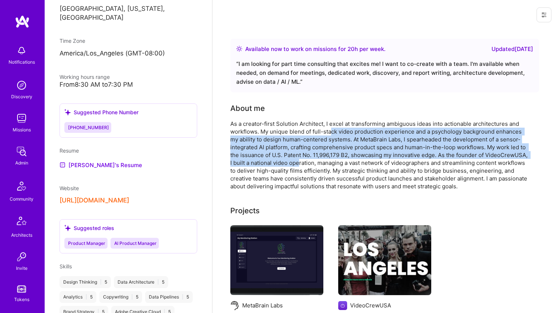
drag, startPoint x: 342, startPoint y: 157, endPoint x: 331, endPoint y: 131, distance: 28.4
click at [331, 131] on div "As a creator-first Solution Architect, I excel at transforming ambiguous ideas …" at bounding box center [379, 155] width 298 height 70
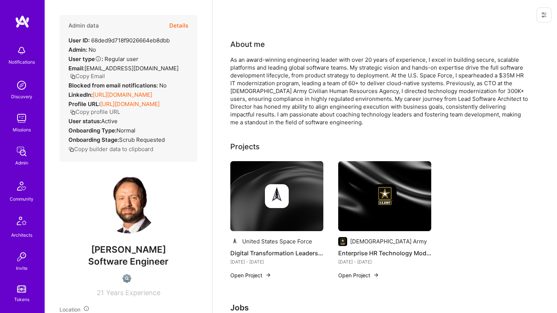
click at [135, 95] on link "[URL][DOMAIN_NAME]" at bounding box center [123, 94] width 60 height 7
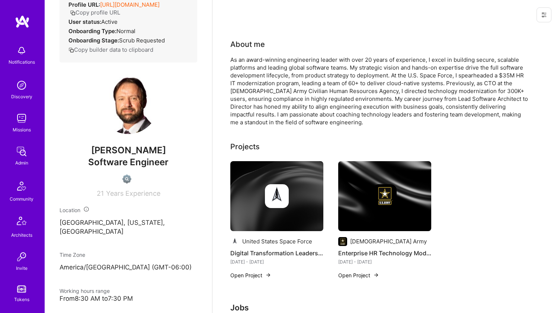
scroll to position [258, 0]
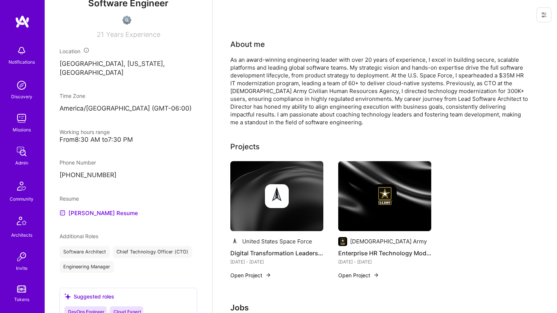
click at [80, 216] on div "Admin data Details User ID: 68ded9d718f9026664eb8dbb Admin: No User type Regula…" at bounding box center [129, 156] width 168 height 313
click at [83, 213] on link "[PERSON_NAME] Resume" at bounding box center [99, 212] width 79 height 9
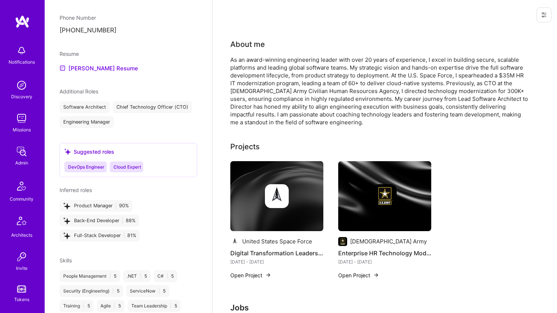
scroll to position [343, 0]
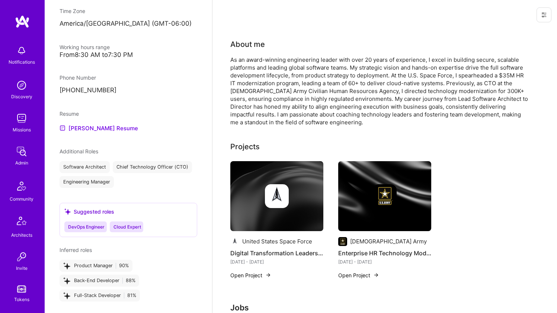
click at [275, 68] on div "As an award-winning engineering leader with over 20 years of experience, I exce…" at bounding box center [379, 91] width 298 height 70
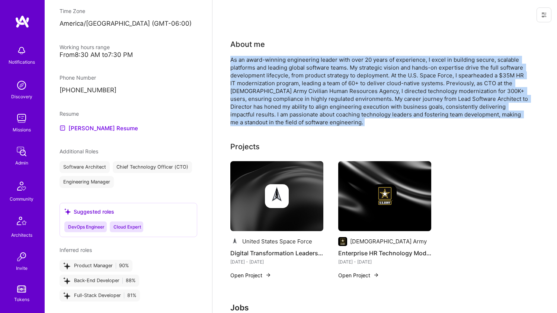
click at [275, 68] on div "As an award-winning engineering leader with over 20 years of experience, I exce…" at bounding box center [379, 91] width 298 height 70
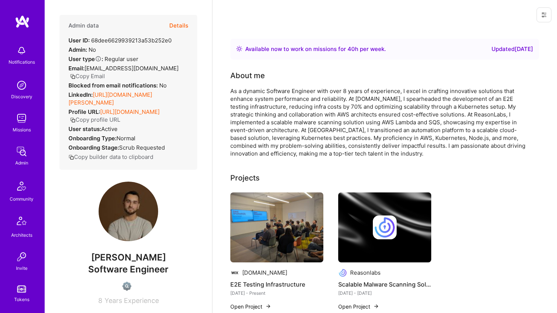
click at [117, 95] on link "[URL][DOMAIN_NAME][PERSON_NAME]" at bounding box center [110, 98] width 84 height 15
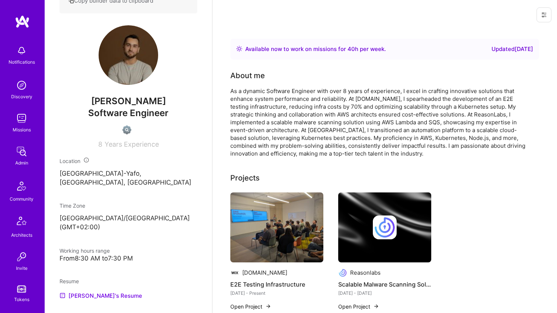
scroll to position [312, 0]
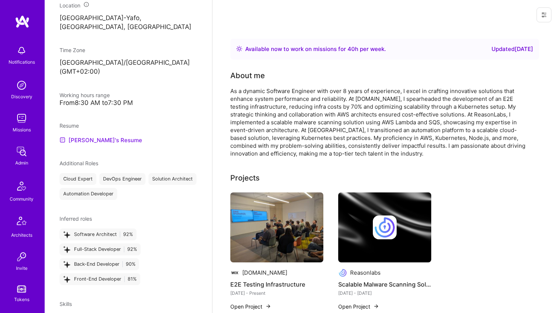
click at [100, 135] on link "[PERSON_NAME]'s Resume" at bounding box center [101, 139] width 83 height 9
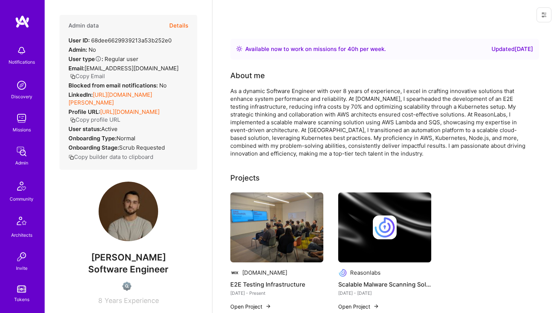
click at [315, 97] on div "As a dynamic Software Engineer with over 8 years of experience, I excel in craf…" at bounding box center [379, 122] width 298 height 70
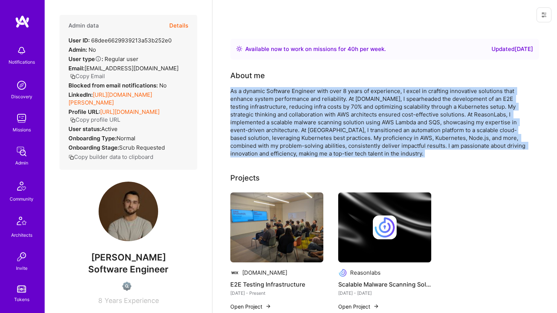
click at [315, 97] on div "As a dynamic Software Engineer with over 8 years of experience, I excel in craf…" at bounding box center [379, 122] width 298 height 70
click at [304, 109] on div "As a dynamic Software Engineer with over 8 years of experience, I excel in craf…" at bounding box center [379, 122] width 298 height 70
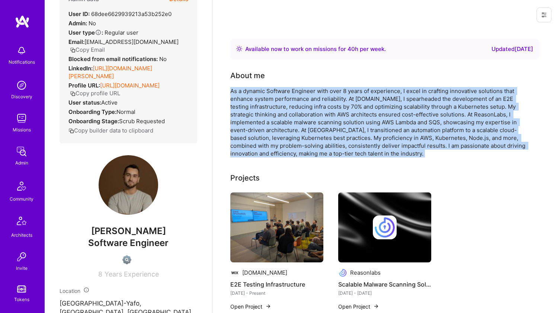
scroll to position [140, 0]
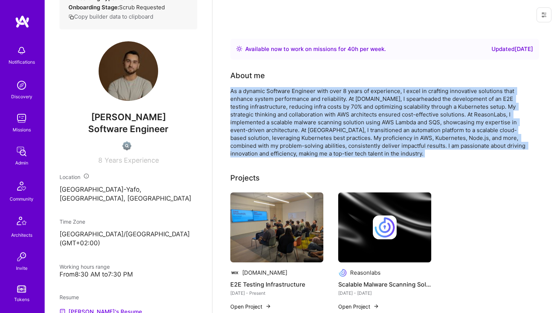
click at [295, 118] on div "As a dynamic Software Engineer with over 8 years of experience, I excel in craf…" at bounding box center [379, 122] width 298 height 70
click at [265, 109] on div "As a dynamic Software Engineer with over 8 years of experience, I excel in craf…" at bounding box center [379, 122] width 298 height 70
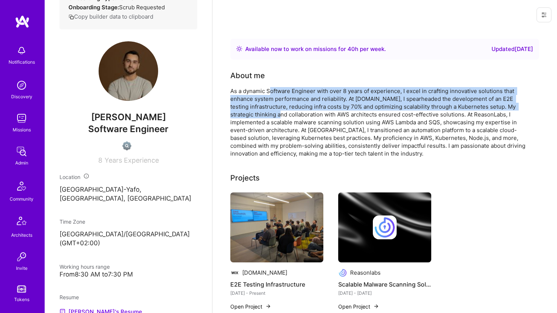
drag, startPoint x: 272, startPoint y: 92, endPoint x: 273, endPoint y: 115, distance: 23.5
click at [273, 115] on div "As a dynamic Software Engineer with over 8 years of experience, I excel in craf…" at bounding box center [379, 122] width 298 height 70
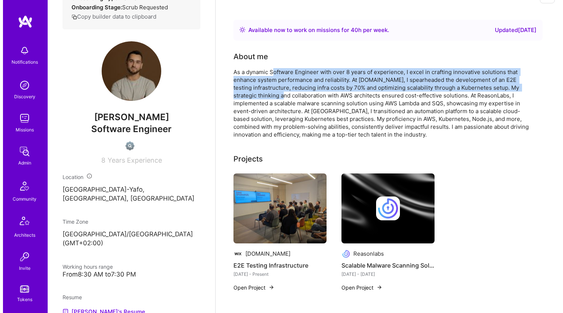
scroll to position [79, 0]
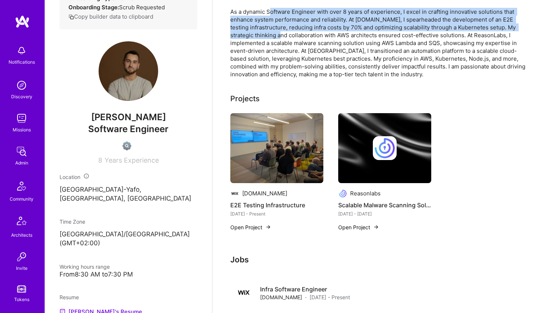
click at [271, 162] on img at bounding box center [276, 148] width 93 height 70
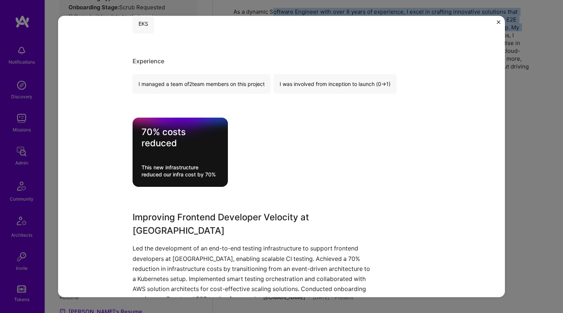
scroll to position [508, 0]
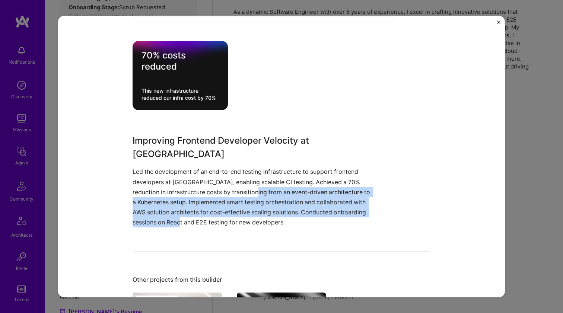
drag, startPoint x: 260, startPoint y: 174, endPoint x: 218, endPoint y: 207, distance: 53.6
click at [218, 207] on p "Led the development of an end-to-end testing infrastructure to support frontend…" at bounding box center [254, 197] width 242 height 61
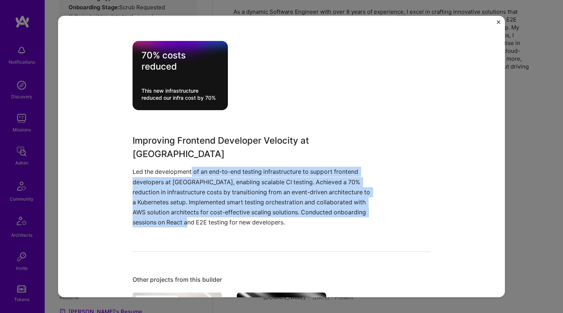
drag, startPoint x: 226, startPoint y: 204, endPoint x: 189, endPoint y: 157, distance: 60.7
click at [189, 167] on p "Led the development of an end-to-end testing infrastructure to support frontend…" at bounding box center [254, 197] width 242 height 61
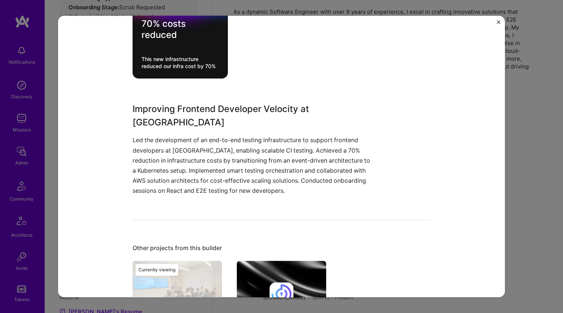
scroll to position [627, 0]
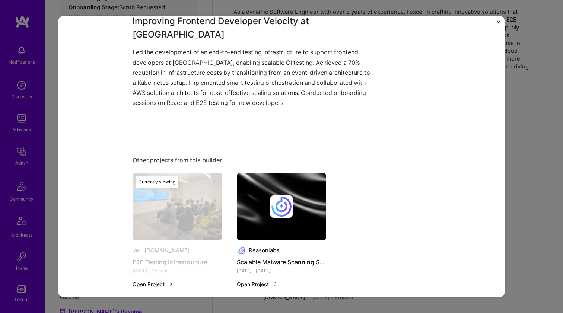
click at [268, 205] on img at bounding box center [281, 206] width 89 height 67
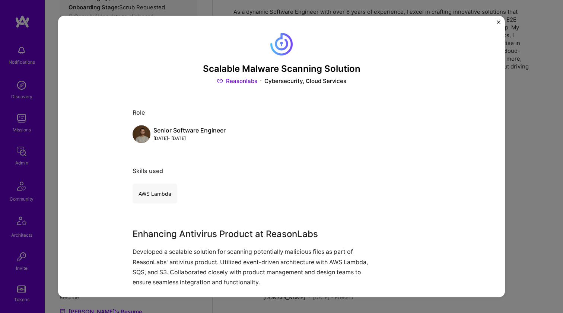
scroll to position [115, 0]
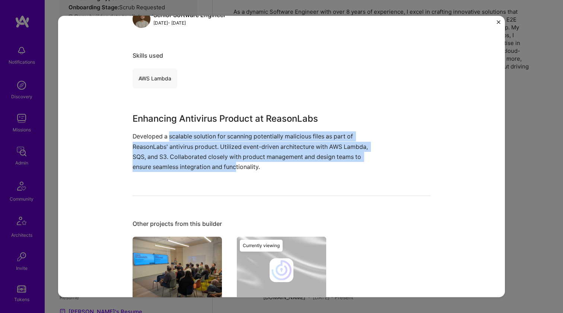
drag, startPoint x: 168, startPoint y: 134, endPoint x: 236, endPoint y: 165, distance: 74.2
click at [236, 165] on p "Developed a scalable solution for scanning potentially malicious files as part …" at bounding box center [254, 151] width 242 height 41
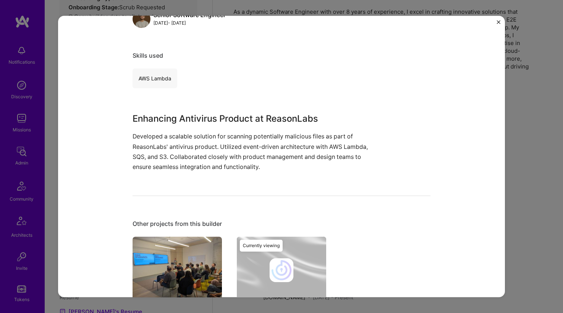
click at [237, 165] on p "Developed a scalable solution for scanning potentially malicious files as part …" at bounding box center [254, 151] width 242 height 41
